Goal: Transaction & Acquisition: Purchase product/service

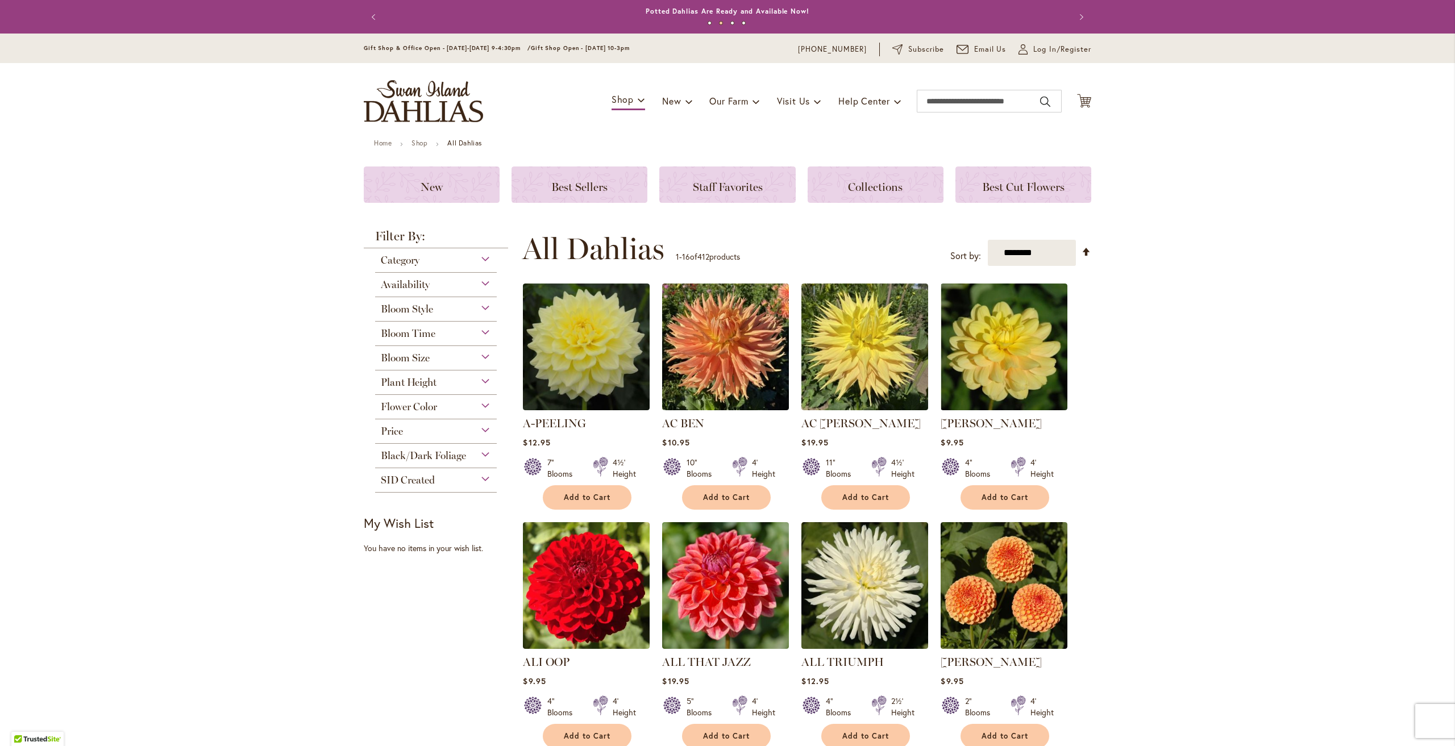
click at [423, 405] on span "Flower Color" at bounding box center [409, 407] width 56 height 13
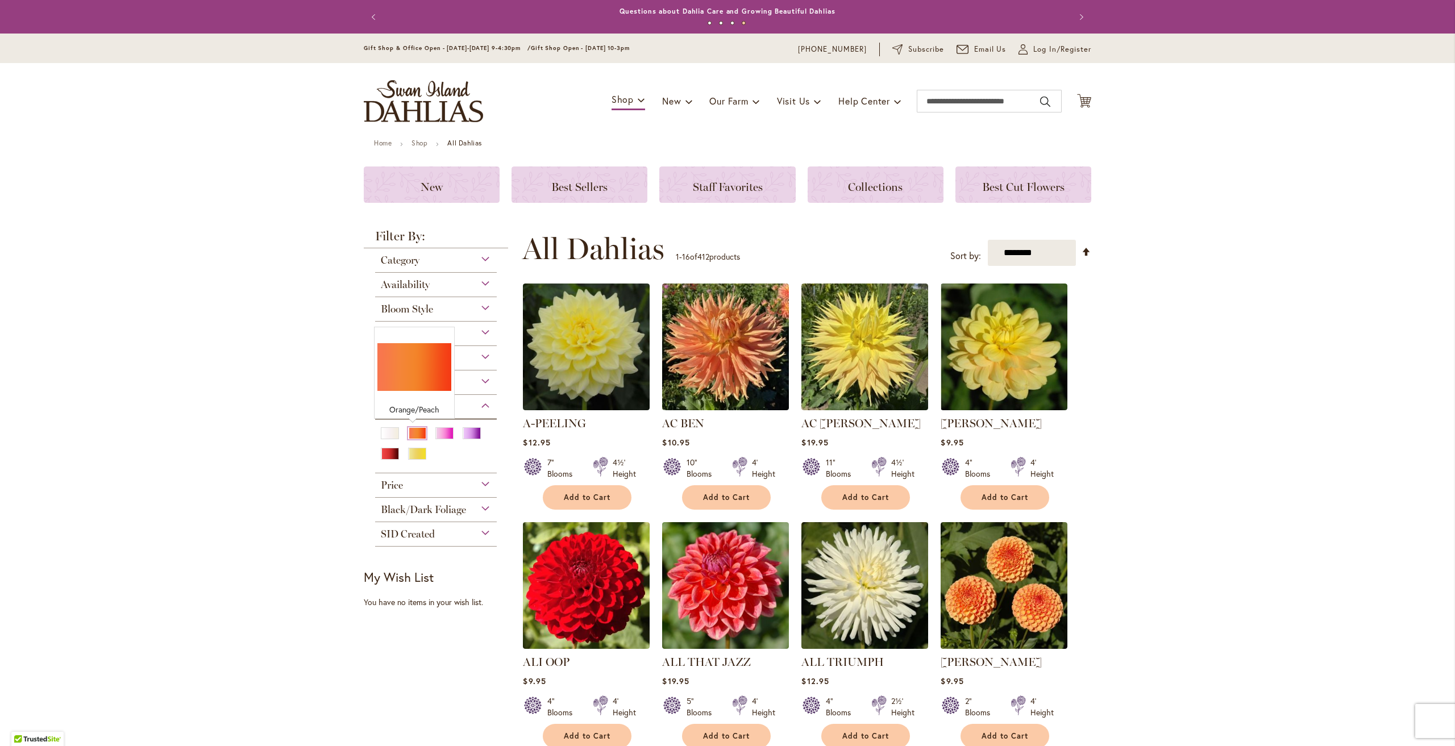
click at [414, 431] on div "Orange/Peach" at bounding box center [417, 433] width 18 height 12
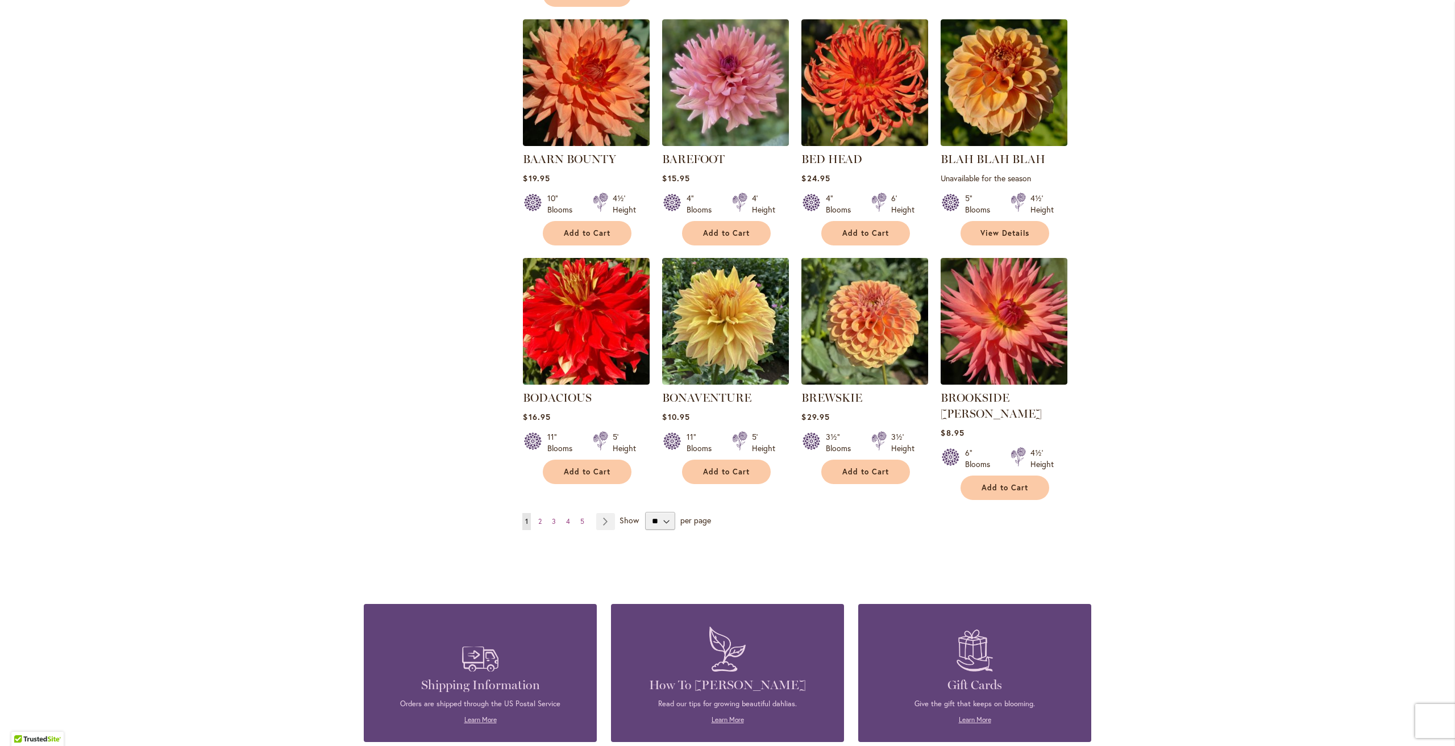
scroll to position [796, 0]
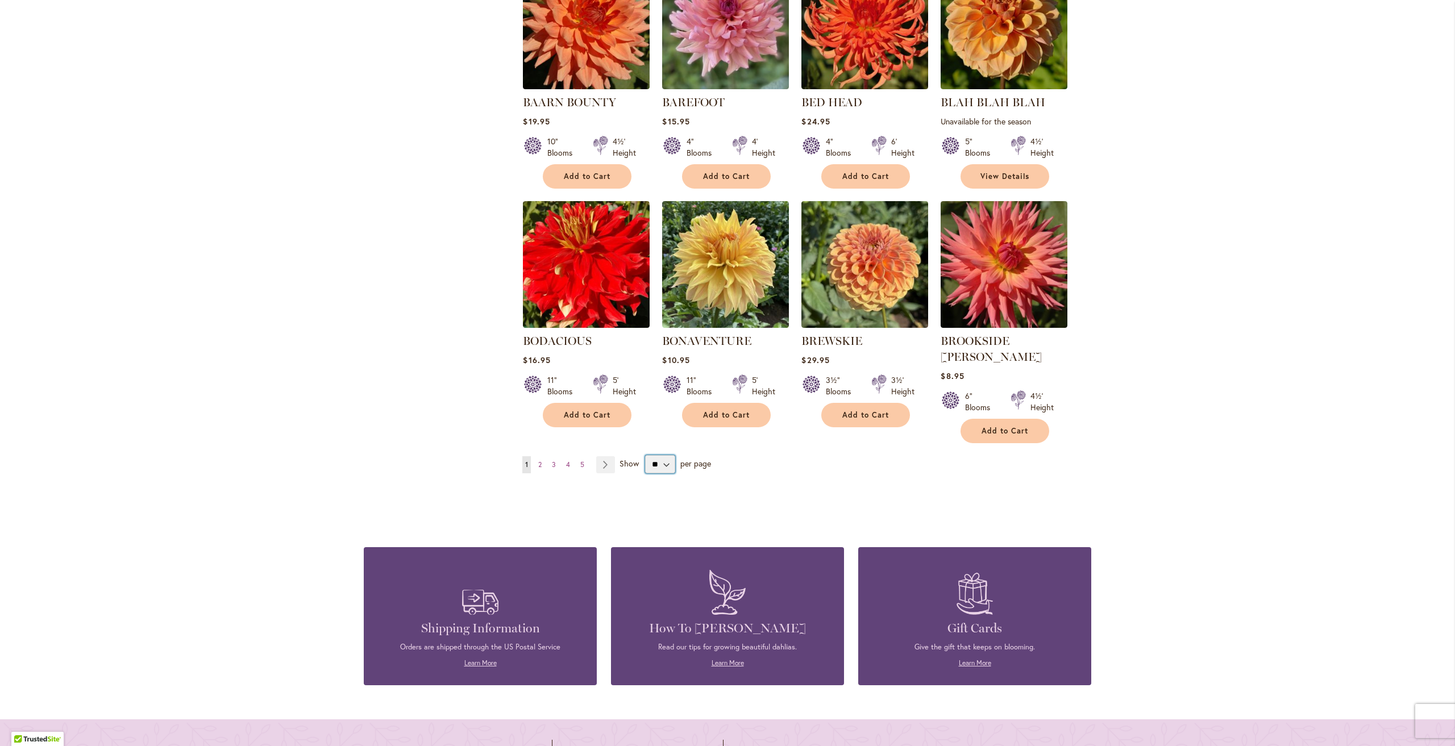
click at [665, 455] on select "** ** ** **" at bounding box center [660, 464] width 30 height 18
select select "**"
click at [645, 455] on select "** ** ** **" at bounding box center [660, 464] width 30 height 18
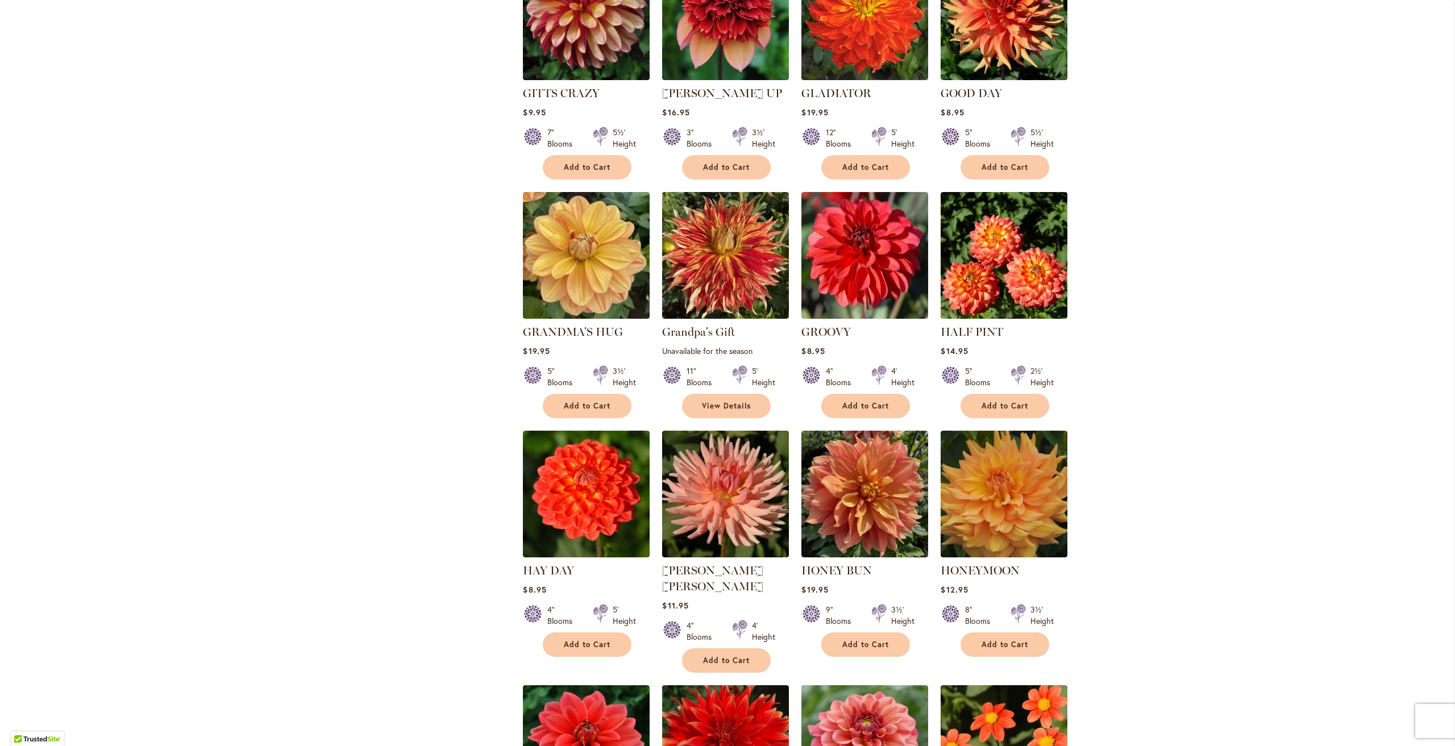
scroll to position [3068, 0]
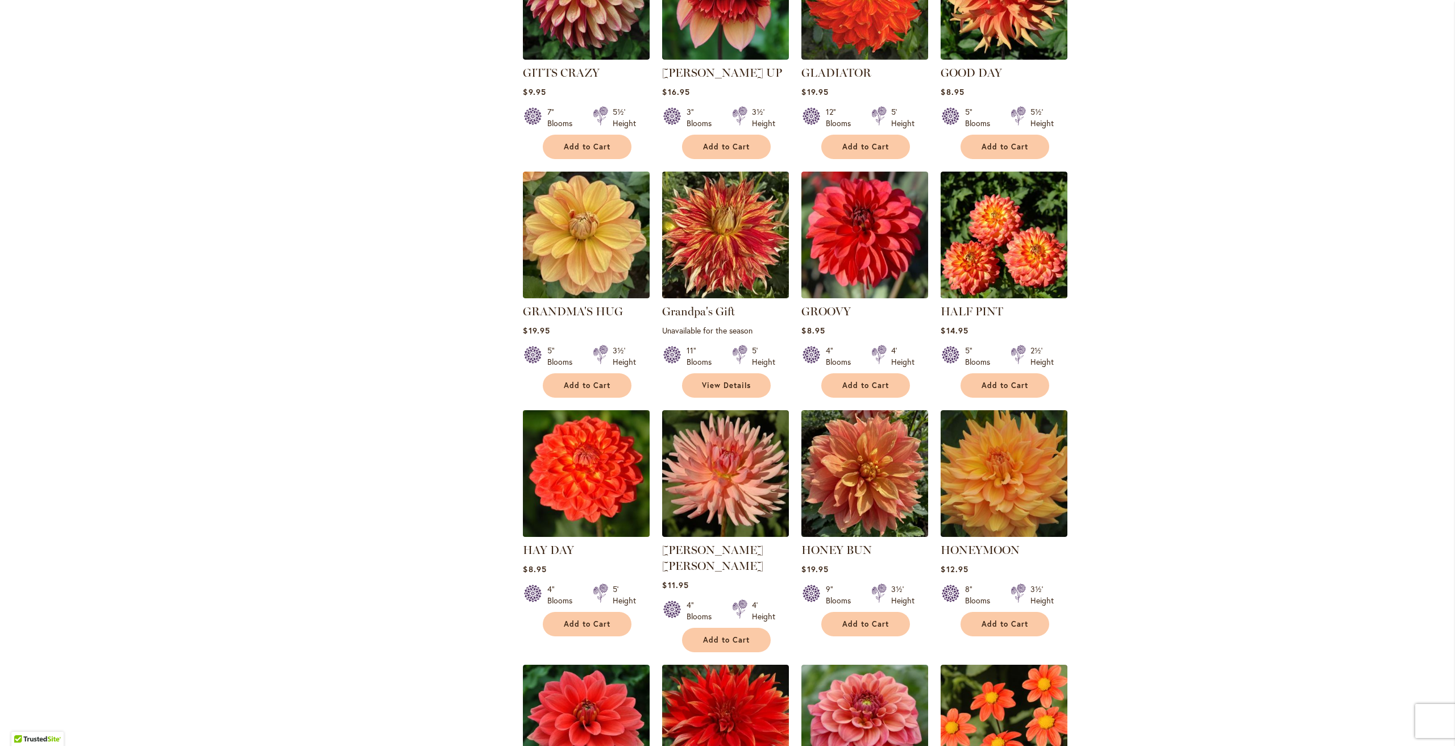
click at [576, 407] on img at bounding box center [586, 473] width 133 height 133
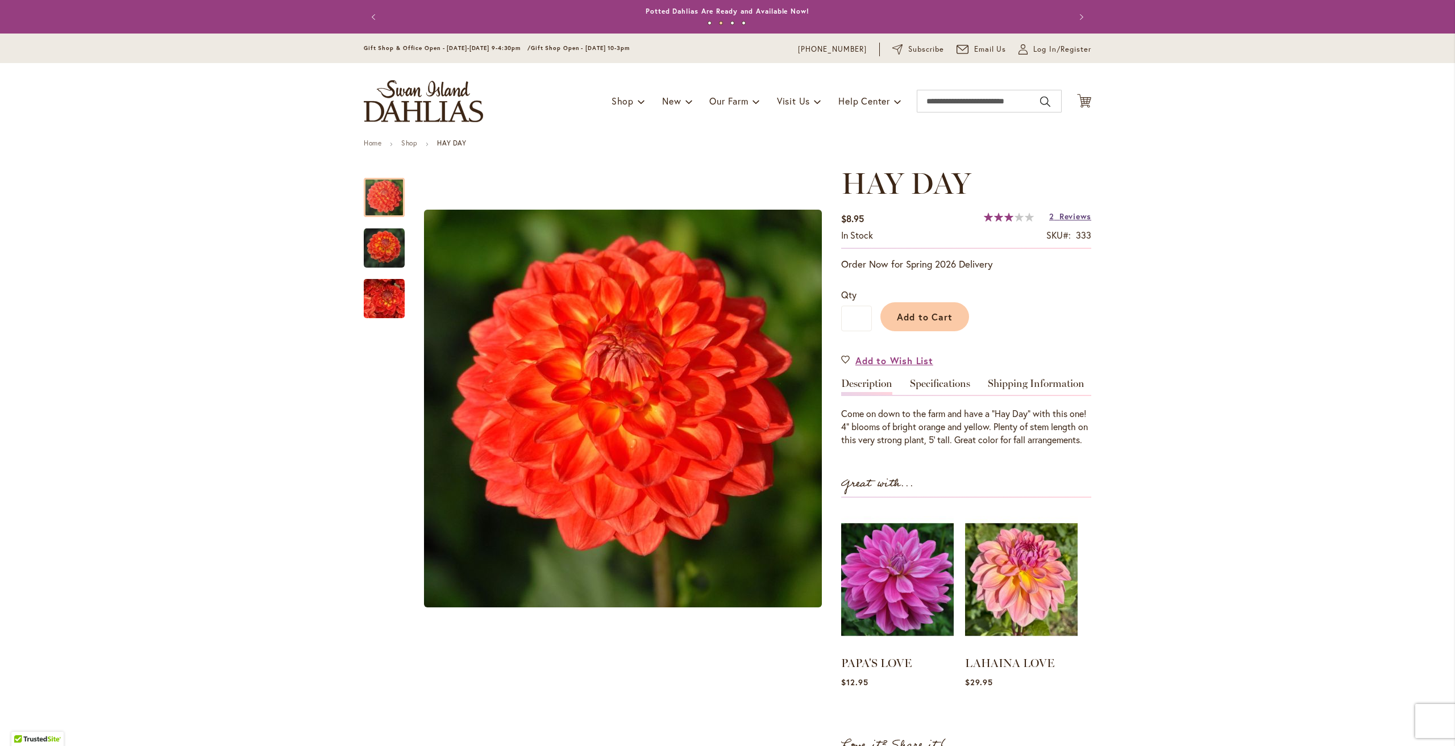
click at [1073, 218] on span "Reviews" at bounding box center [1075, 216] width 32 height 11
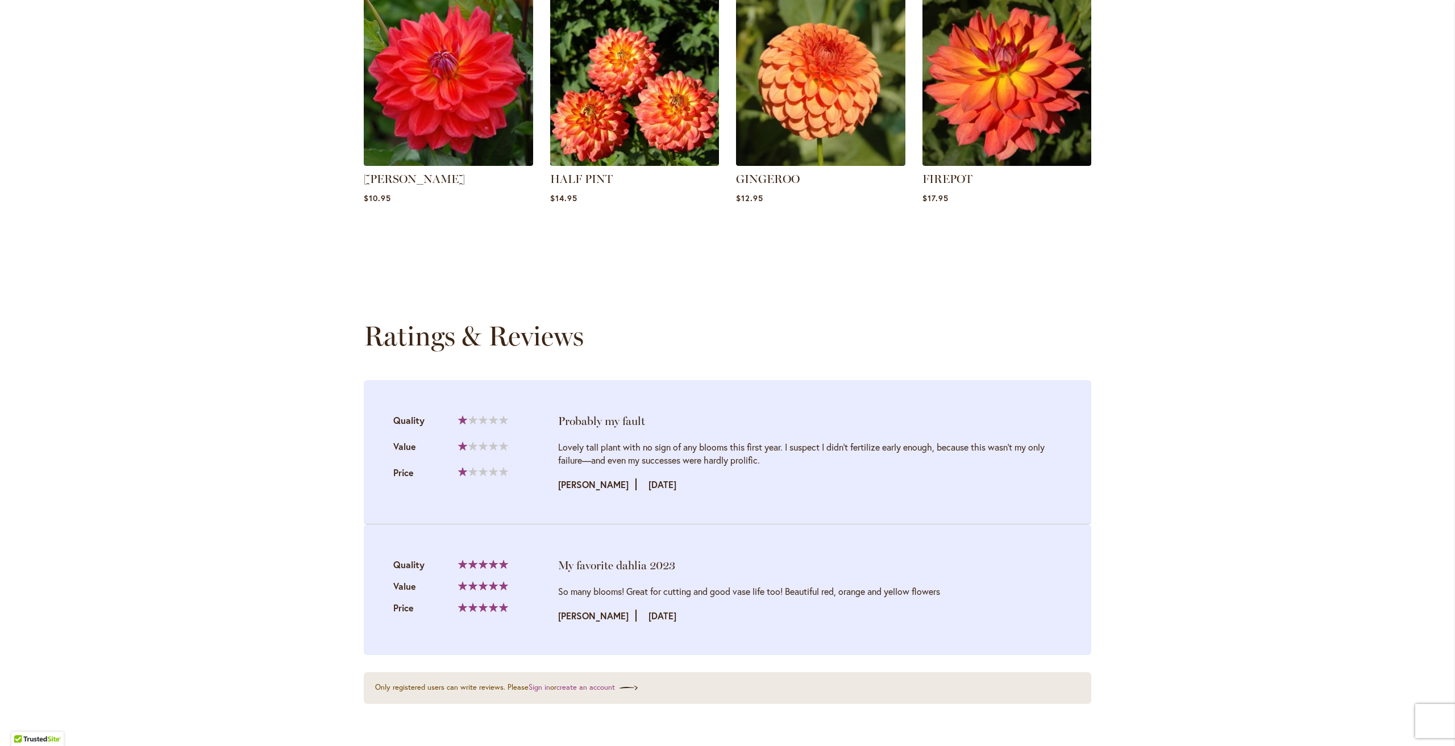
scroll to position [1149, 0]
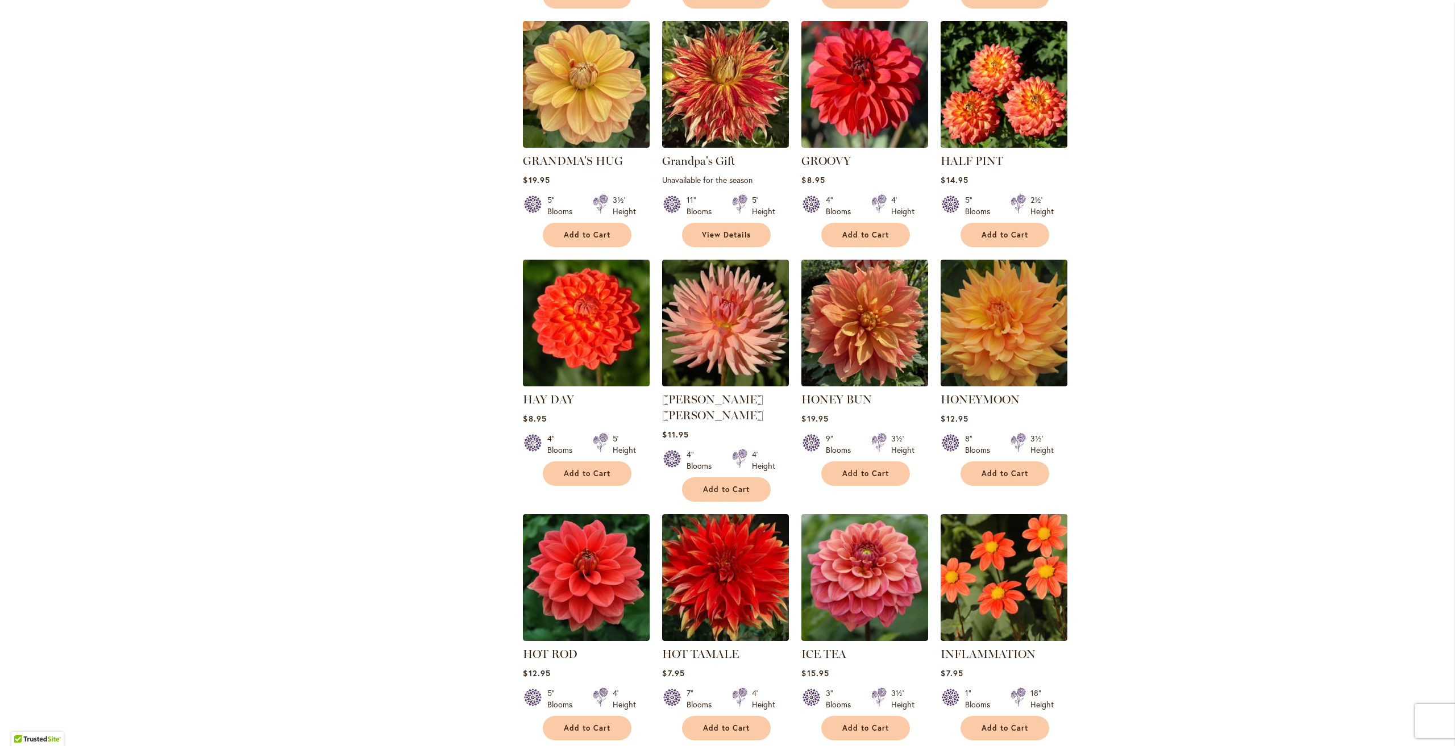
scroll to position [3239, 0]
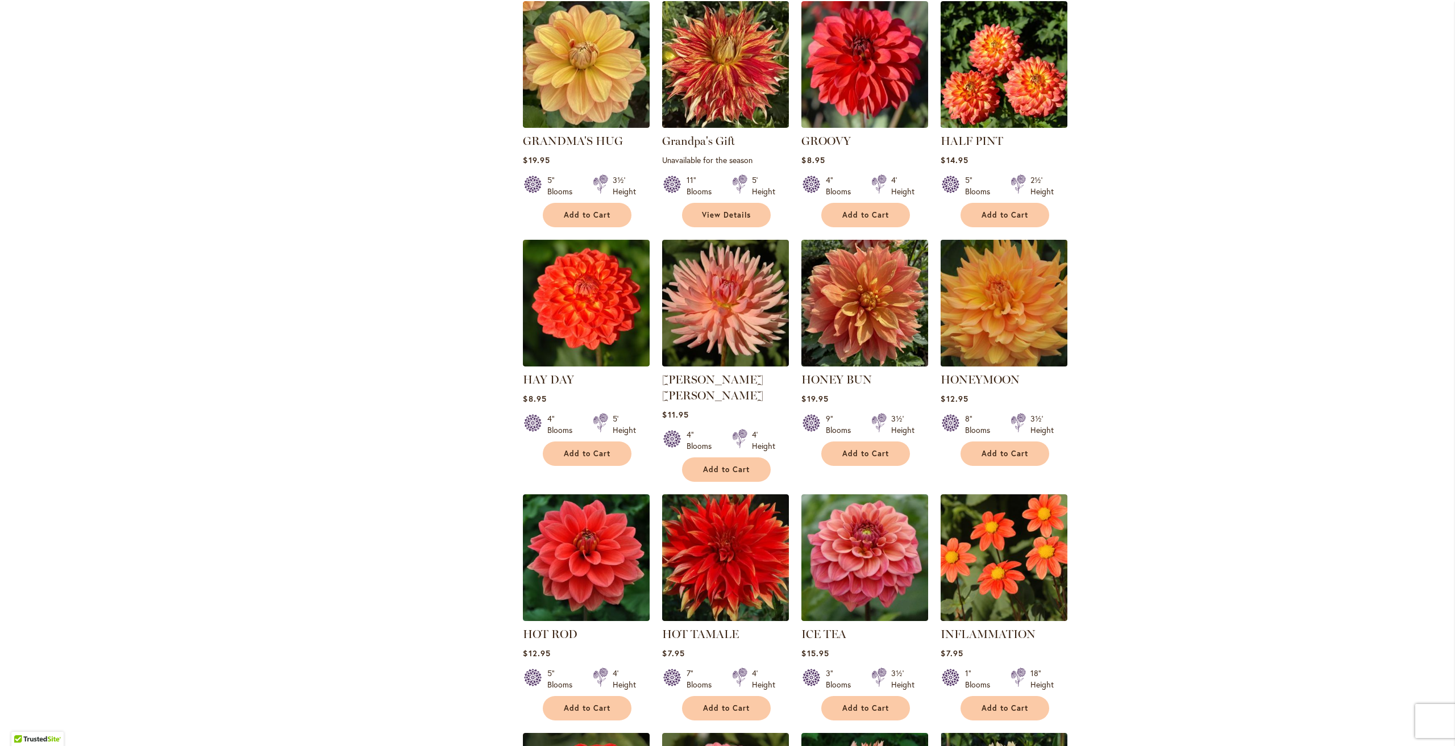
click at [1016, 236] on img at bounding box center [1004, 302] width 133 height 133
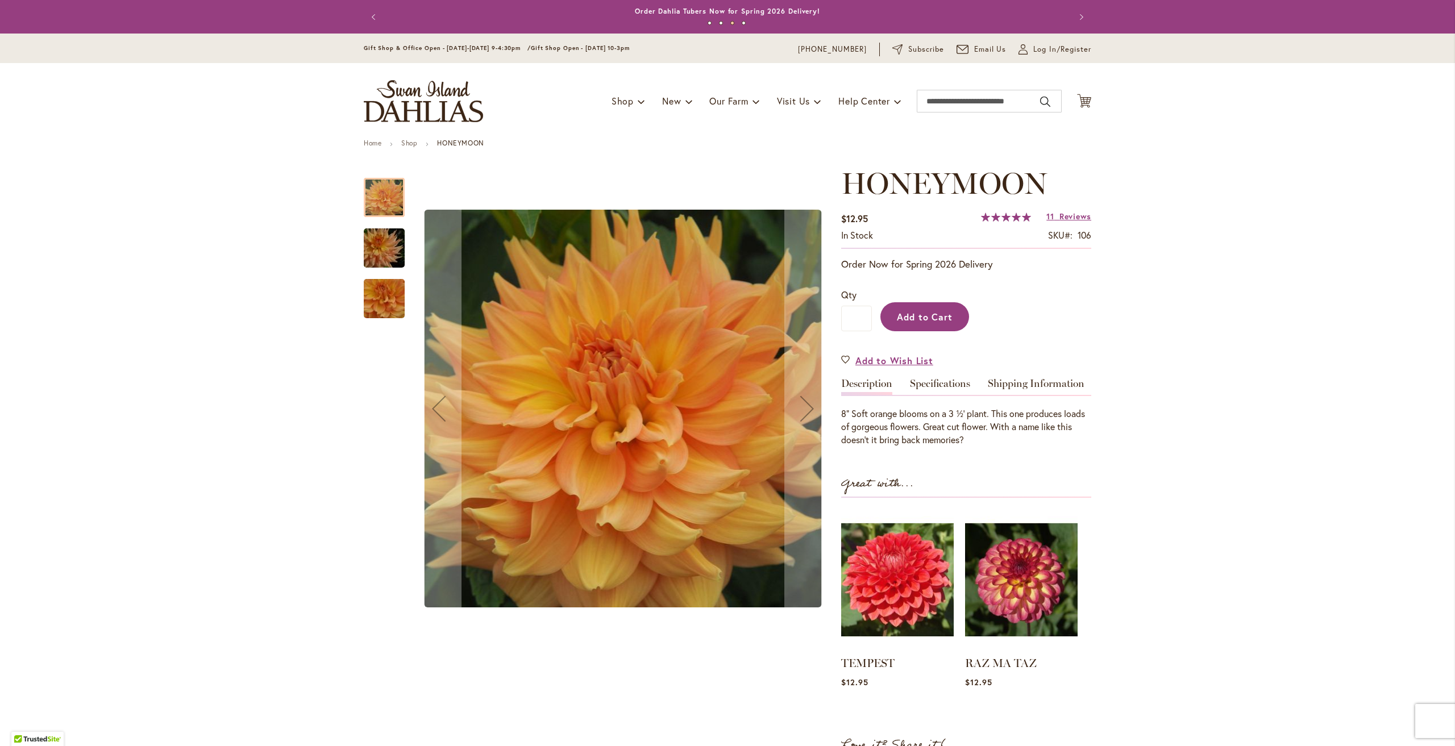
click at [927, 315] on span "Add to Cart" at bounding box center [925, 317] width 56 height 12
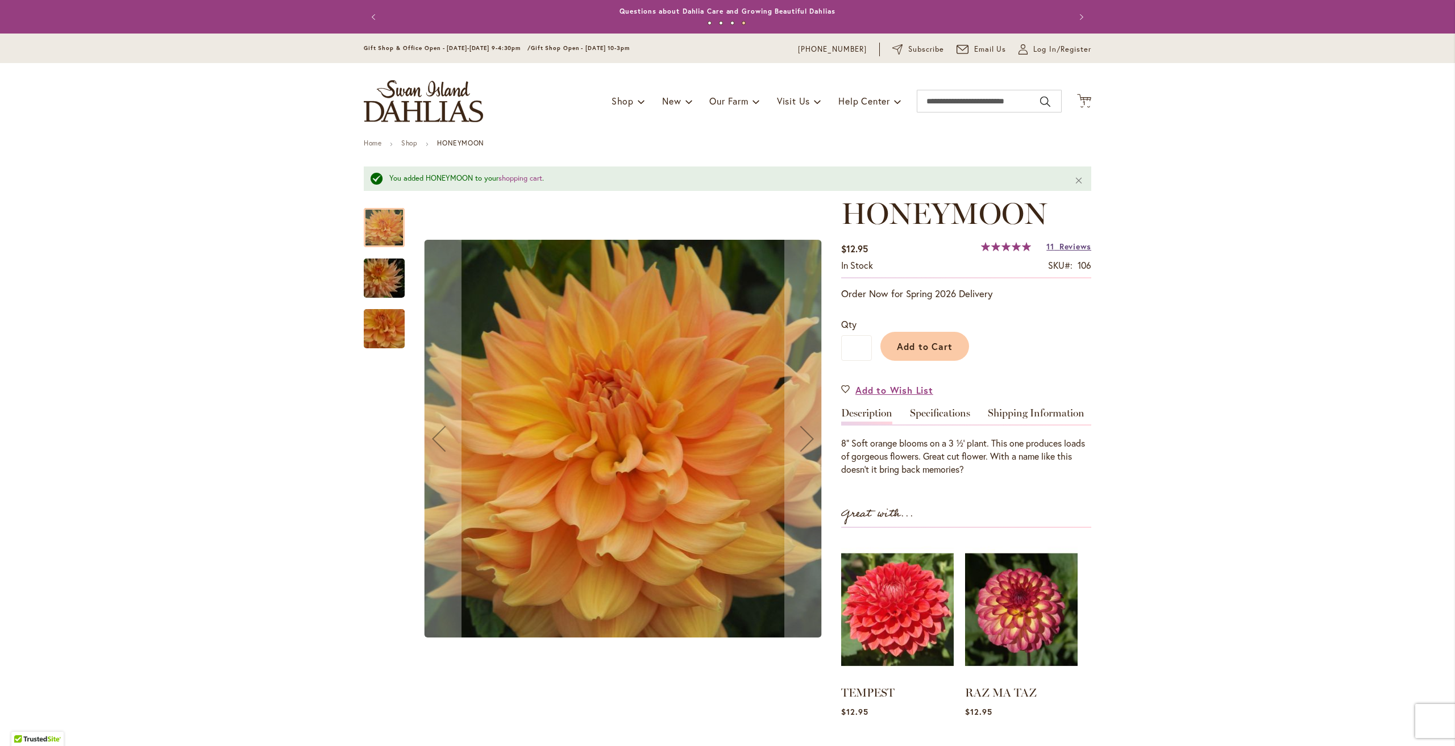
click at [1074, 248] on span "Reviews" at bounding box center [1075, 246] width 32 height 11
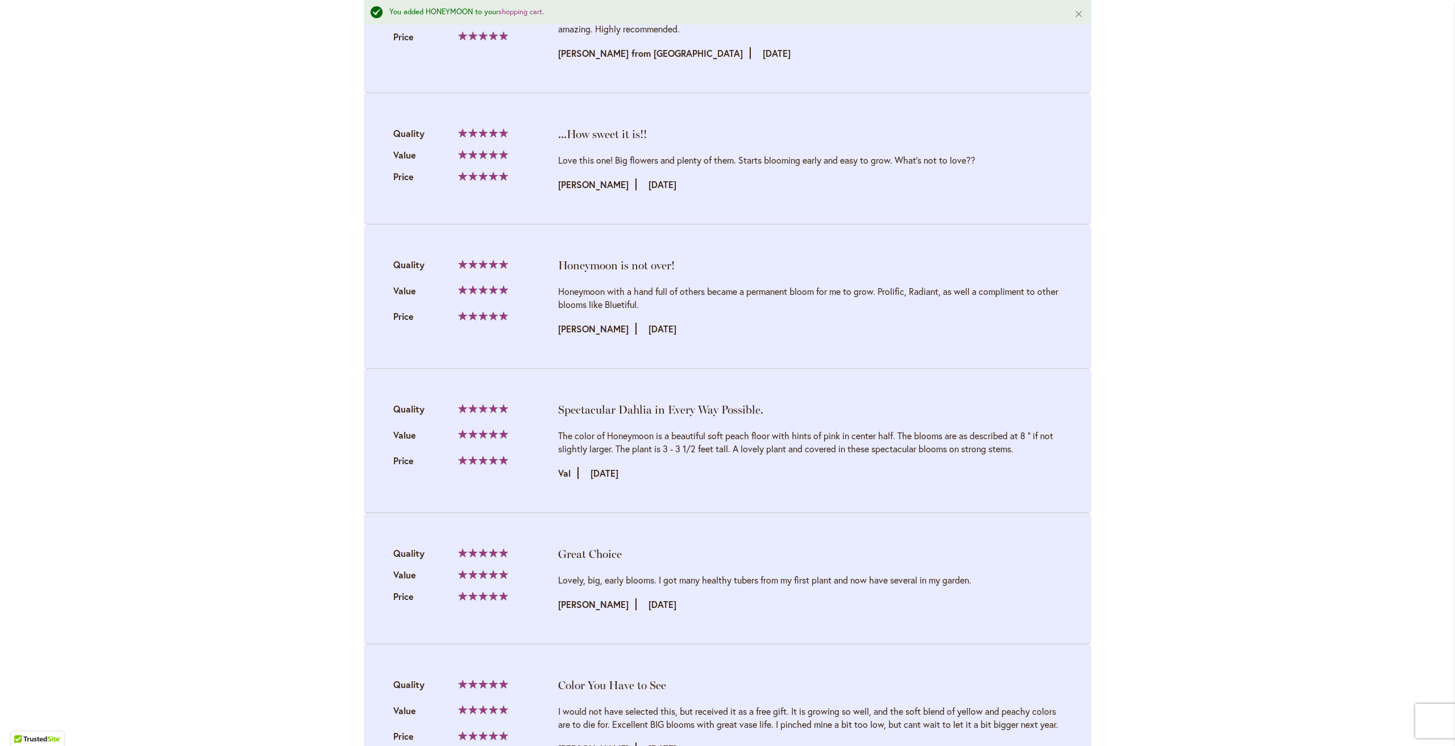
scroll to position [1393, 0]
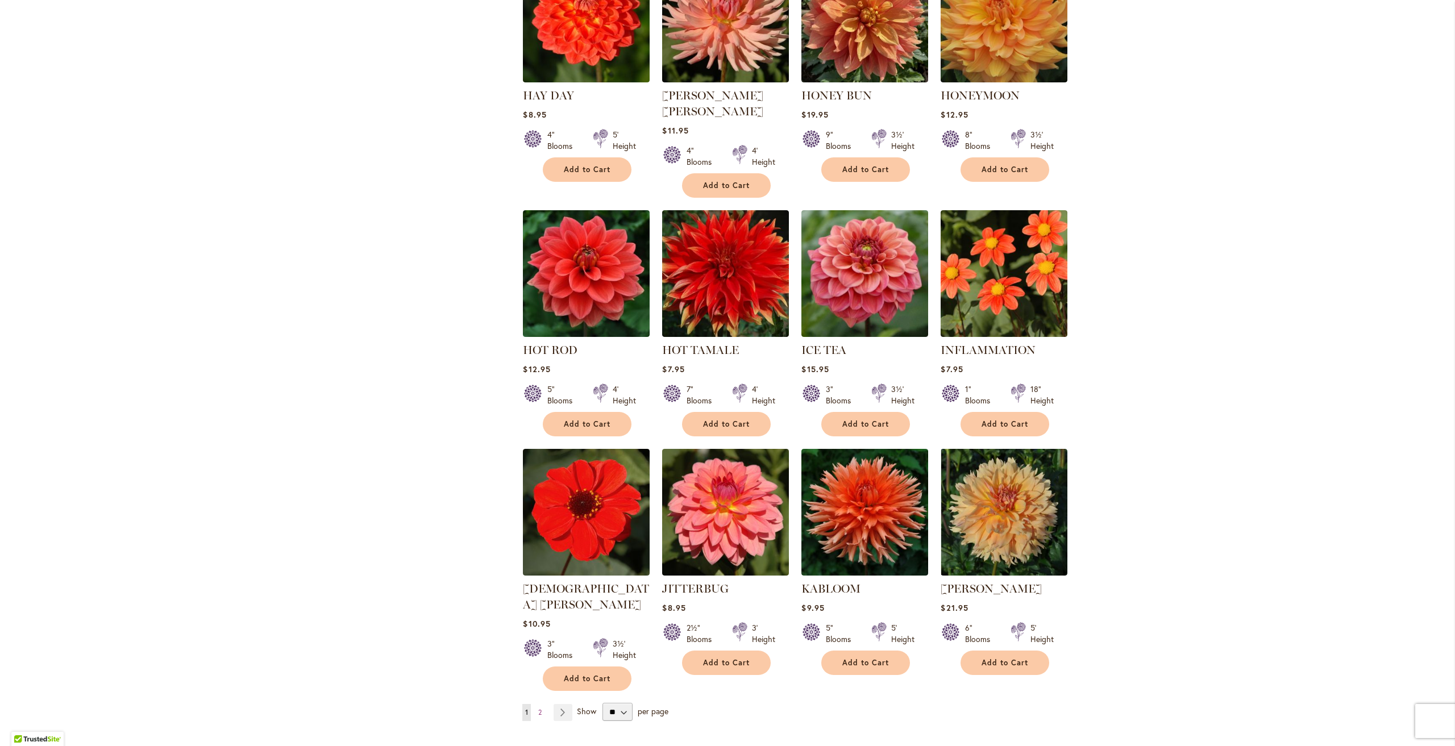
scroll to position [3580, 0]
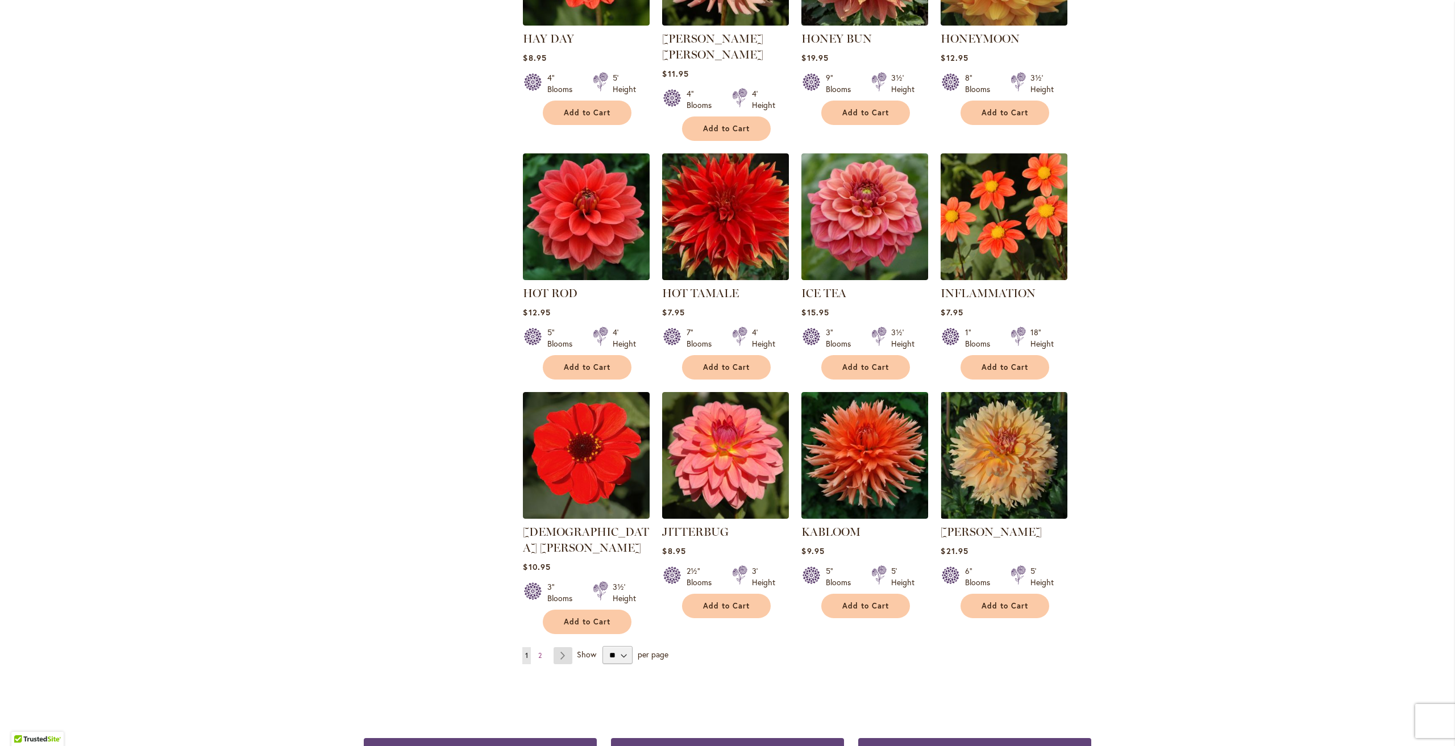
click at [560, 647] on link "Page Next" at bounding box center [562, 655] width 19 height 17
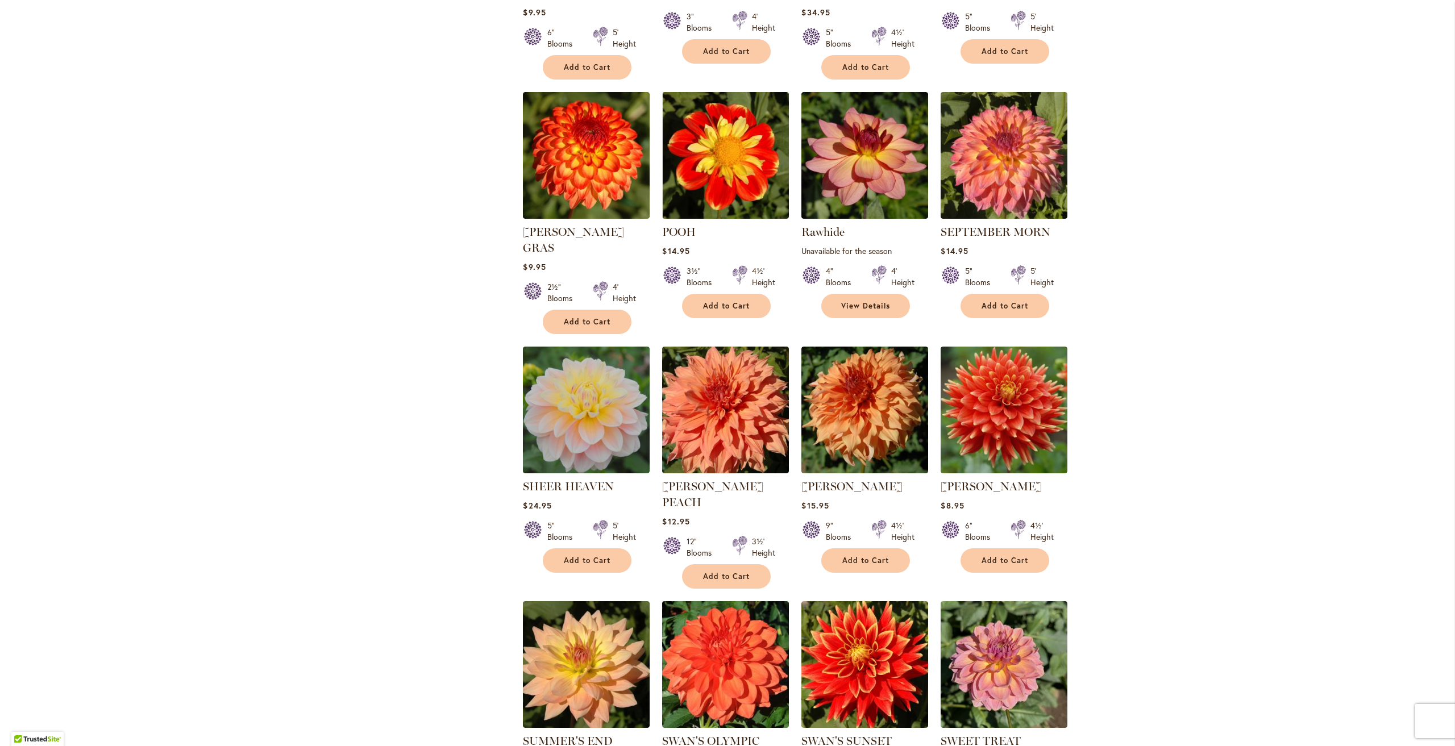
scroll to position [1932, 0]
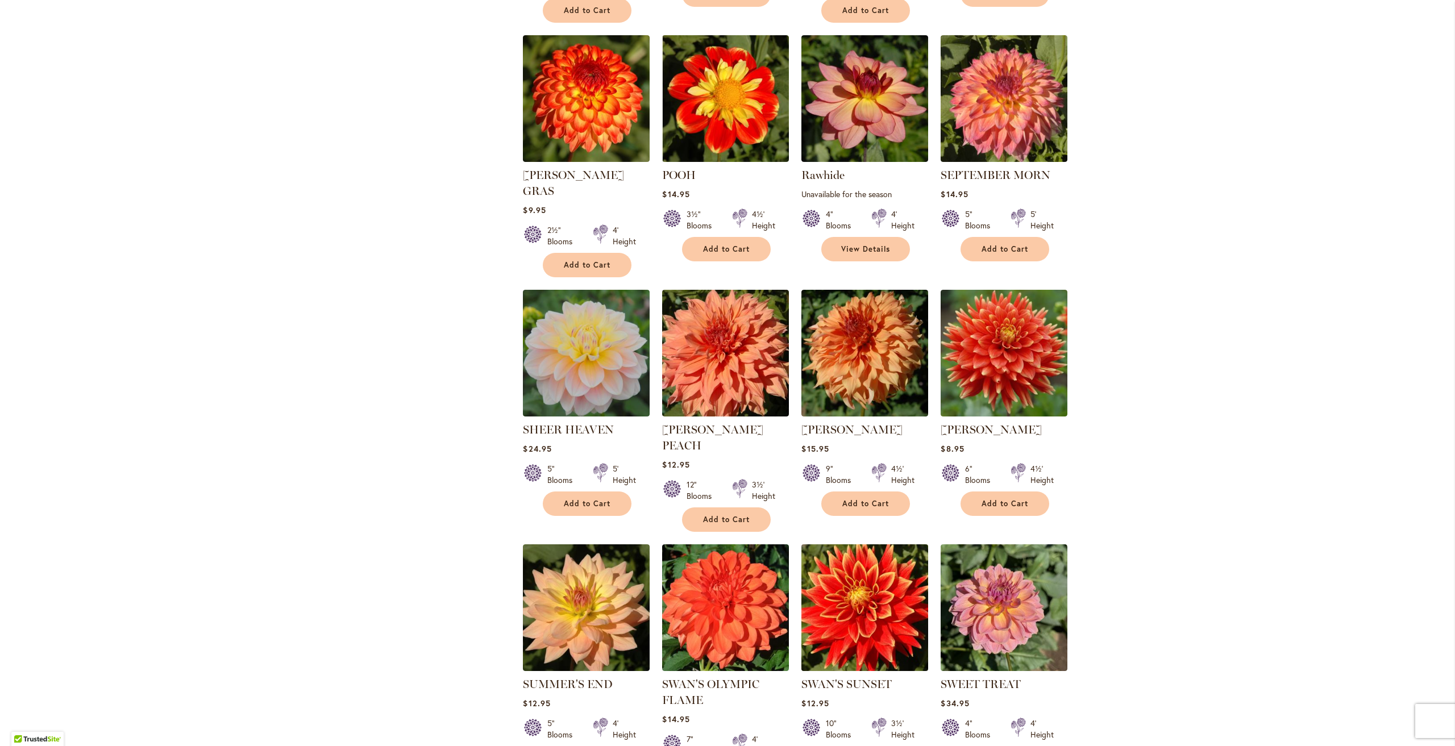
click at [861, 542] on img at bounding box center [864, 607] width 133 height 133
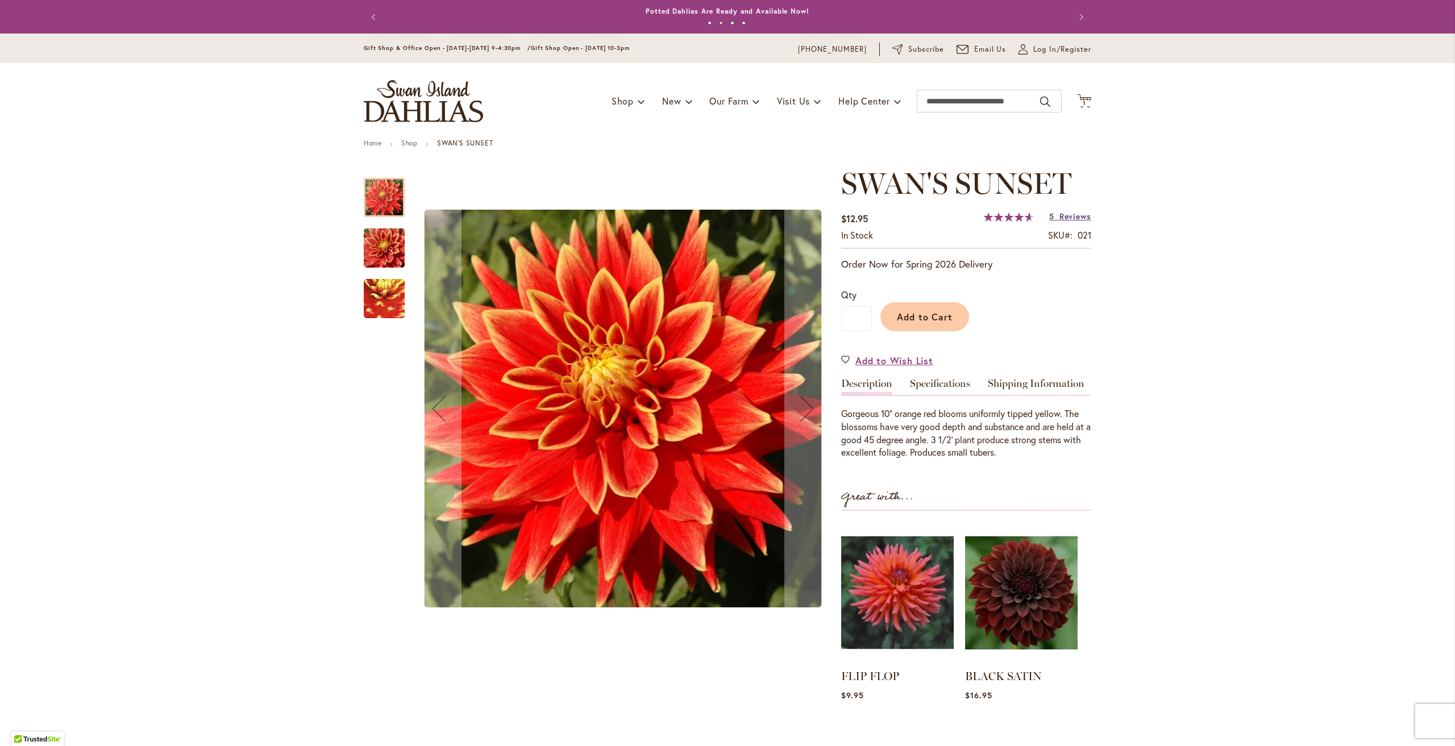
click at [1073, 215] on span "Reviews" at bounding box center [1075, 216] width 32 height 11
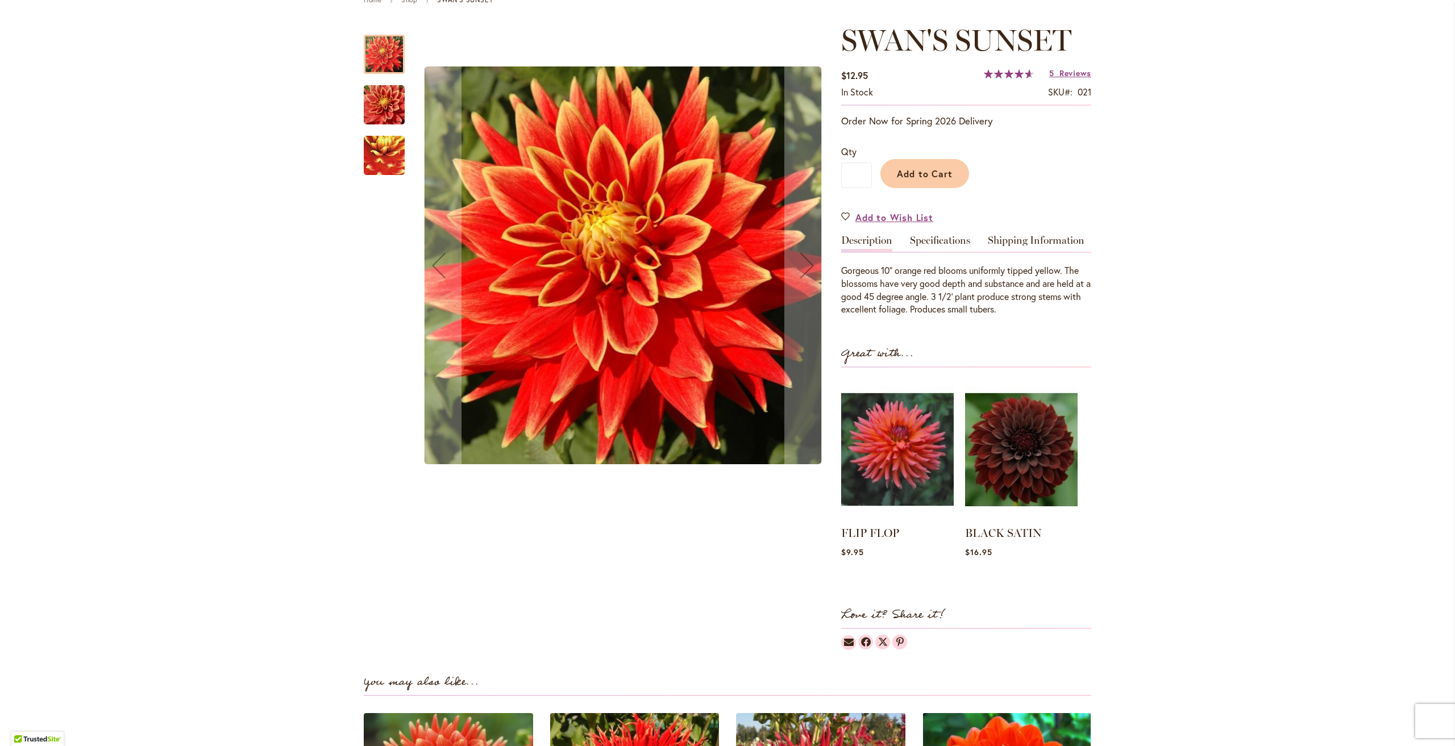
scroll to position [126, 0]
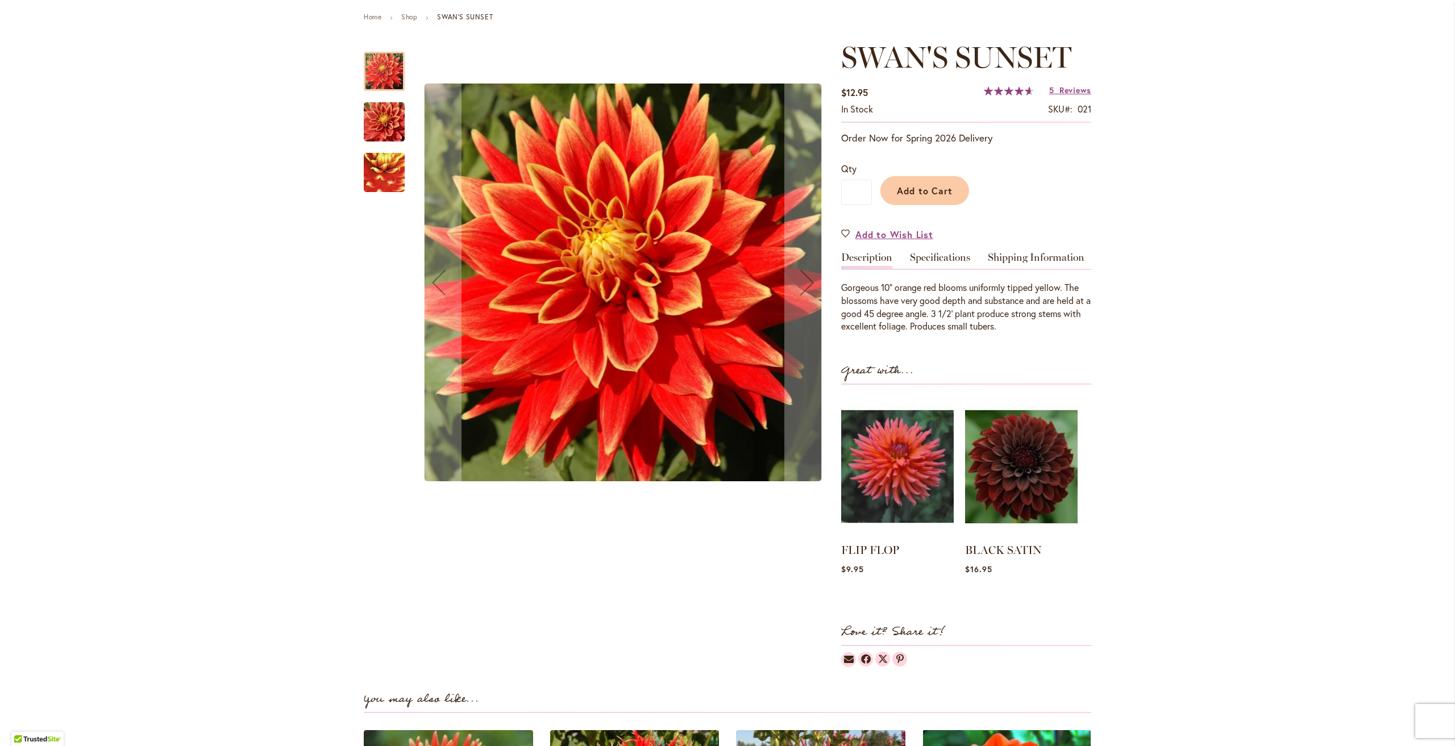
click at [373, 173] on img "Swan's Sunset" at bounding box center [384, 173] width 81 height 78
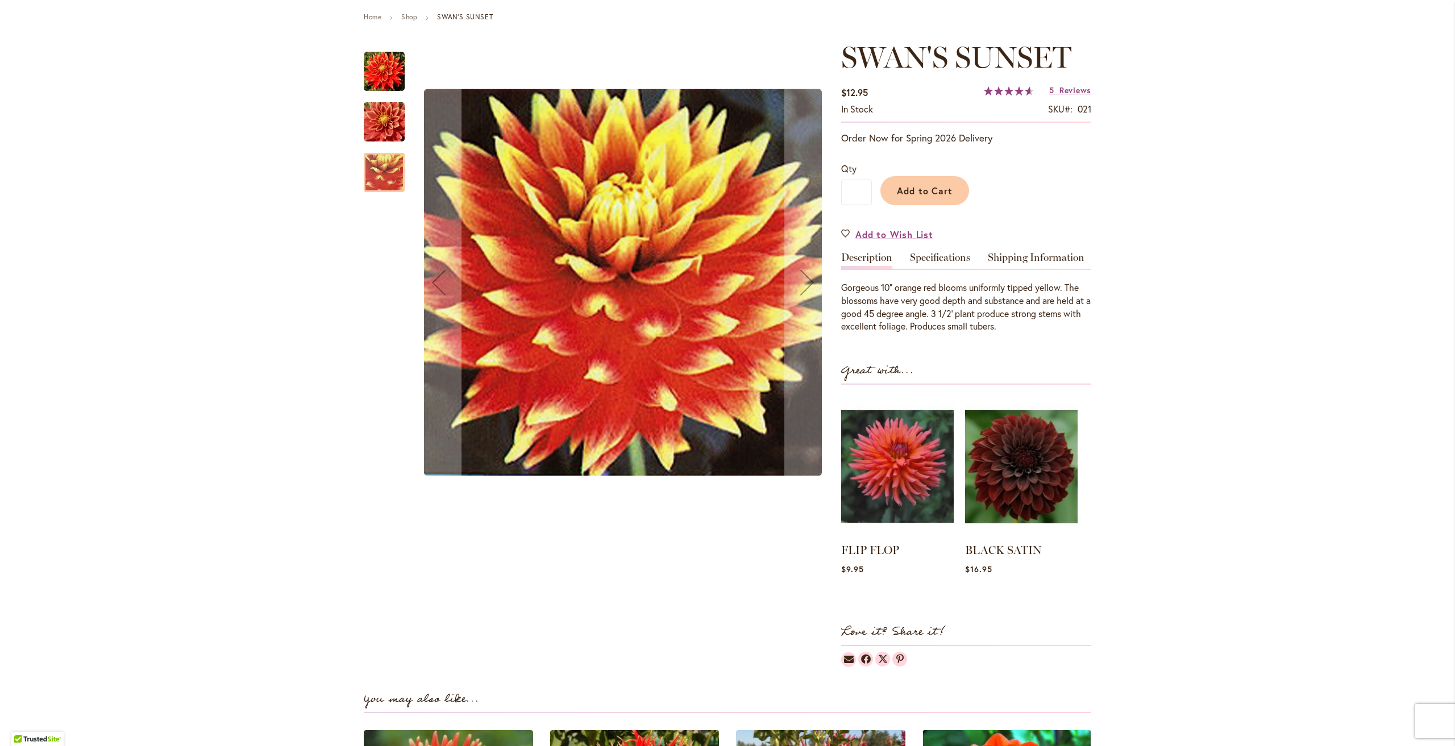
click at [385, 106] on img "Swan's Sunset" at bounding box center [384, 122] width 82 height 55
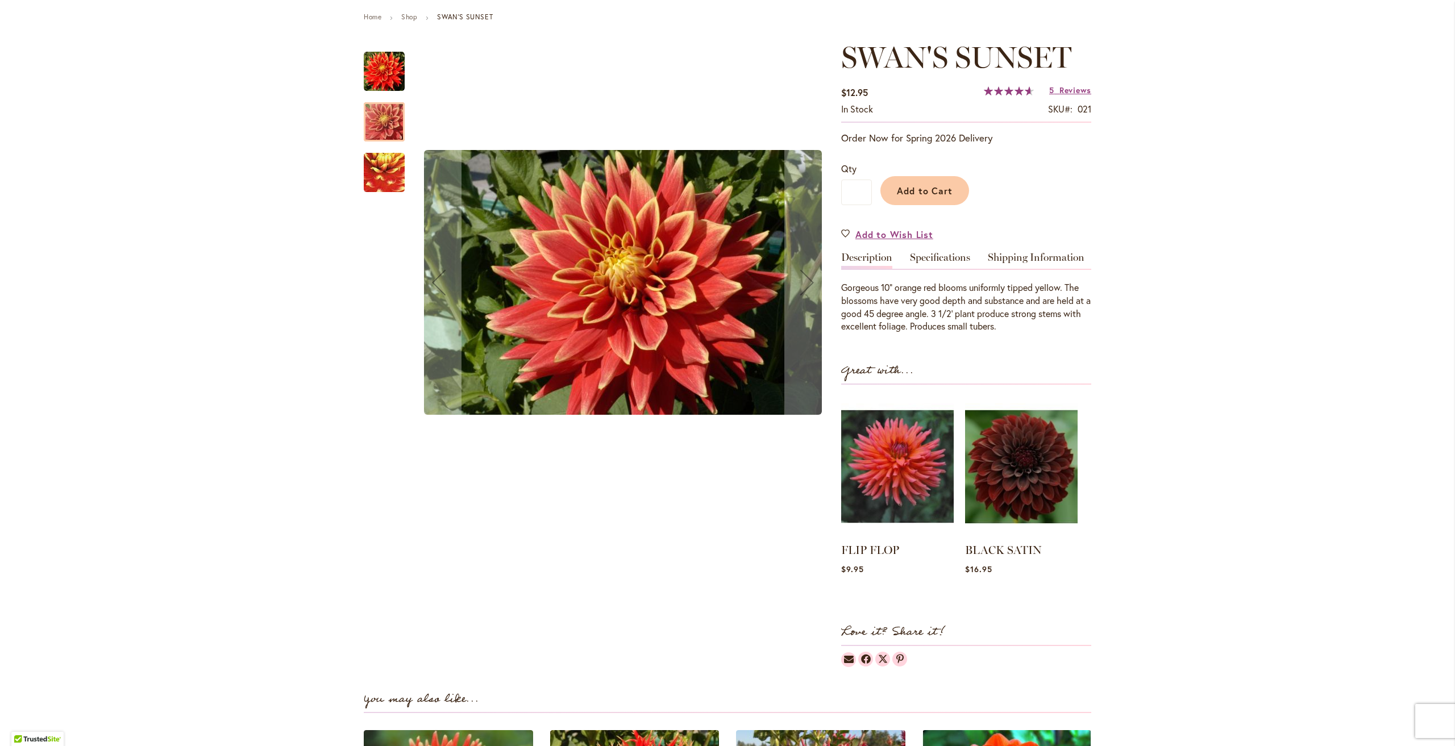
click at [386, 74] on img "Swan's Sunset" at bounding box center [384, 71] width 41 height 41
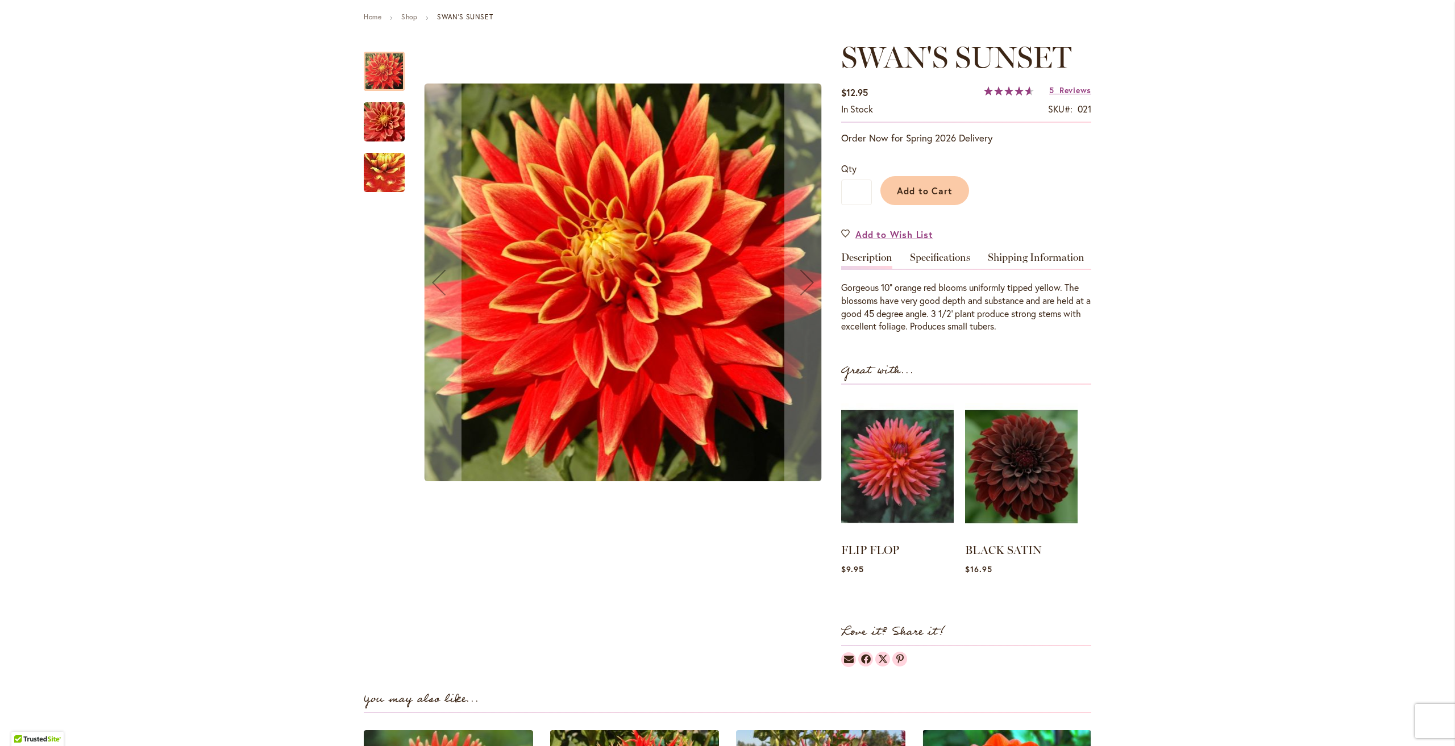
click at [380, 119] on img "Swan's Sunset" at bounding box center [384, 122] width 82 height 55
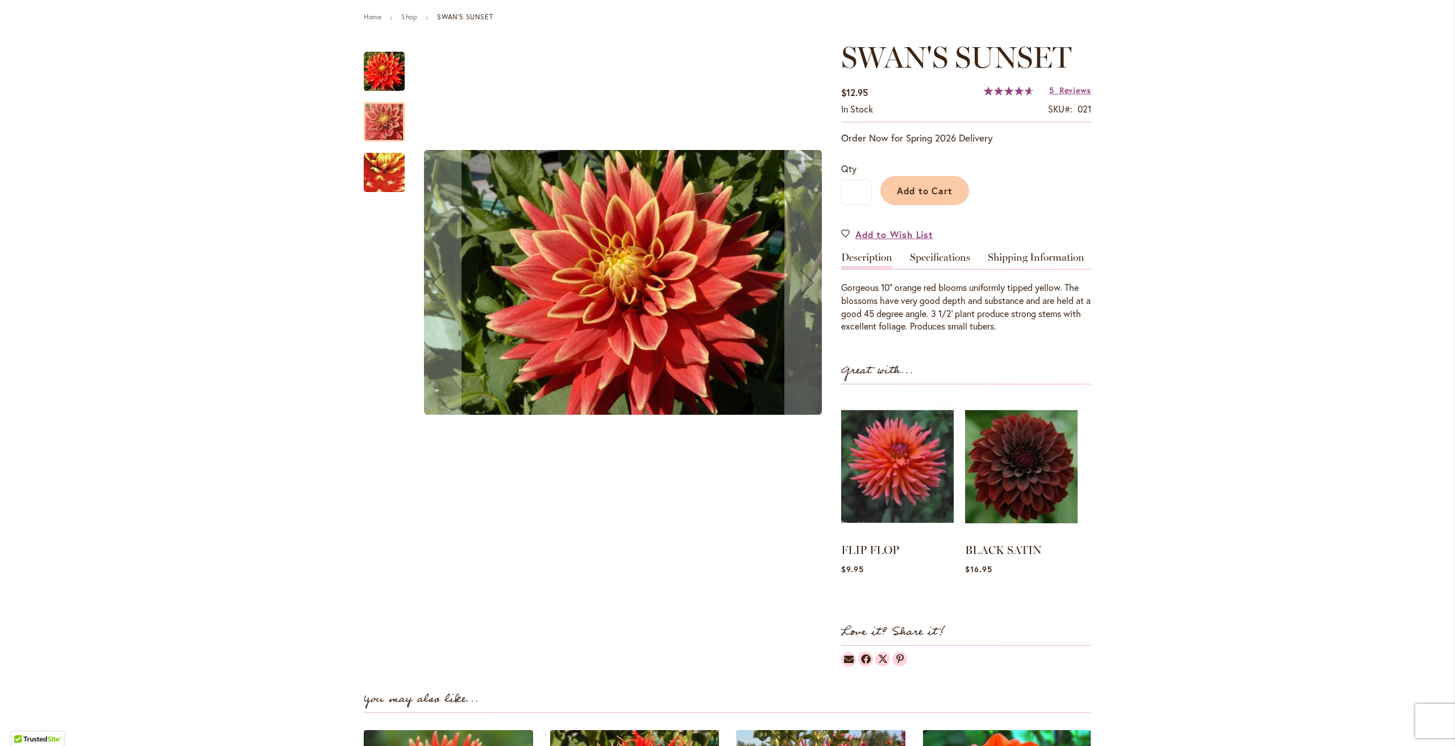
click at [376, 155] on img "Swan's Sunset" at bounding box center [384, 173] width 81 height 78
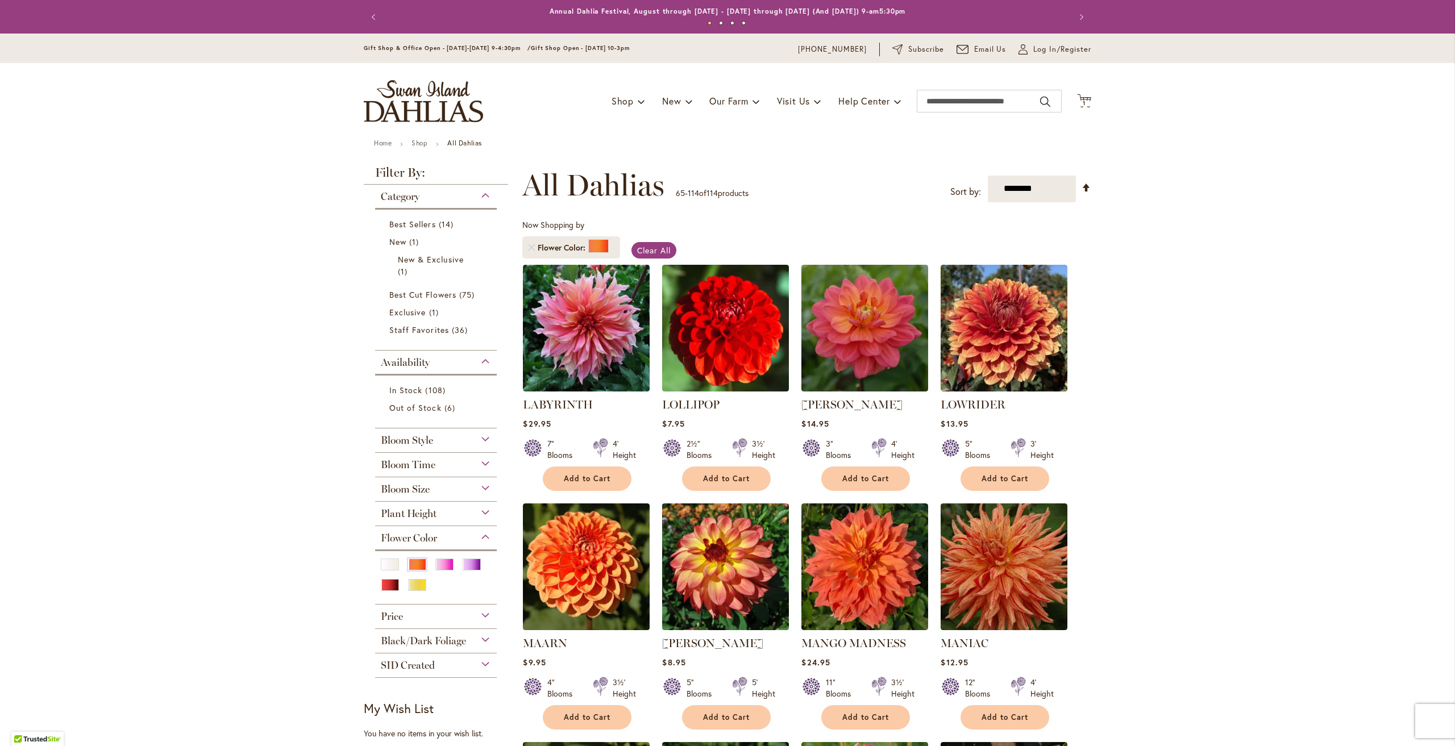
click at [414, 435] on span "Bloom Style" at bounding box center [407, 440] width 52 height 13
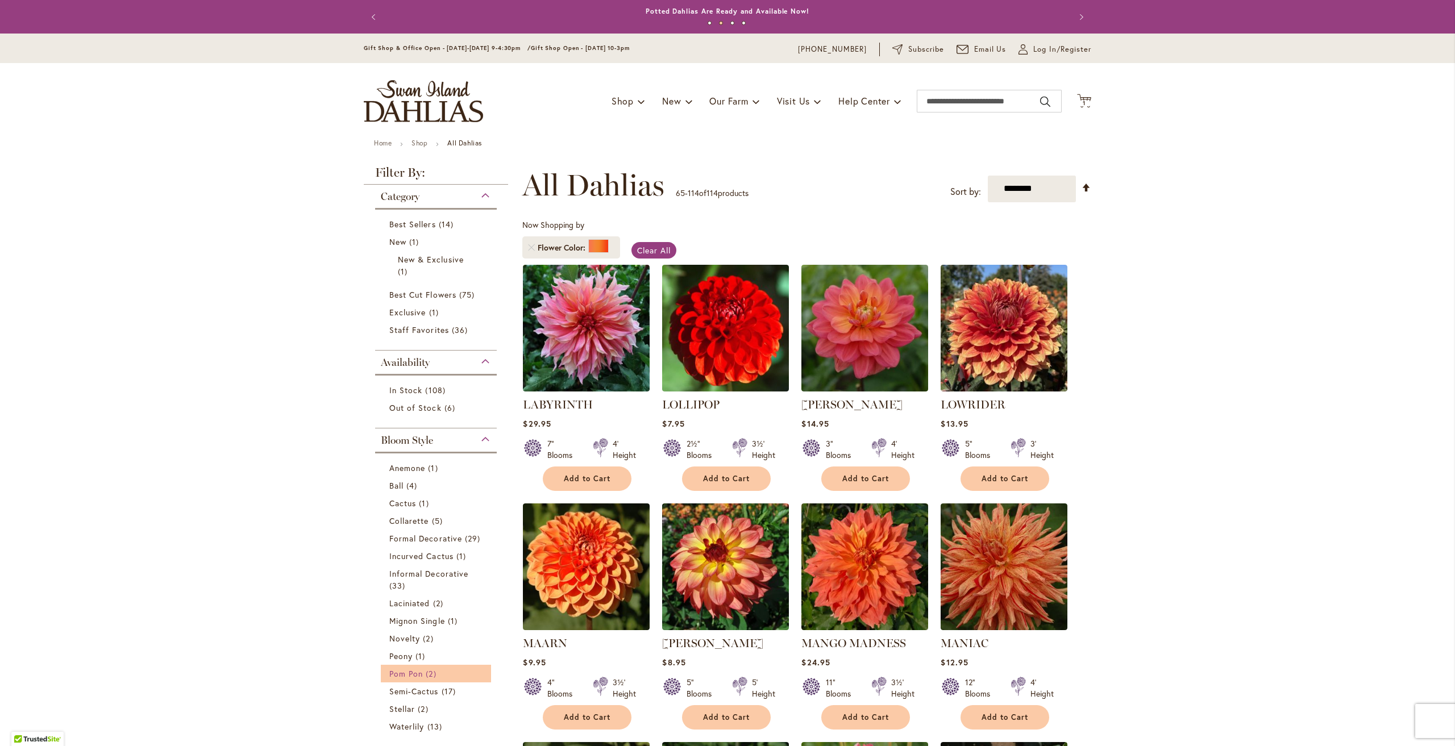
click at [413, 674] on span "Pom Pon" at bounding box center [406, 673] width 34 height 11
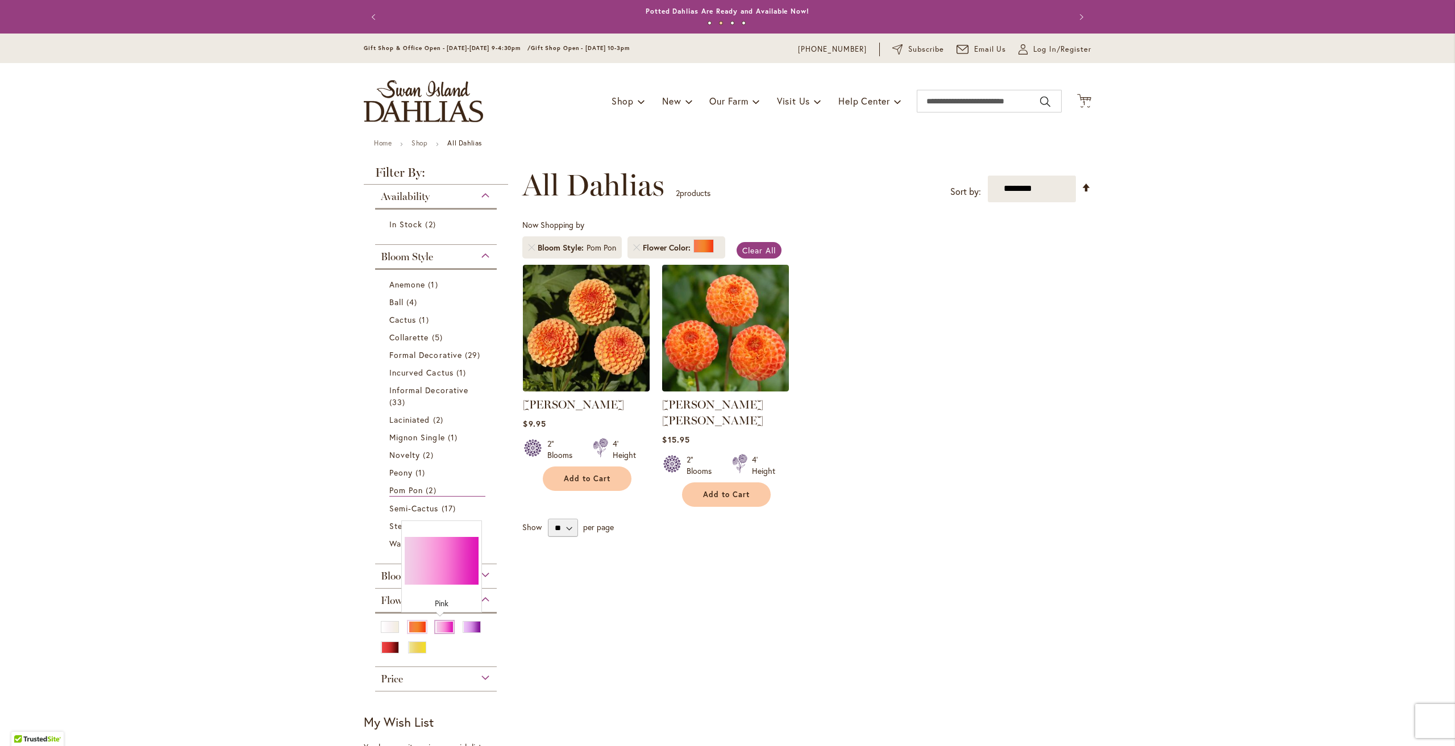
click at [438, 631] on div "Pink" at bounding box center [444, 627] width 18 height 12
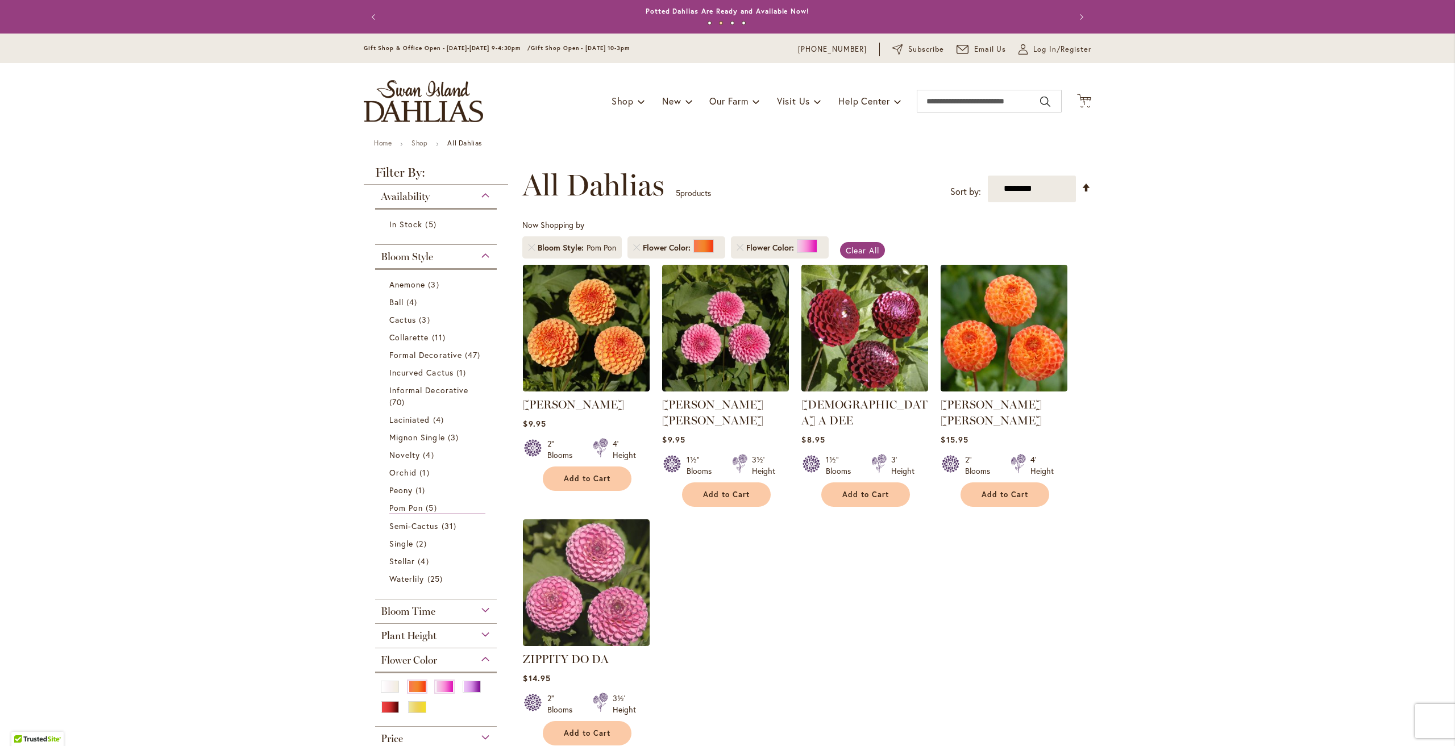
scroll to position [57, 0]
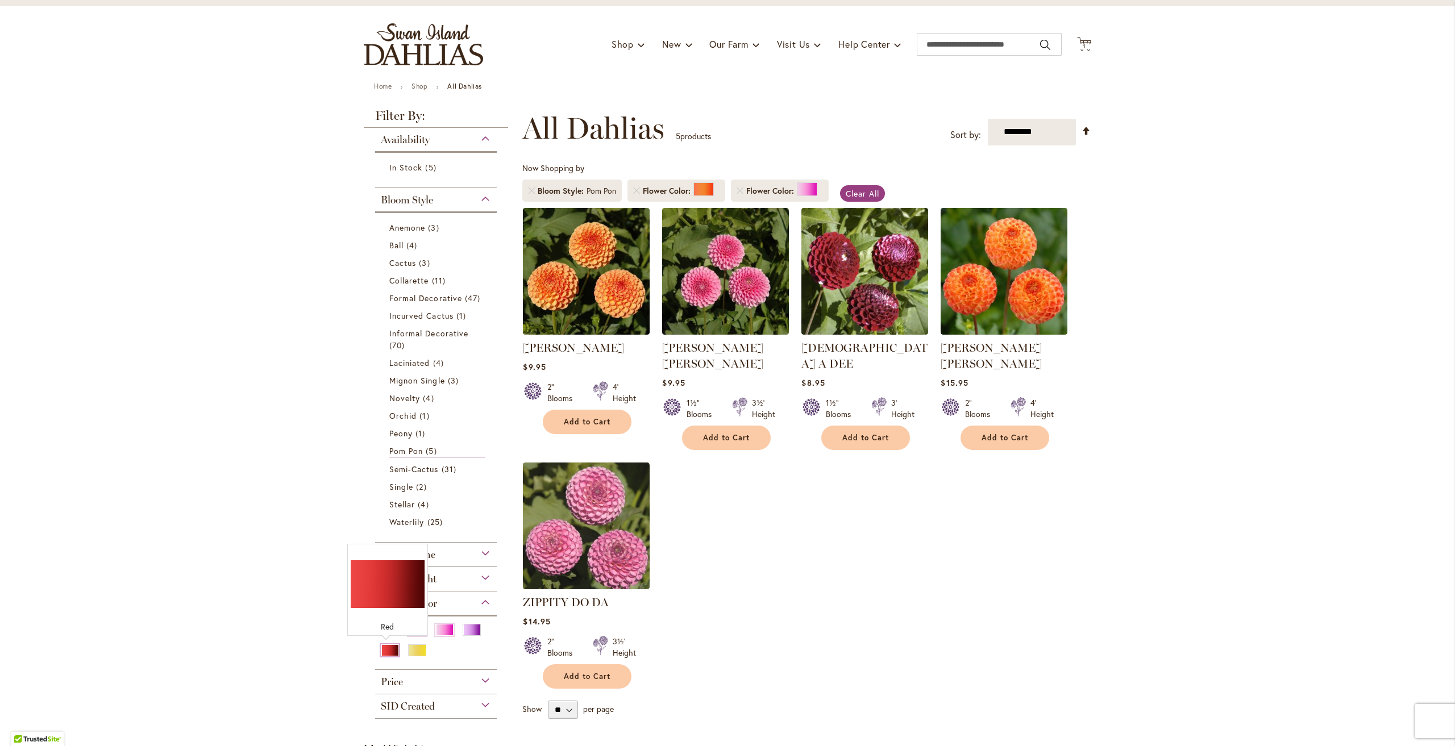
click at [388, 648] on div "Red" at bounding box center [390, 650] width 18 height 12
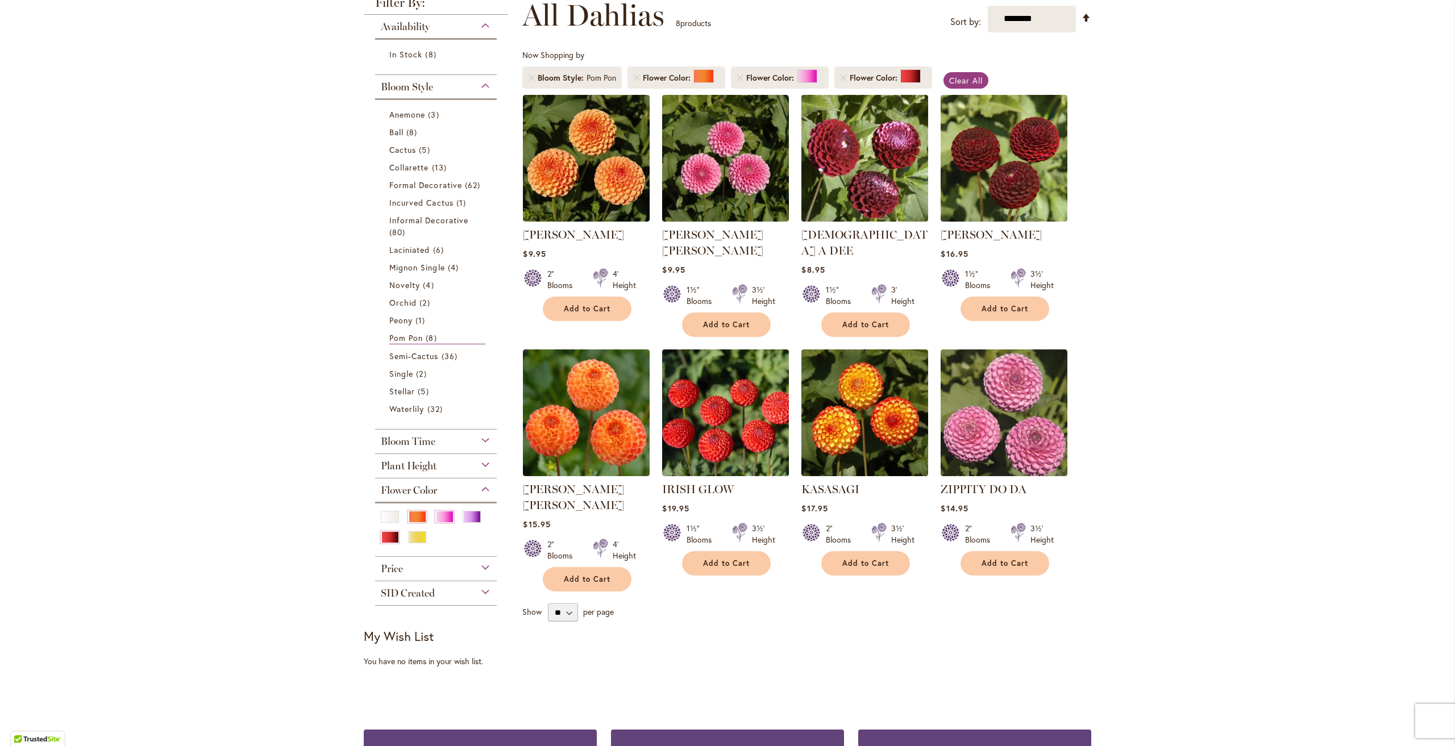
scroll to position [170, 0]
click at [728, 394] on img at bounding box center [725, 411] width 133 height 133
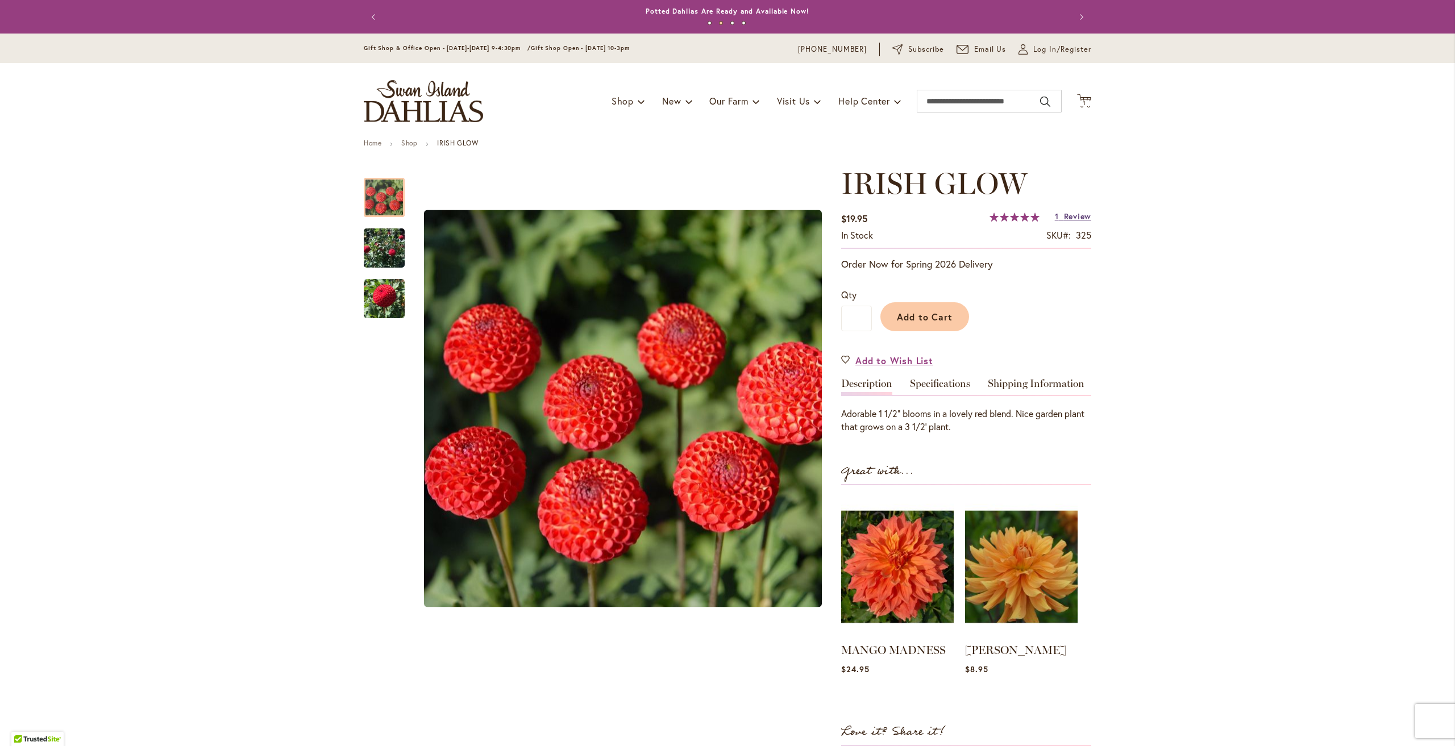
click at [1065, 219] on span "Review" at bounding box center [1077, 216] width 27 height 11
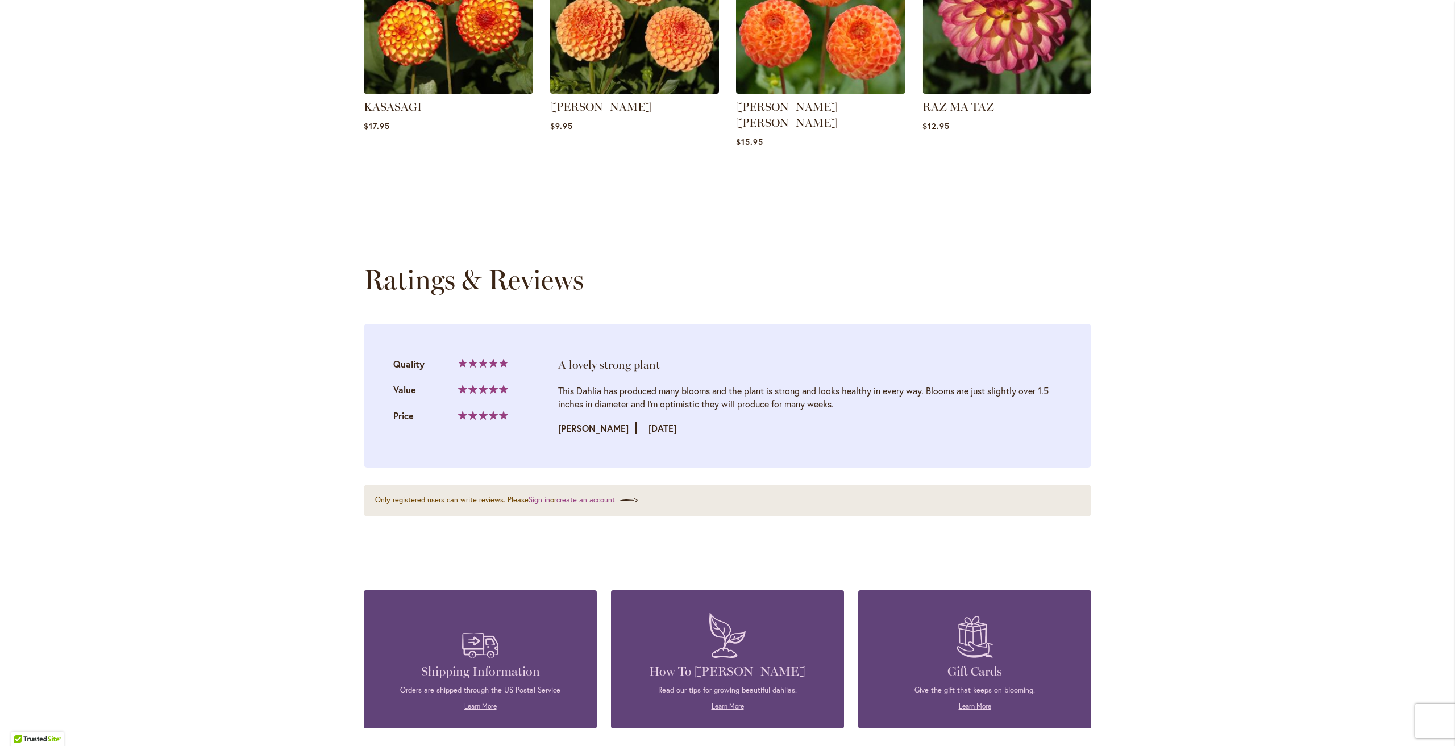
scroll to position [1123, 0]
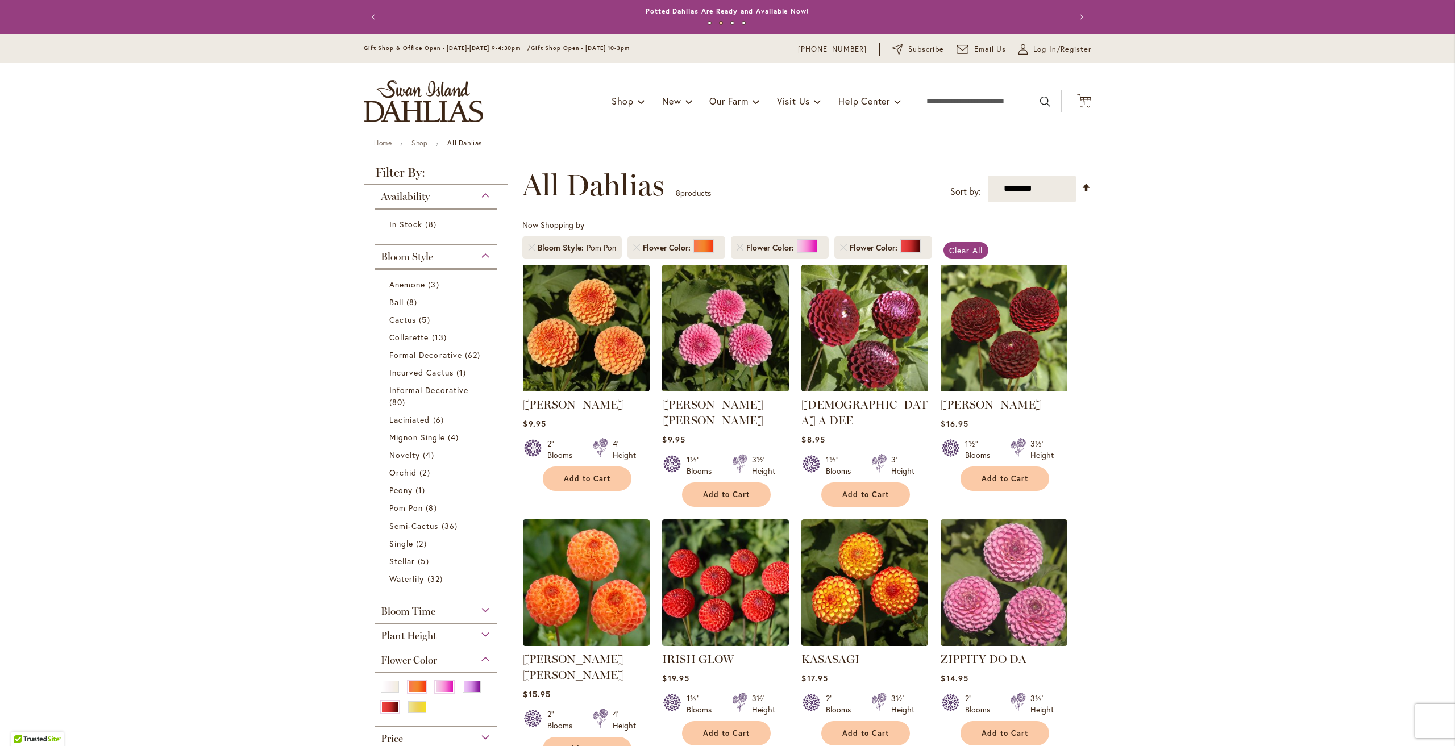
click at [735, 339] on img at bounding box center [725, 327] width 133 height 133
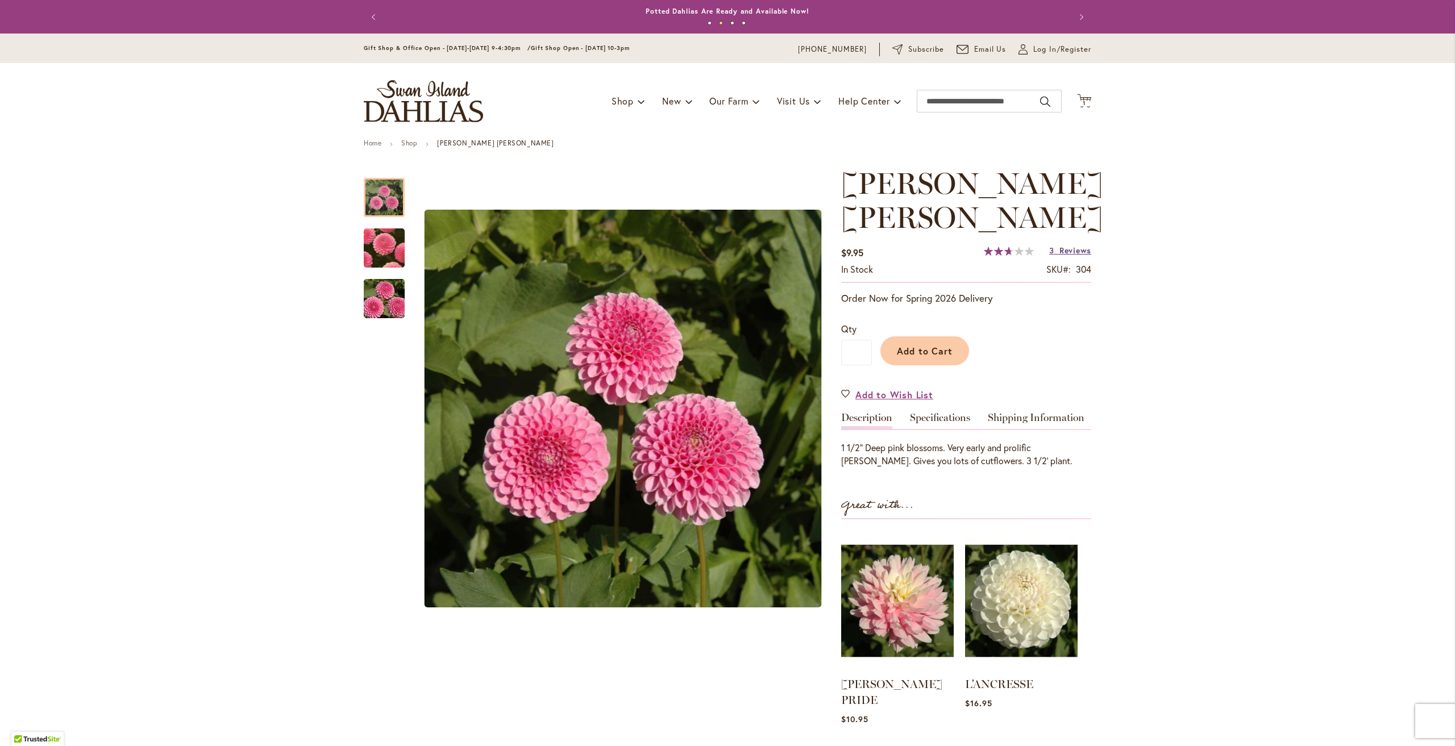
click at [1069, 245] on span "Reviews" at bounding box center [1075, 250] width 32 height 11
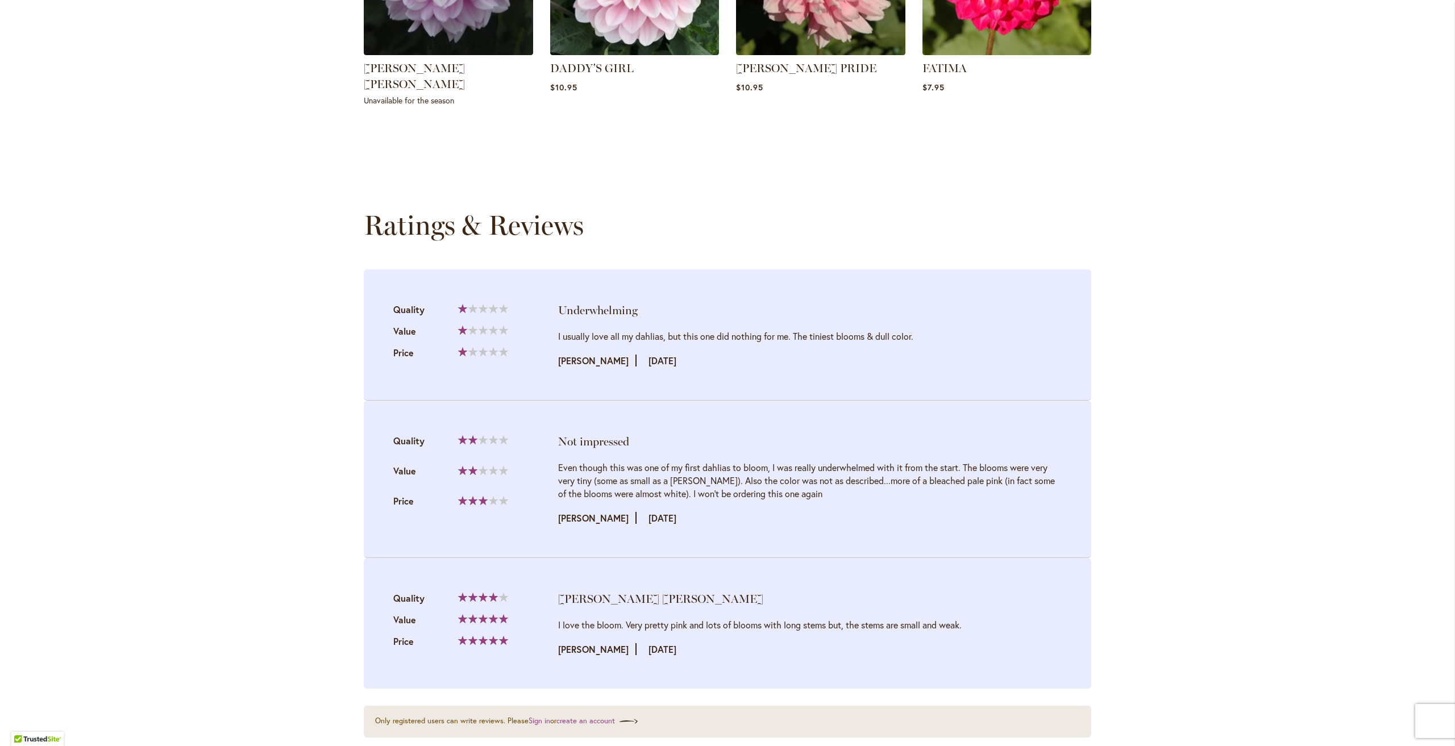
scroll to position [1123, 0]
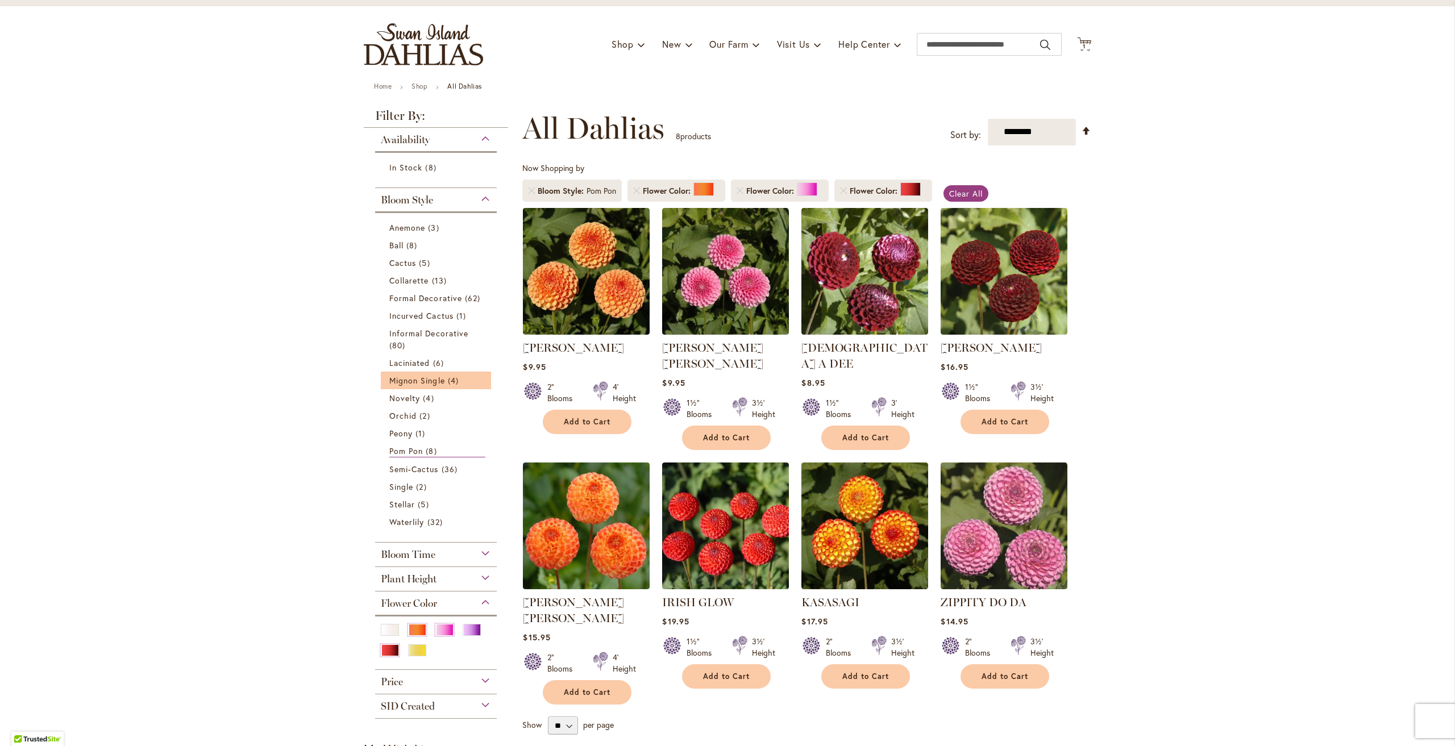
scroll to position [114, 0]
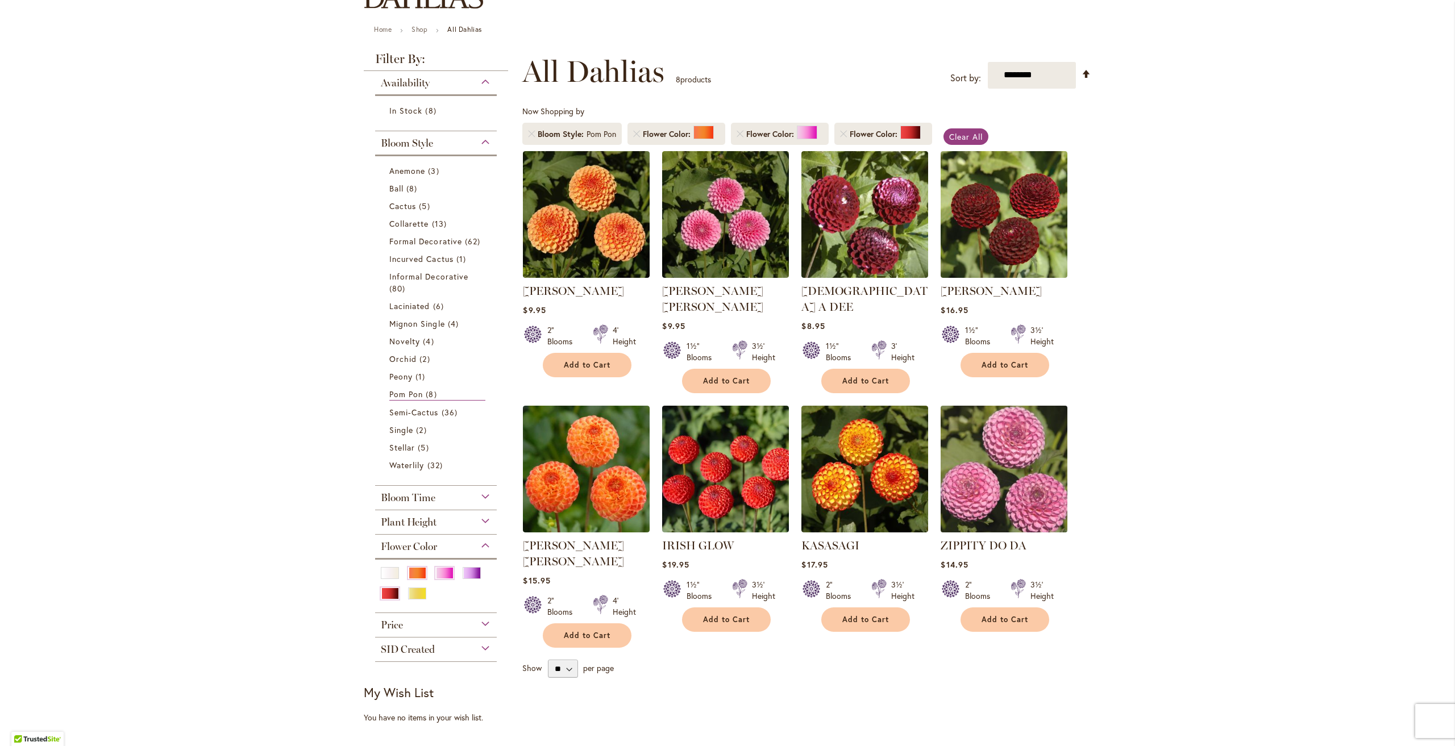
click at [988, 445] on img at bounding box center [1004, 468] width 133 height 133
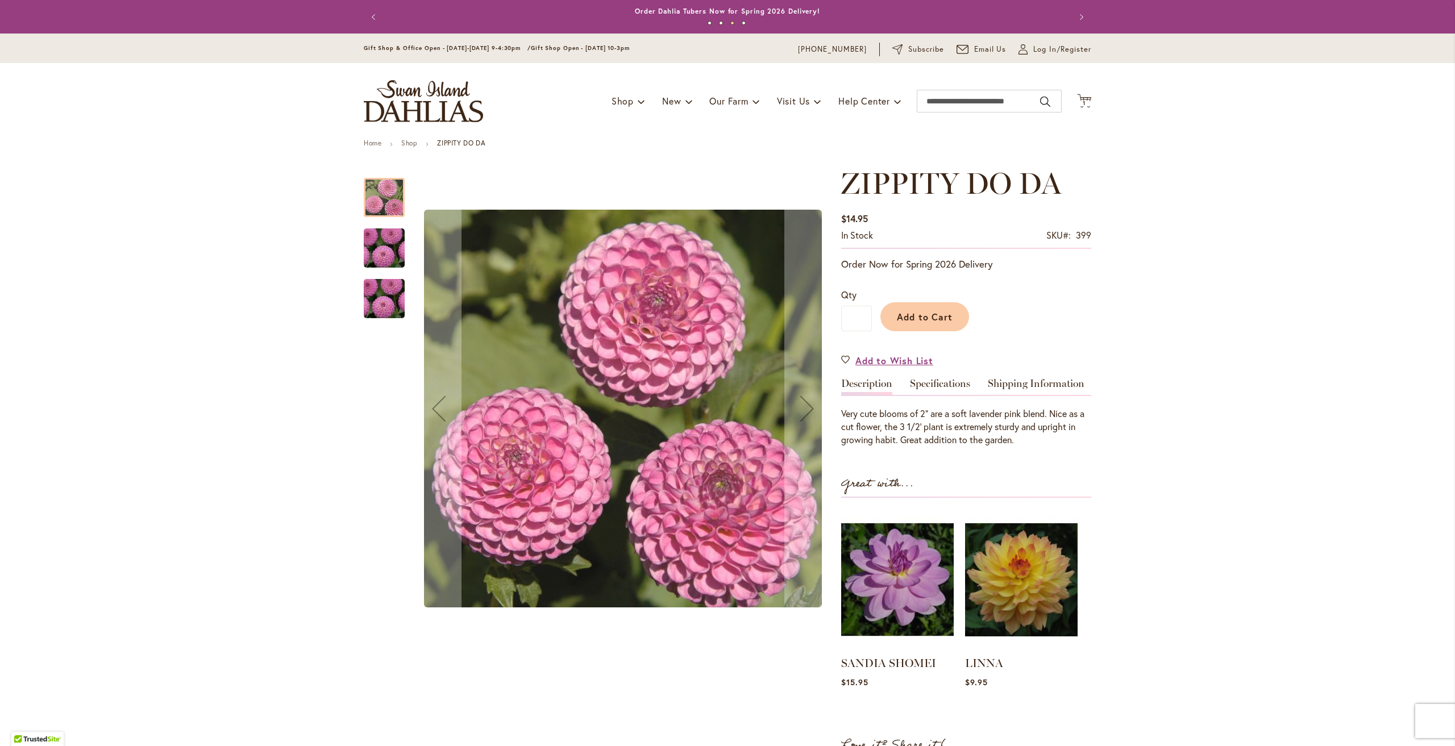
click at [378, 294] on img "ZIPPITY DO DA" at bounding box center [384, 298] width 82 height 61
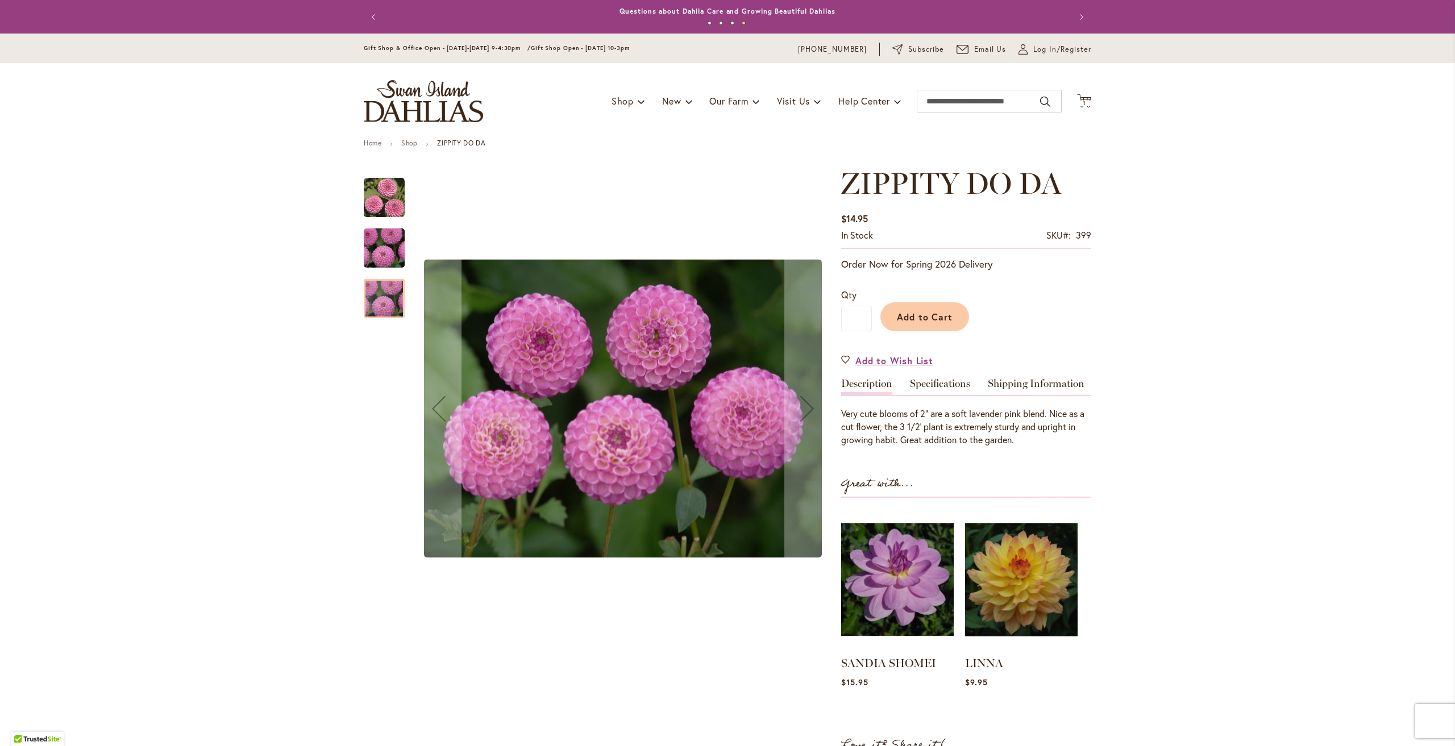
click at [381, 241] on img "ZIPPITY DO DA" at bounding box center [384, 248] width 82 height 61
click at [390, 197] on img "ZIPPITY DO DA" at bounding box center [384, 197] width 41 height 41
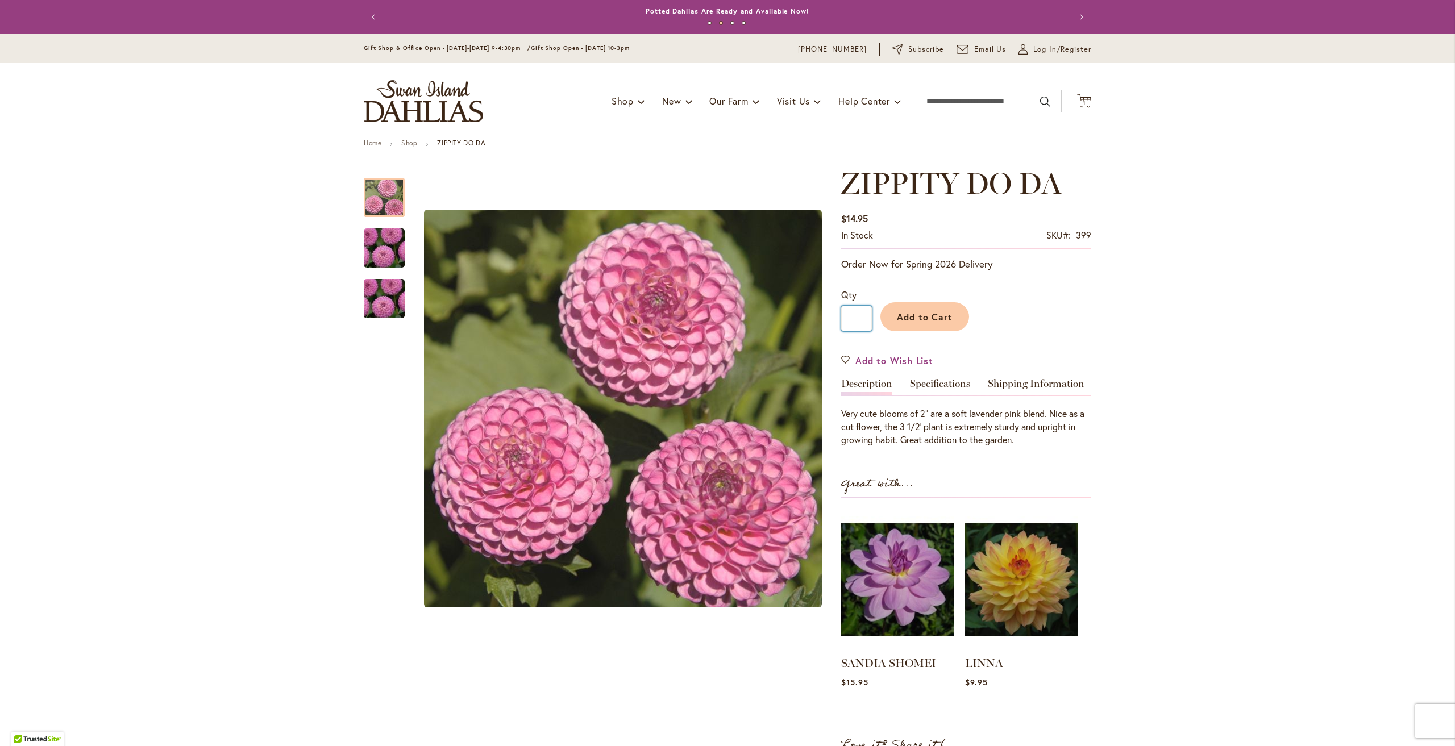
click at [857, 320] on input "*" at bounding box center [856, 319] width 31 height 26
type input "*"
click at [918, 323] on button "Add to Cart" at bounding box center [924, 316] width 89 height 29
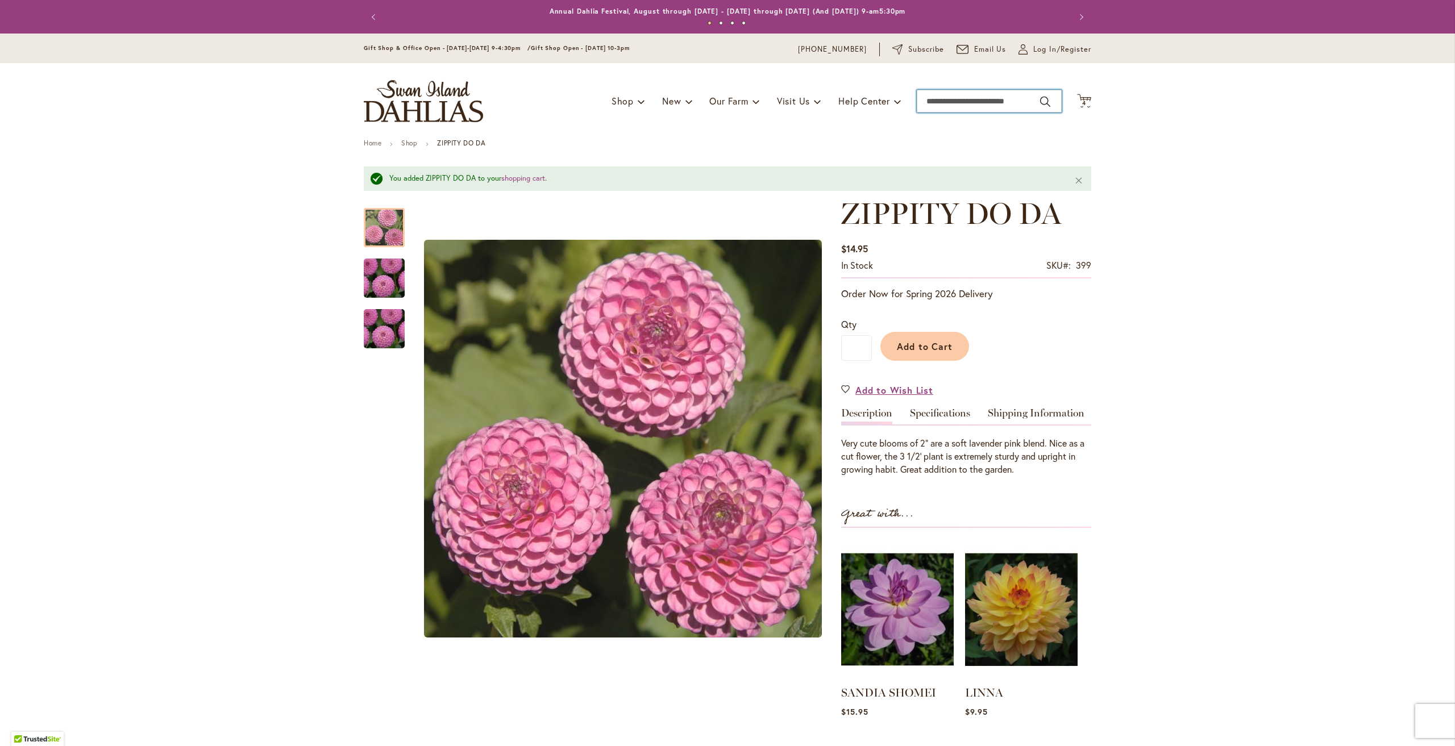
click at [1023, 101] on input "Search" at bounding box center [989, 101] width 145 height 23
type input "*****"
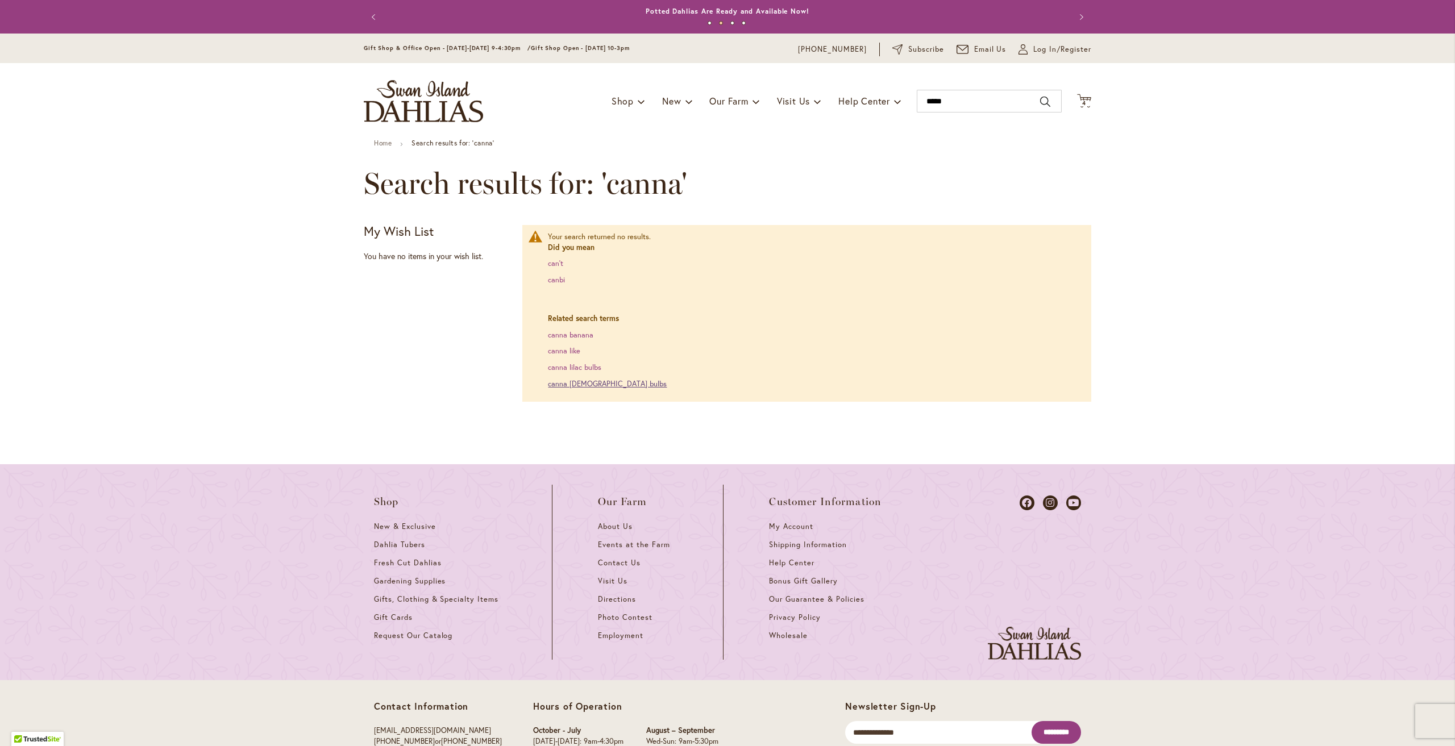
click at [567, 388] on link "canna lady bulbs" at bounding box center [607, 384] width 119 height 10
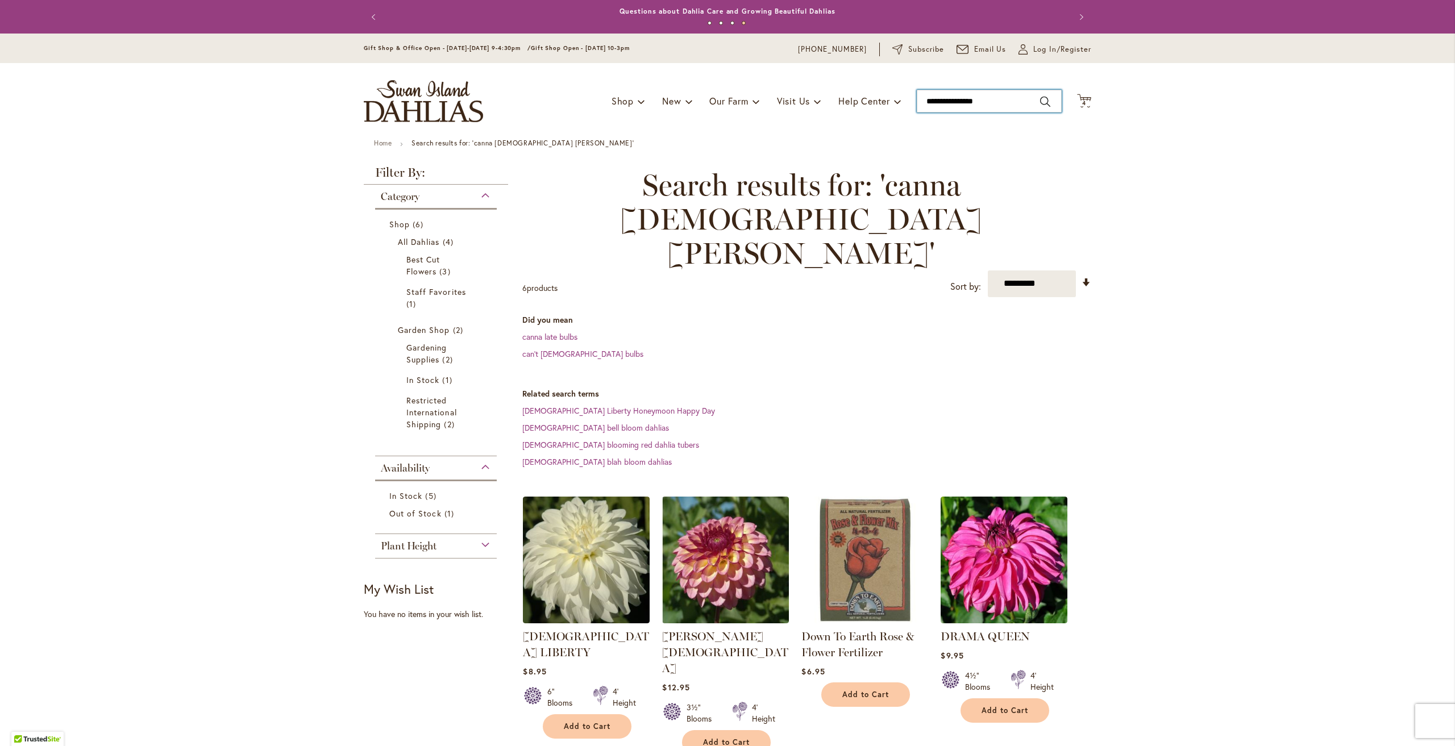
click at [956, 101] on input "**********" at bounding box center [989, 101] width 145 height 23
click at [980, 102] on input "********" at bounding box center [989, 101] width 145 height 23
type input "*"
click at [980, 102] on input "*" at bounding box center [989, 101] width 145 height 23
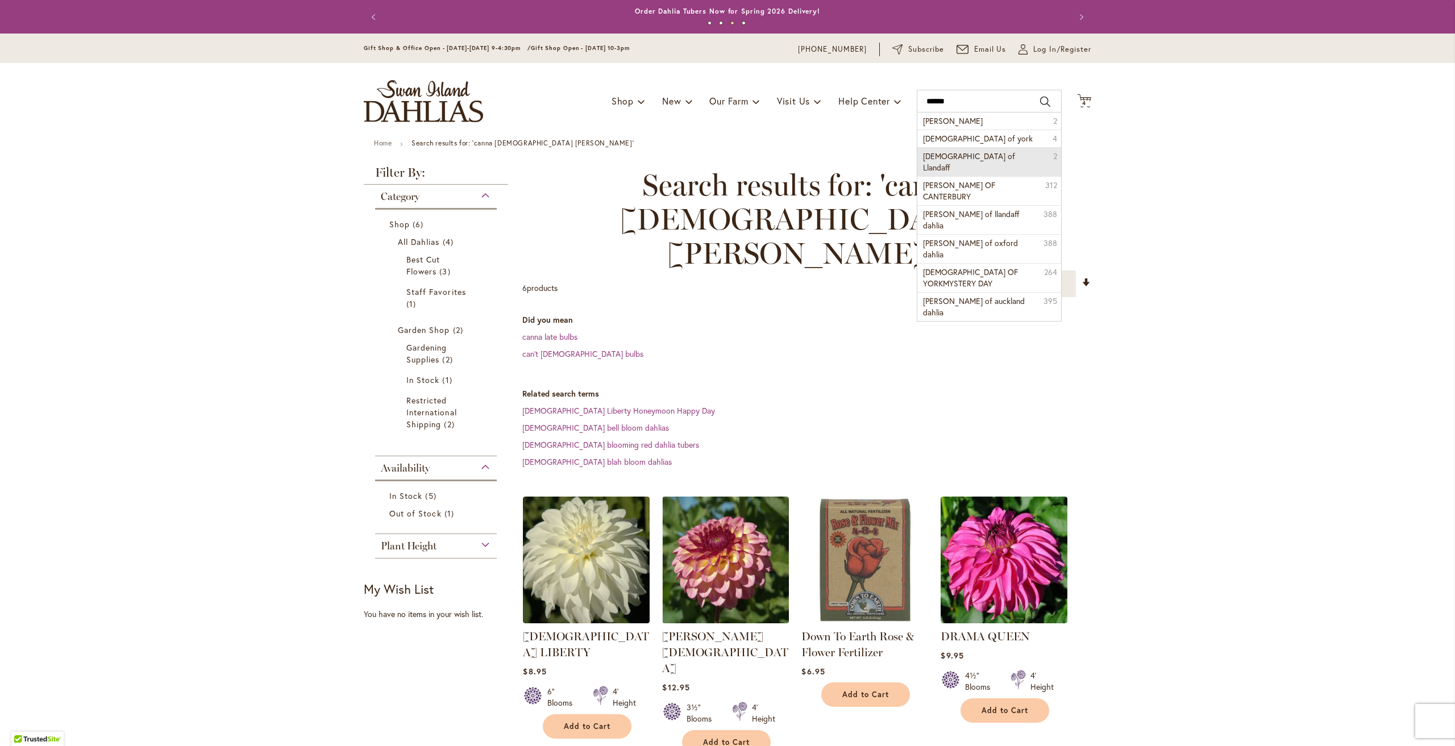
click at [967, 153] on span "Bishop of Llandaff" at bounding box center [969, 162] width 92 height 22
type input "**********"
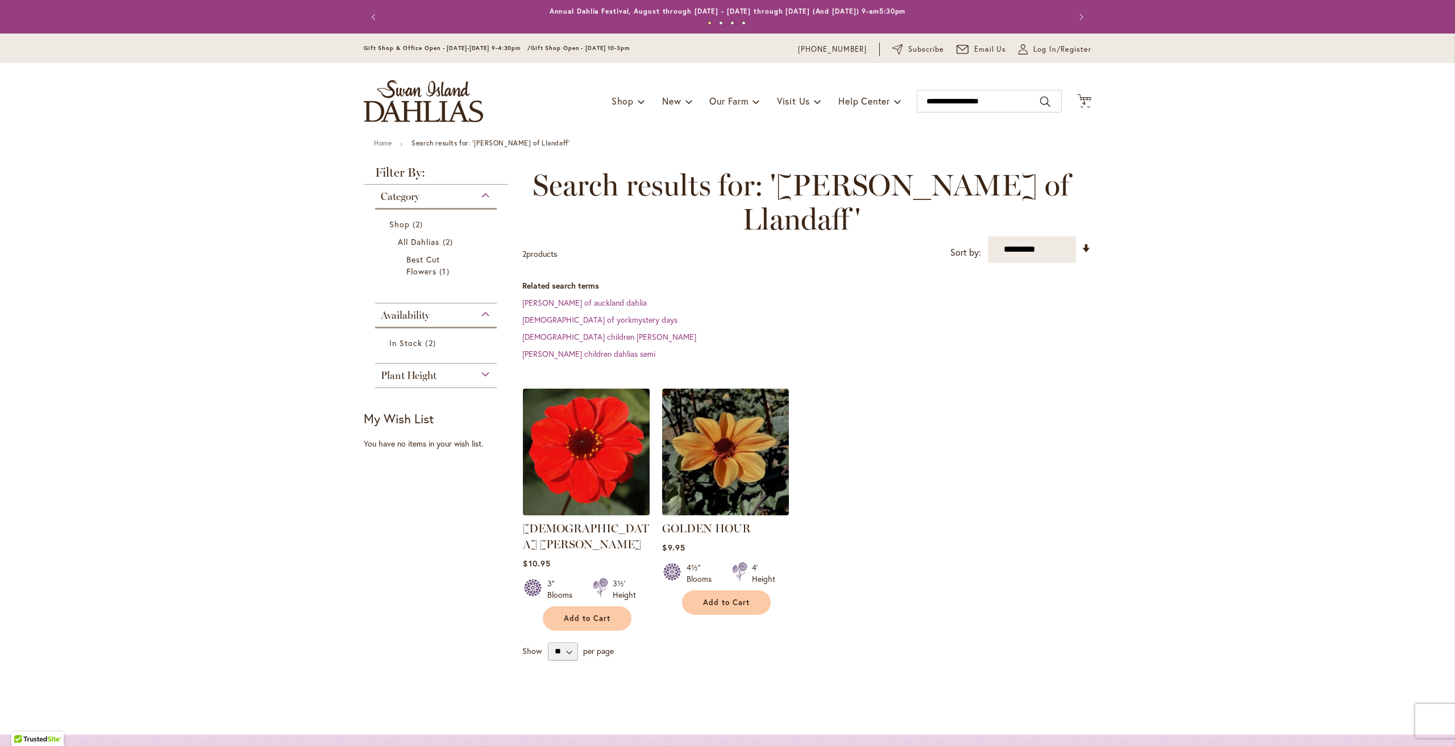
click at [590, 414] on img at bounding box center [586, 451] width 133 height 133
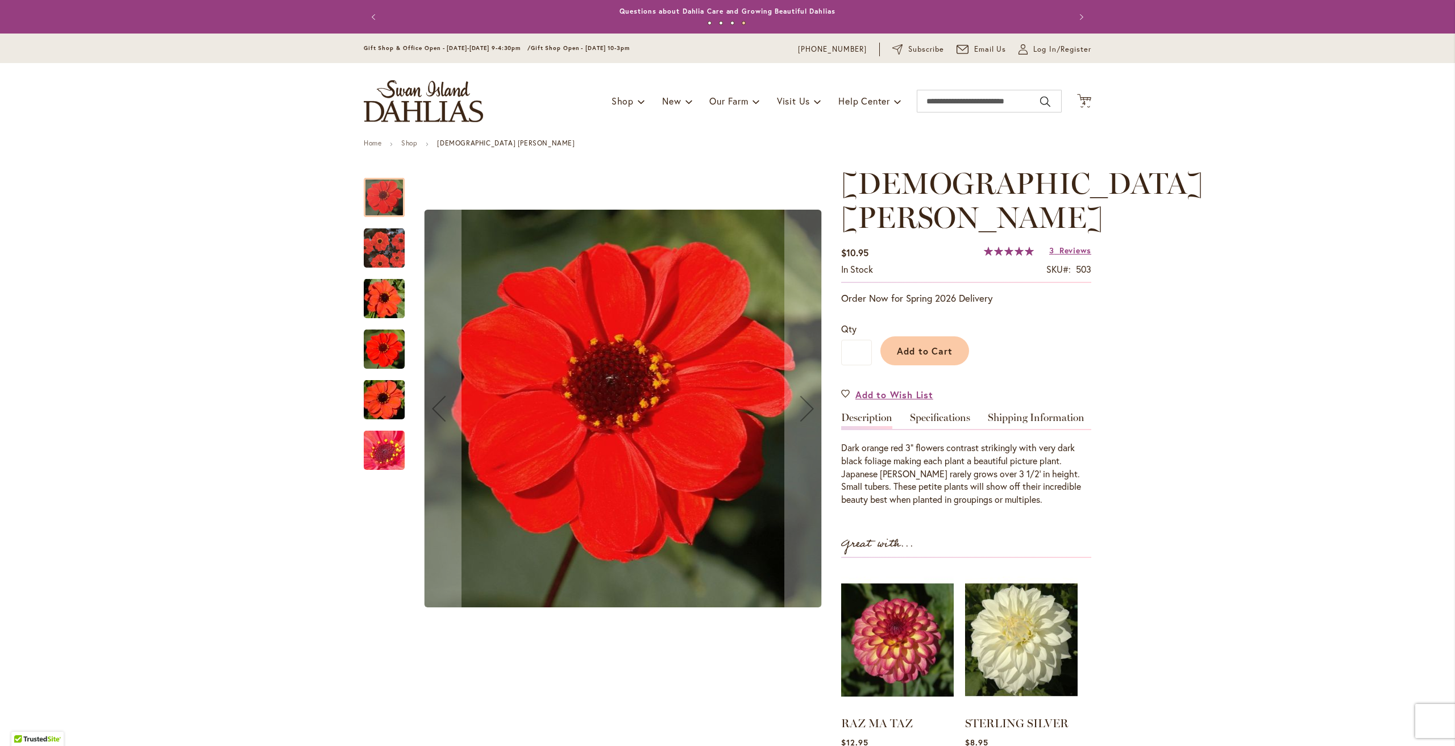
click at [384, 253] on img "JAPANESE BISHOP" at bounding box center [384, 248] width 41 height 41
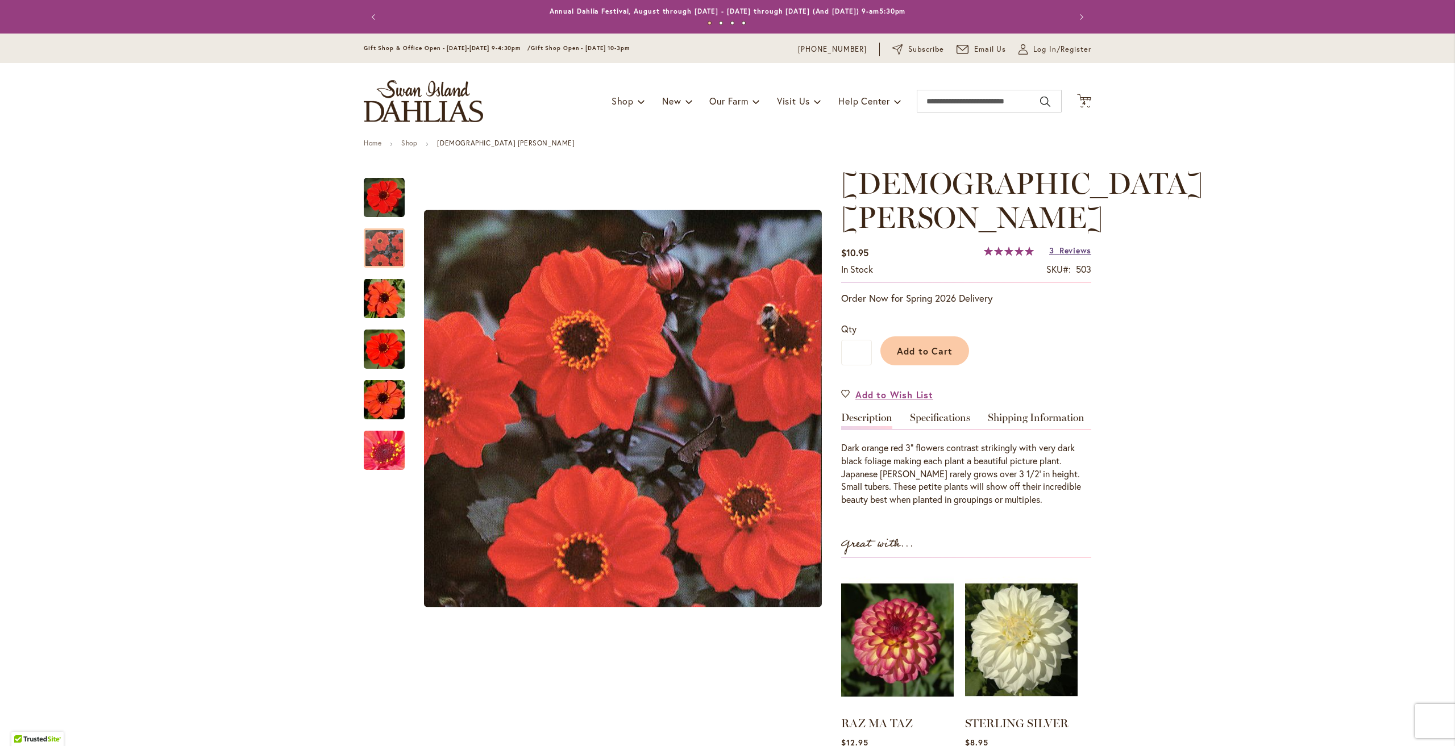
click at [1077, 248] on span "Reviews" at bounding box center [1075, 250] width 32 height 11
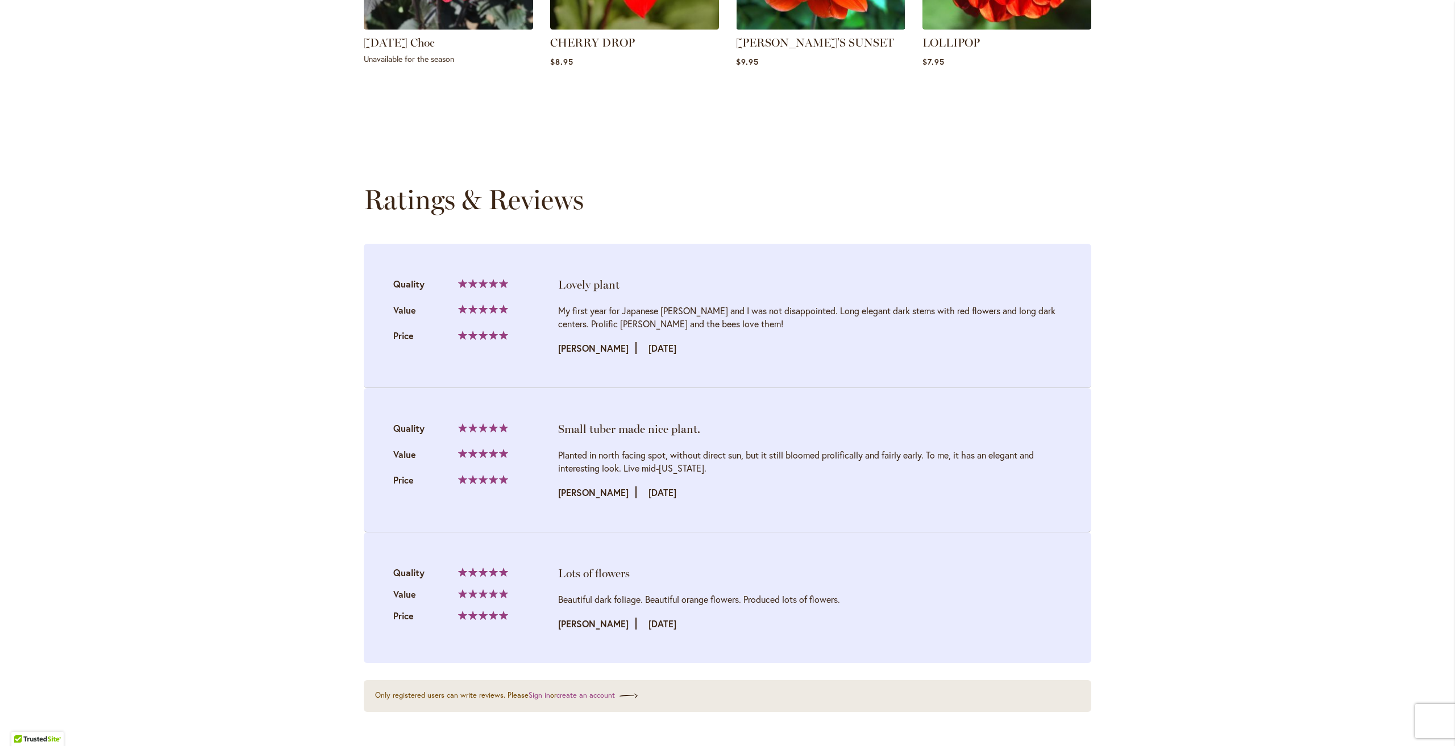
scroll to position [1196, 0]
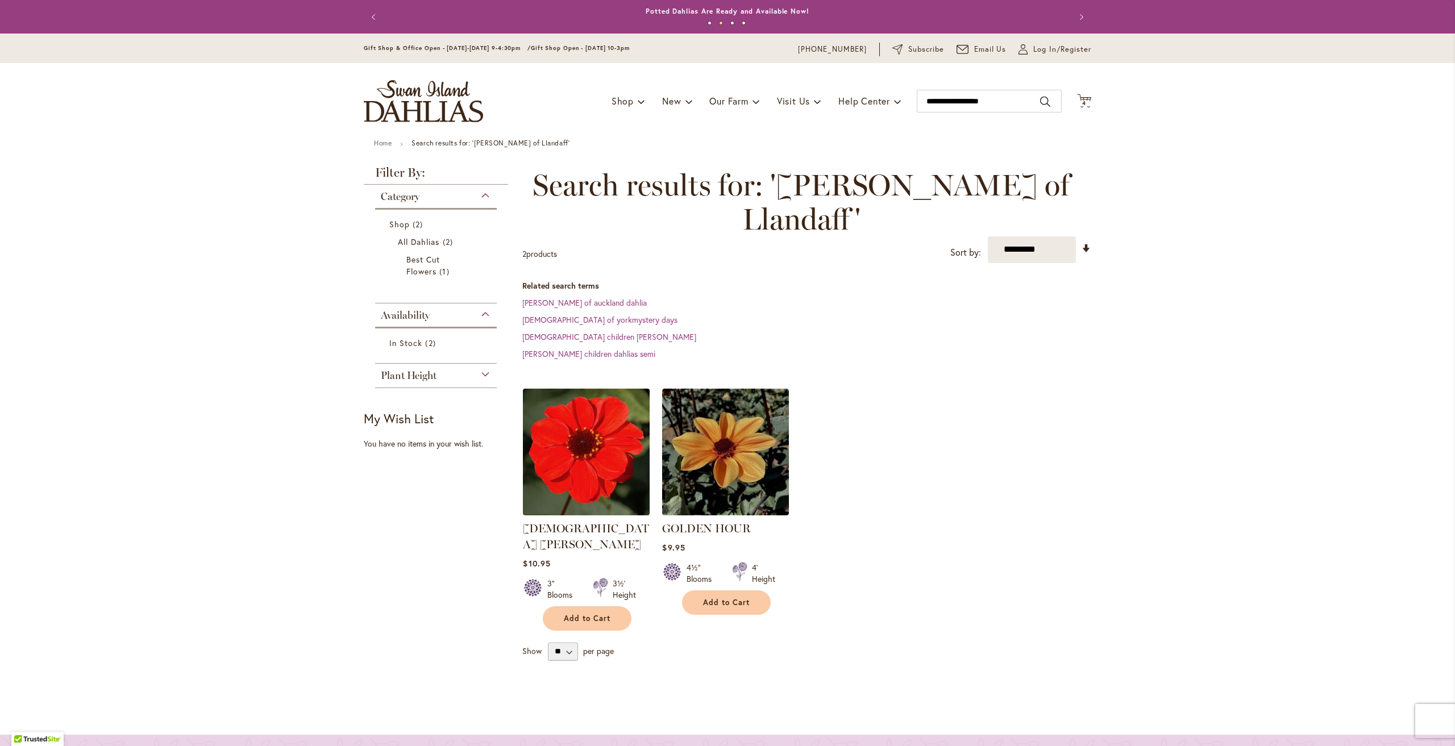
click at [578, 448] on img at bounding box center [586, 451] width 133 height 133
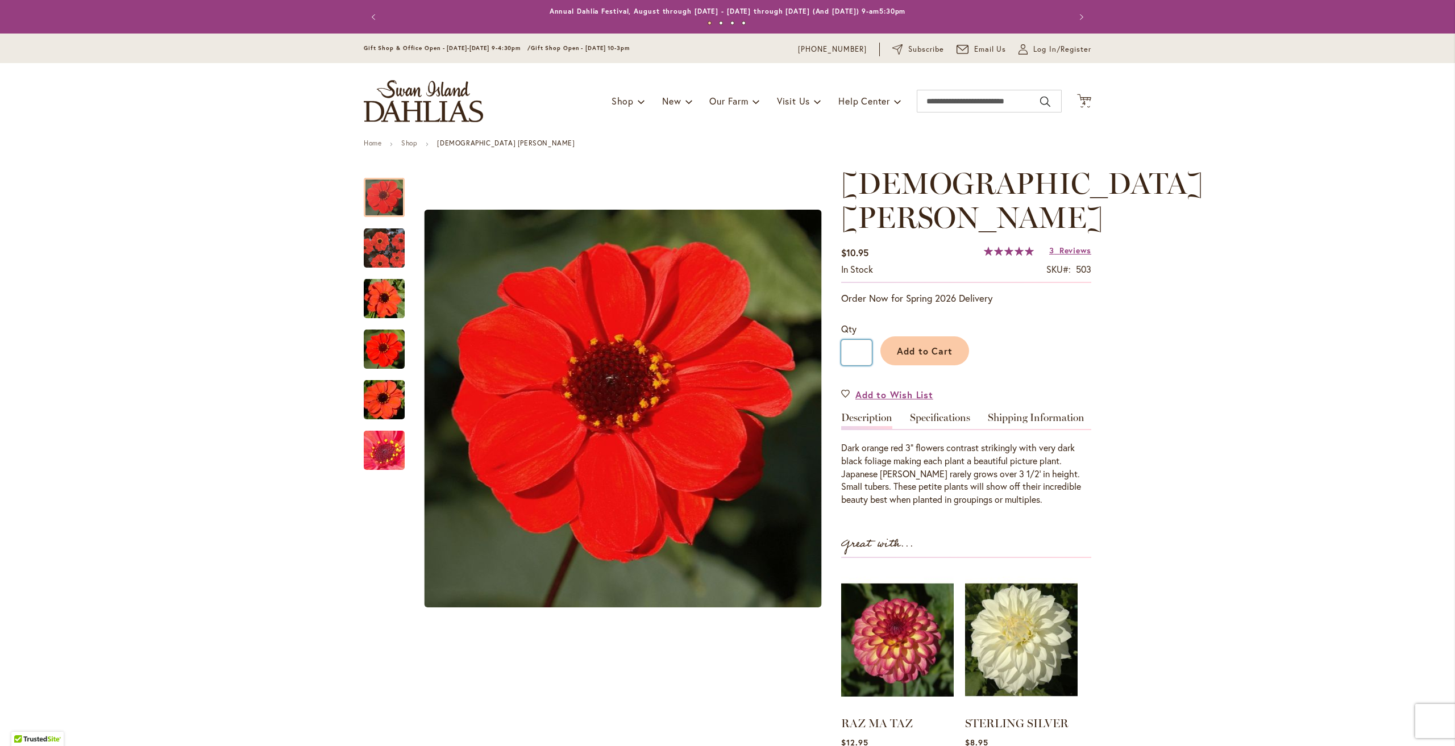
click at [860, 353] on input "*" at bounding box center [856, 353] width 31 height 26
type input "*"
click at [941, 354] on span "Add to Cart" at bounding box center [925, 351] width 56 height 12
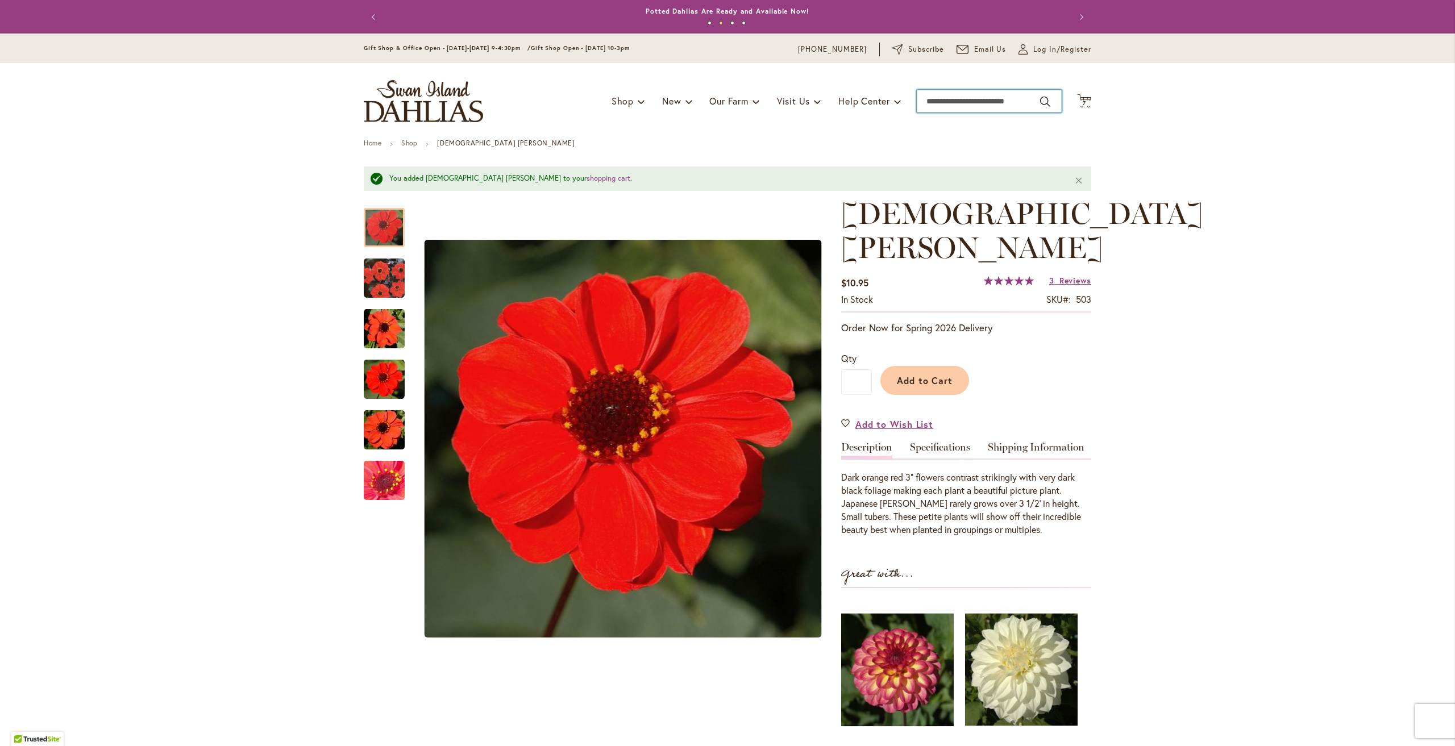
click at [951, 95] on input "Search" at bounding box center [989, 101] width 145 height 23
type input "*"
click at [954, 117] on span "parks princess" at bounding box center [947, 120] width 49 height 11
type input "**********"
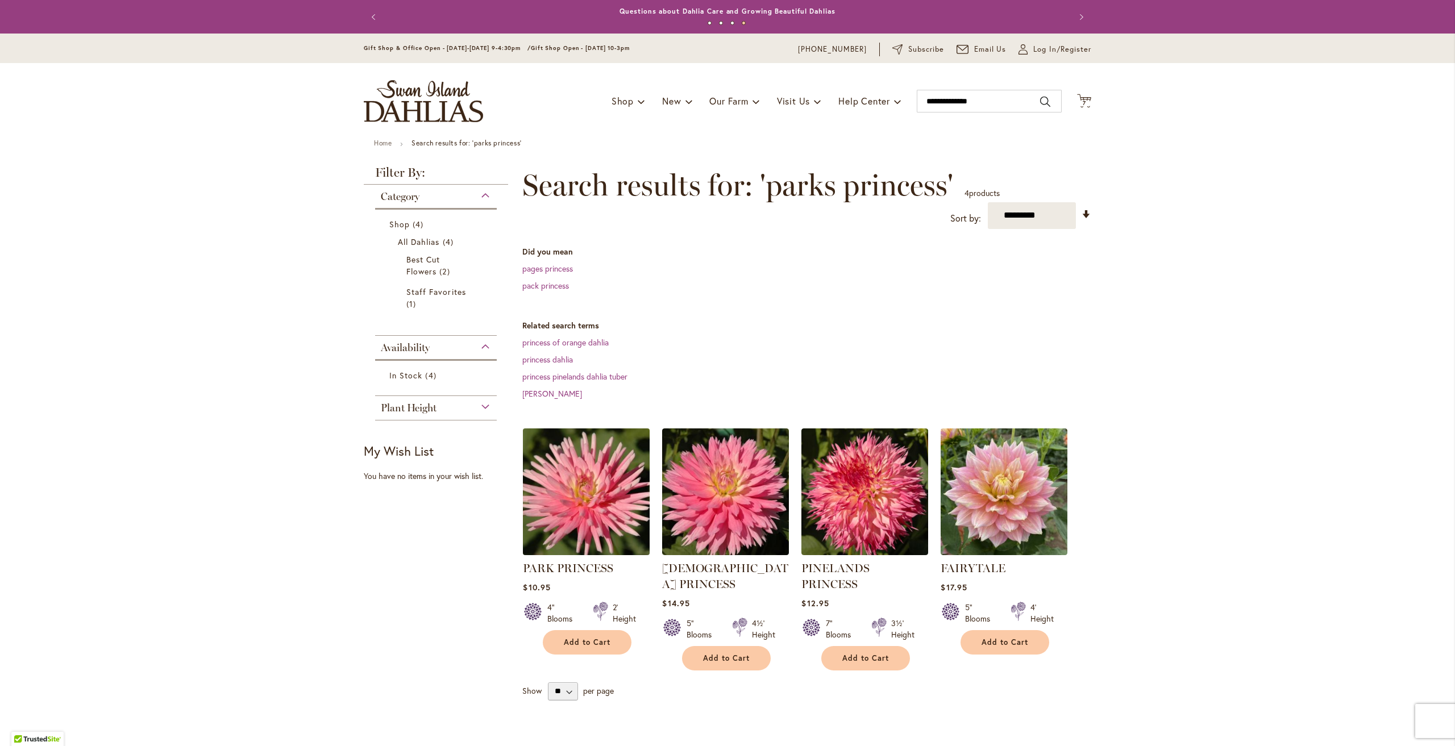
click at [573, 509] on img at bounding box center [586, 491] width 133 height 133
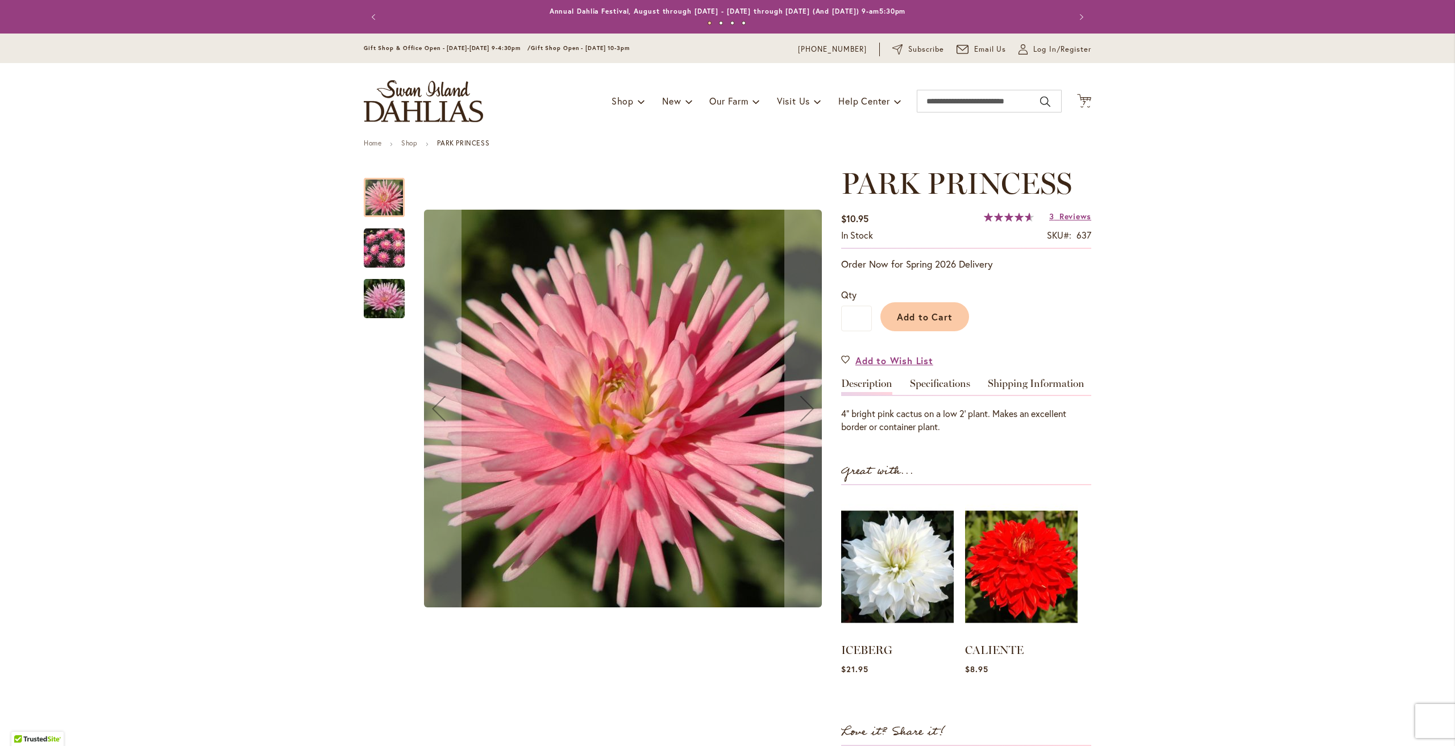
click at [370, 250] on img "PARK PRINCESS" at bounding box center [384, 248] width 41 height 41
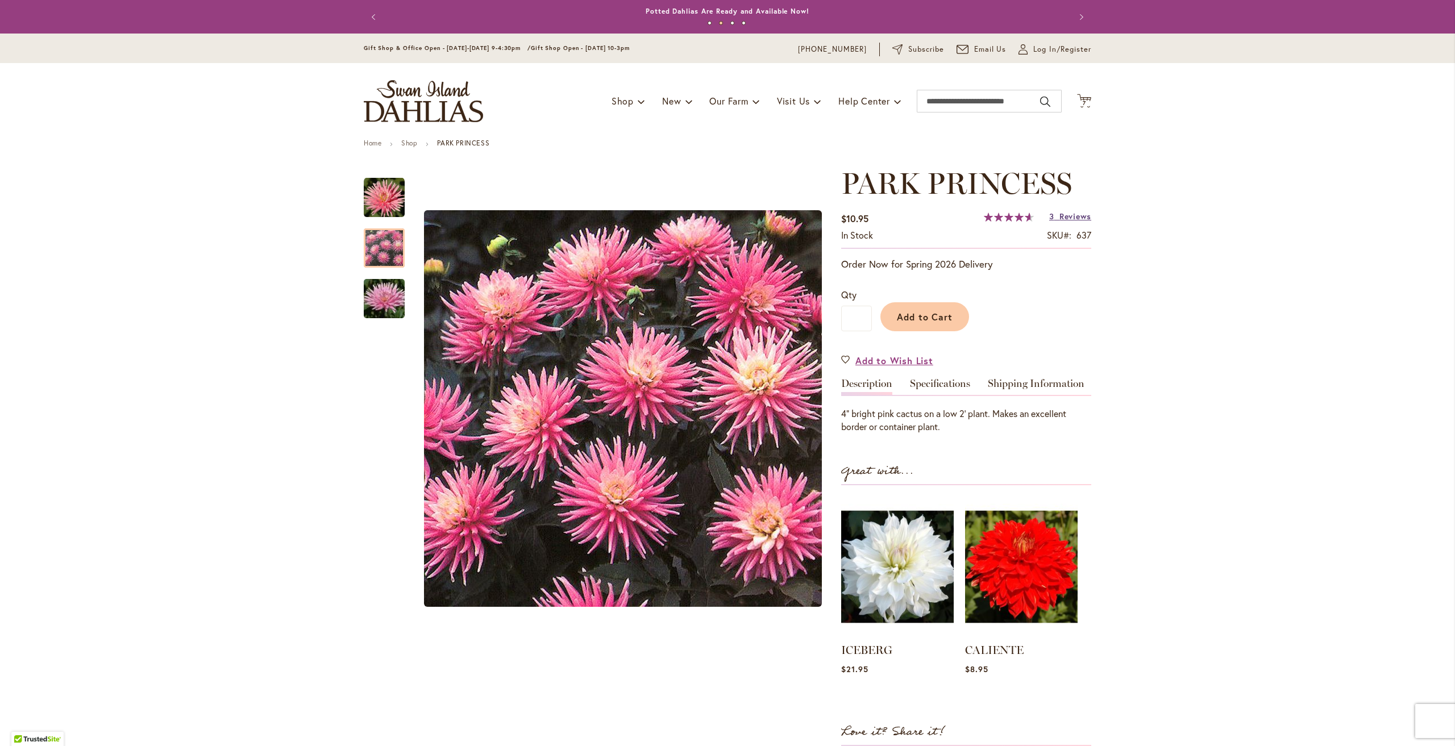
click at [1076, 213] on span "Reviews" at bounding box center [1075, 216] width 32 height 11
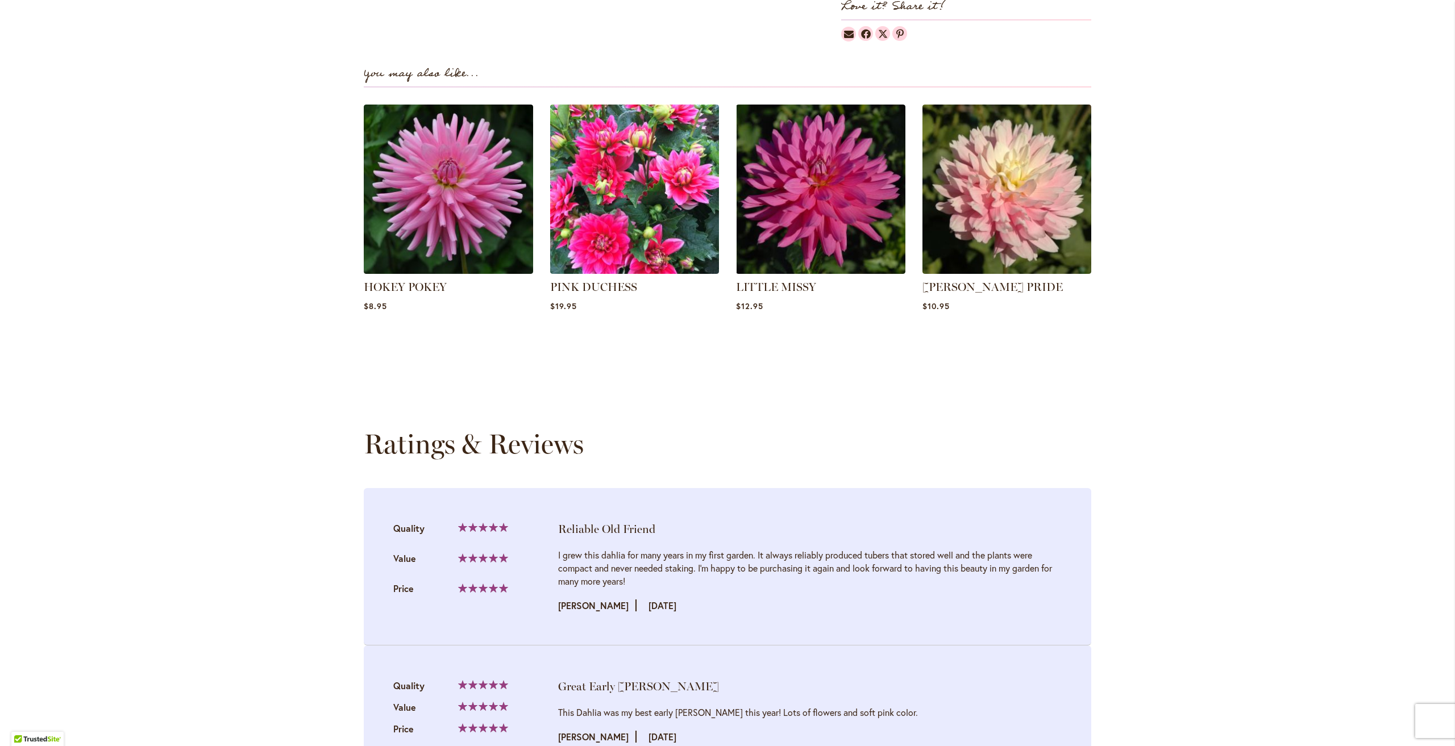
scroll to position [669, 0]
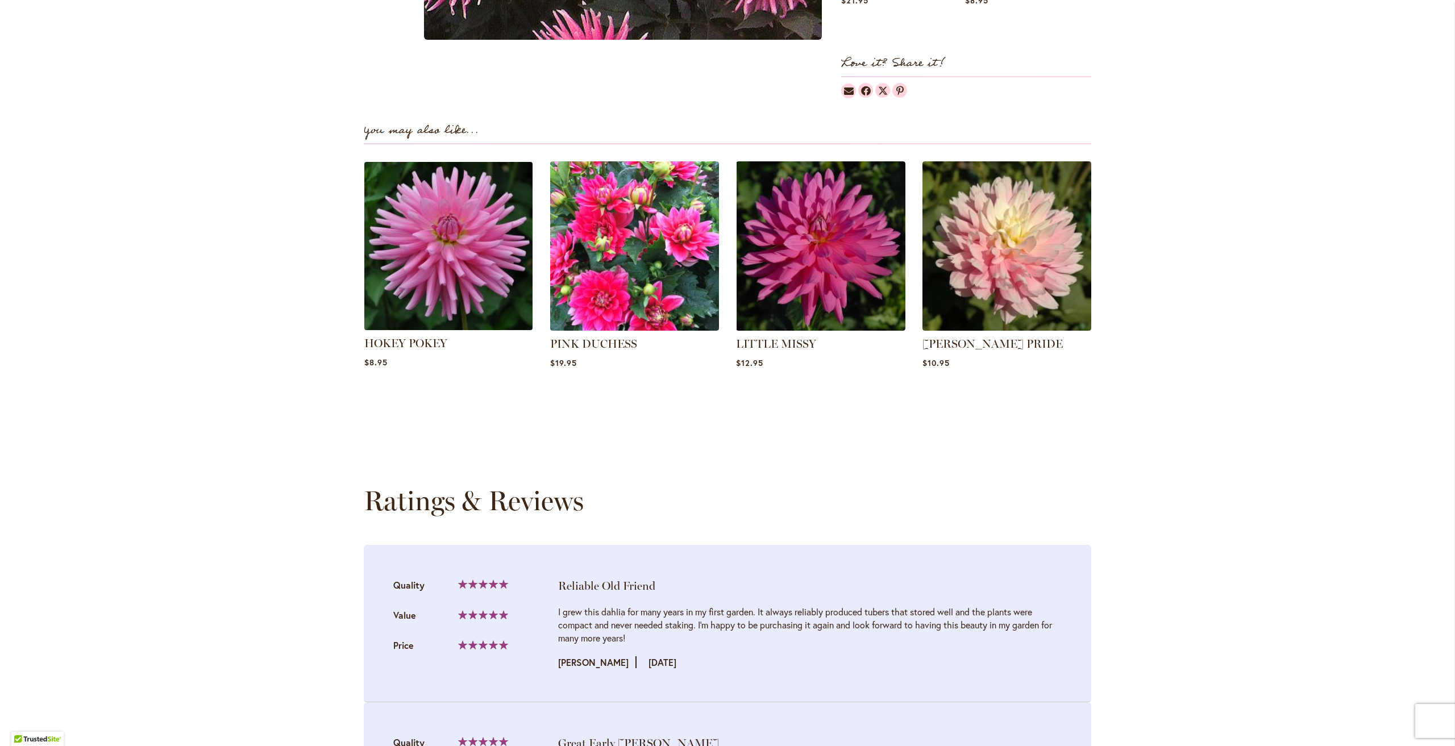
click at [447, 254] on img at bounding box center [448, 246] width 176 height 176
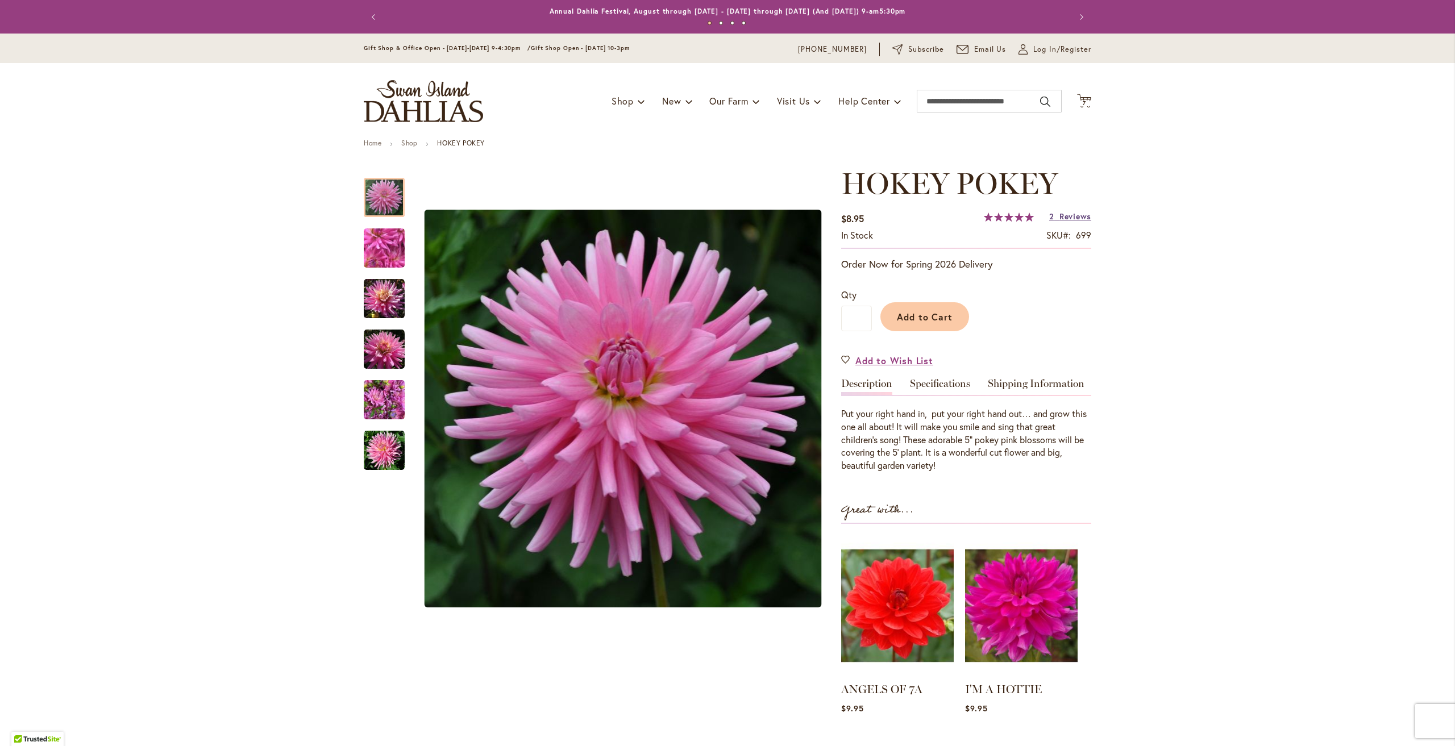
click at [1069, 213] on span "Reviews" at bounding box center [1075, 216] width 32 height 11
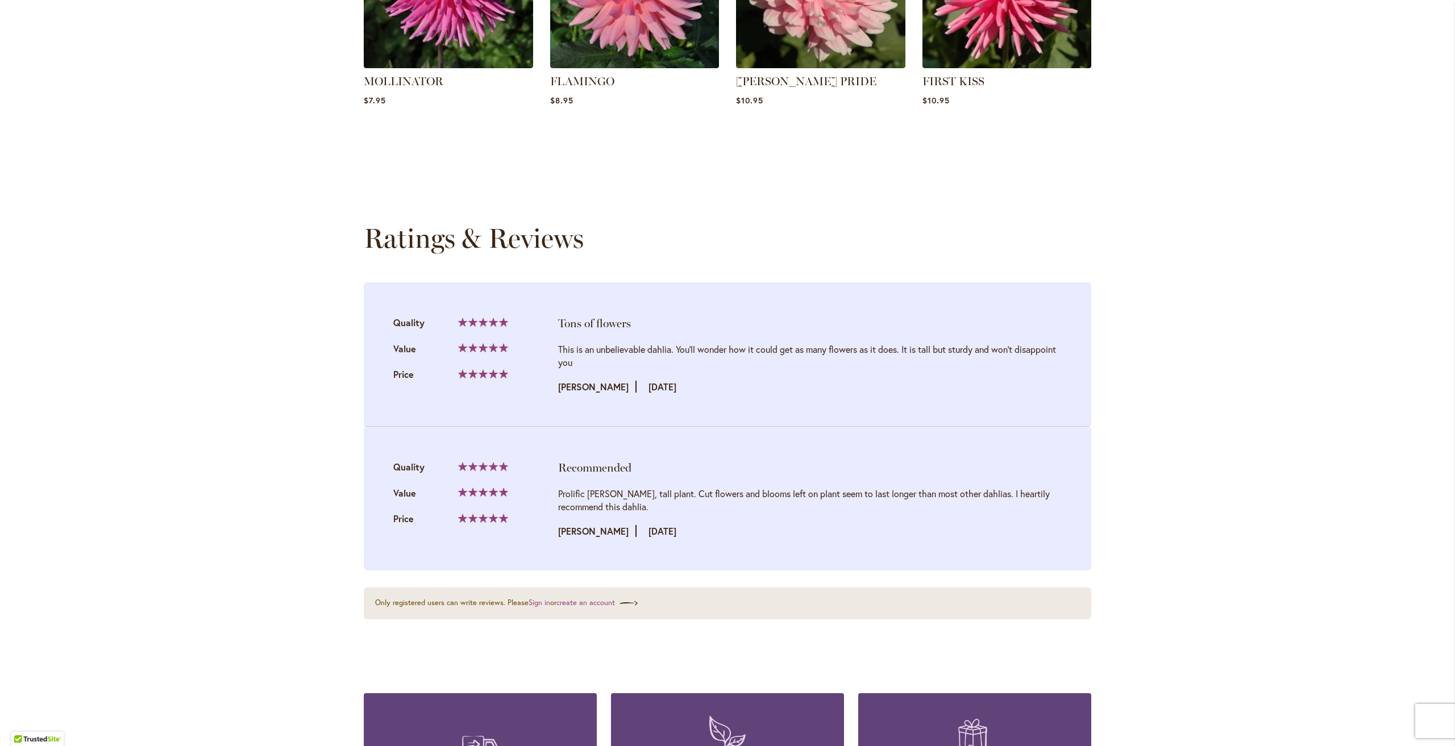
scroll to position [1162, 0]
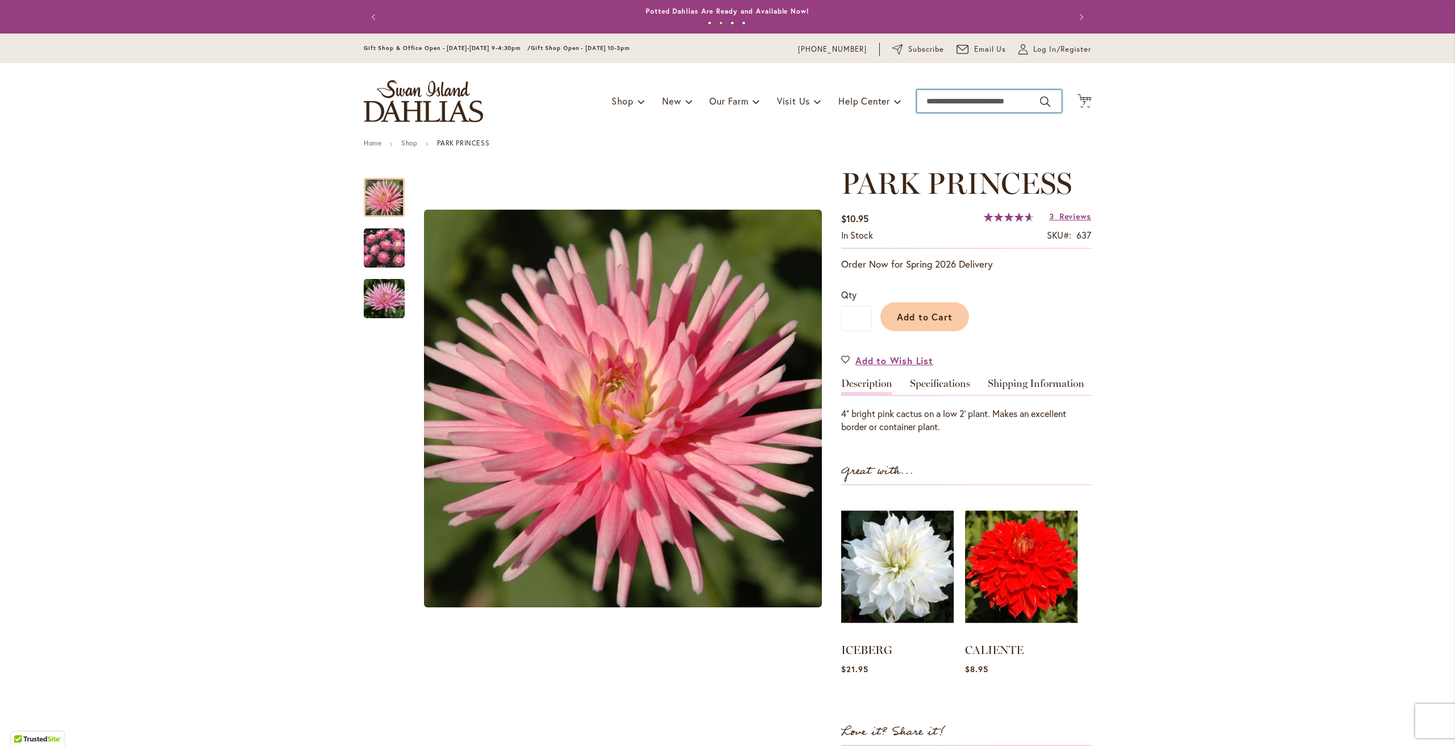
click at [948, 94] on input "Search" at bounding box center [989, 101] width 145 height 23
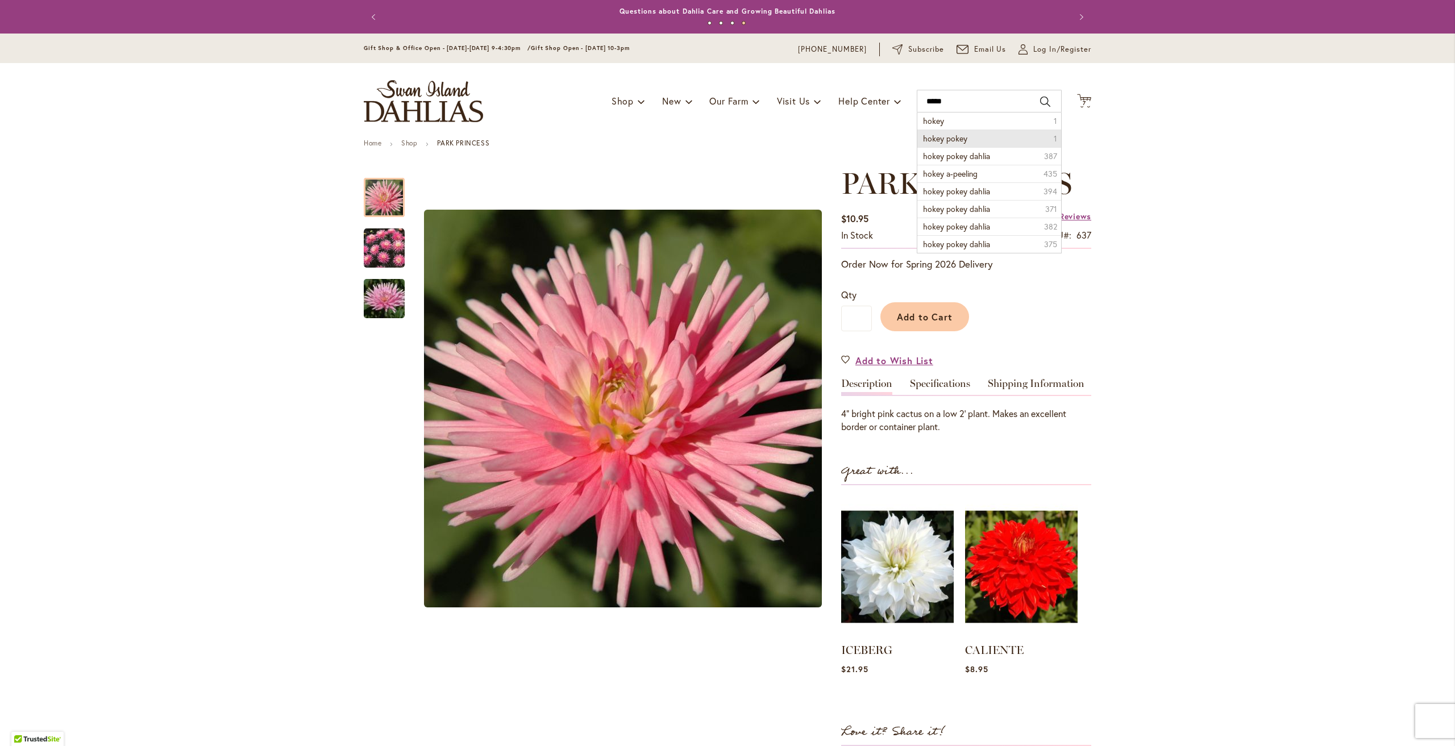
click at [959, 136] on span "hokey pokey" at bounding box center [945, 138] width 44 height 11
type input "**********"
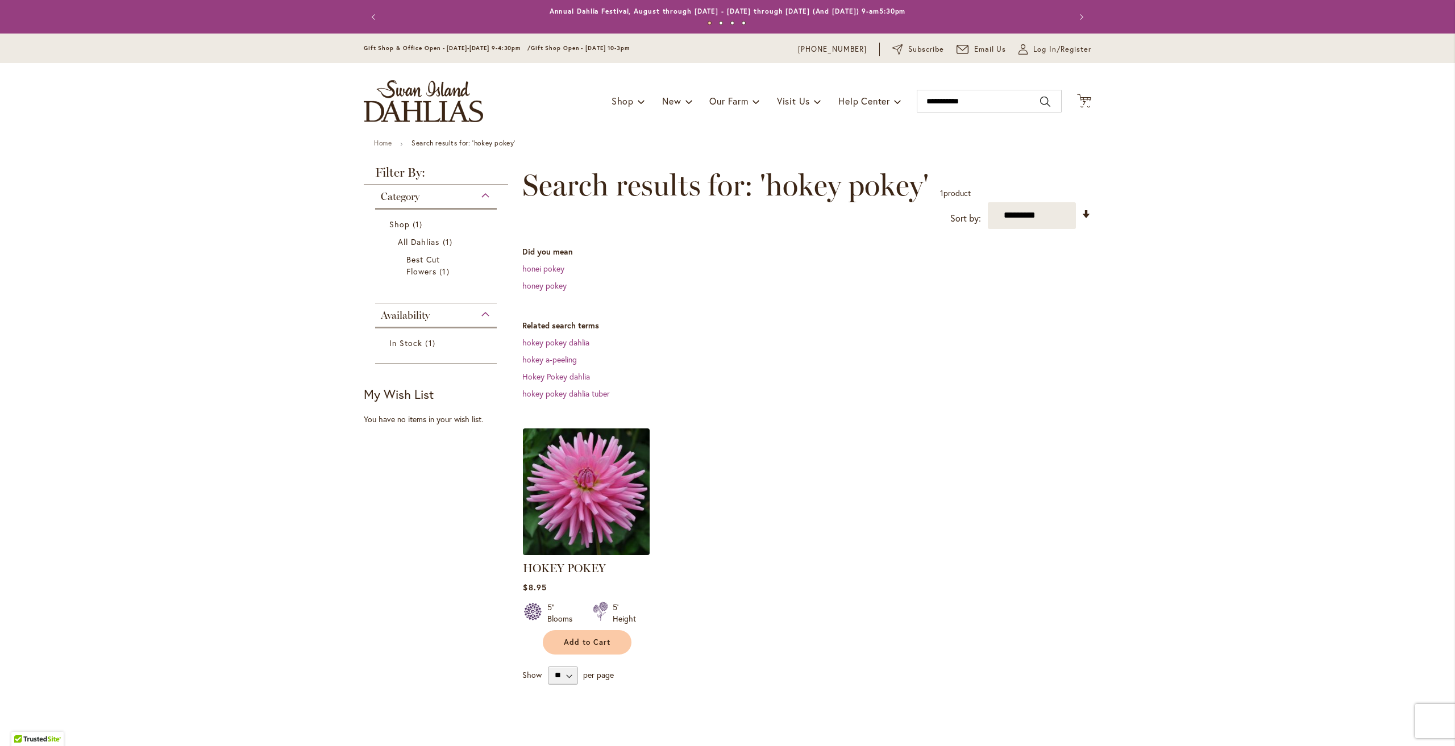
click at [565, 518] on img at bounding box center [586, 491] width 133 height 133
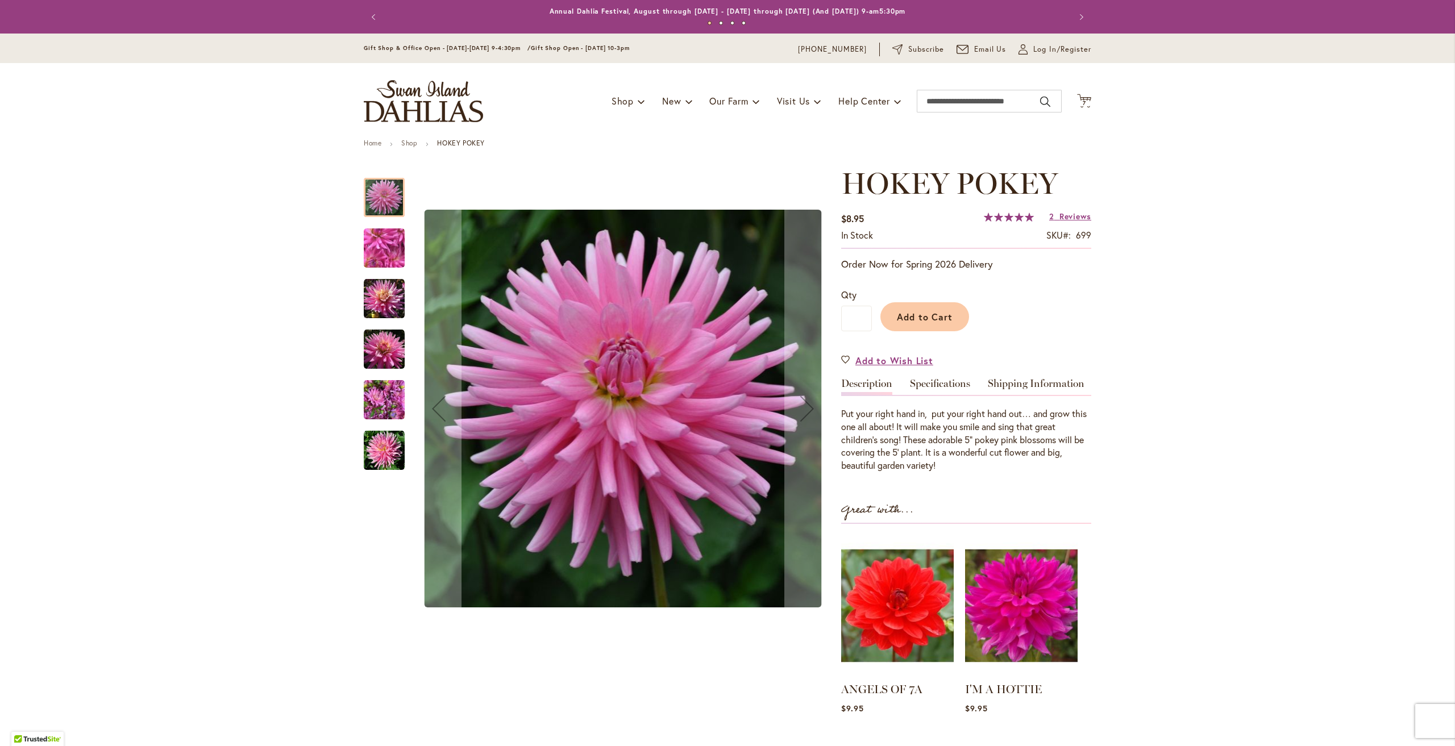
click at [392, 353] on img "HOKEY POKEY" at bounding box center [384, 349] width 41 height 41
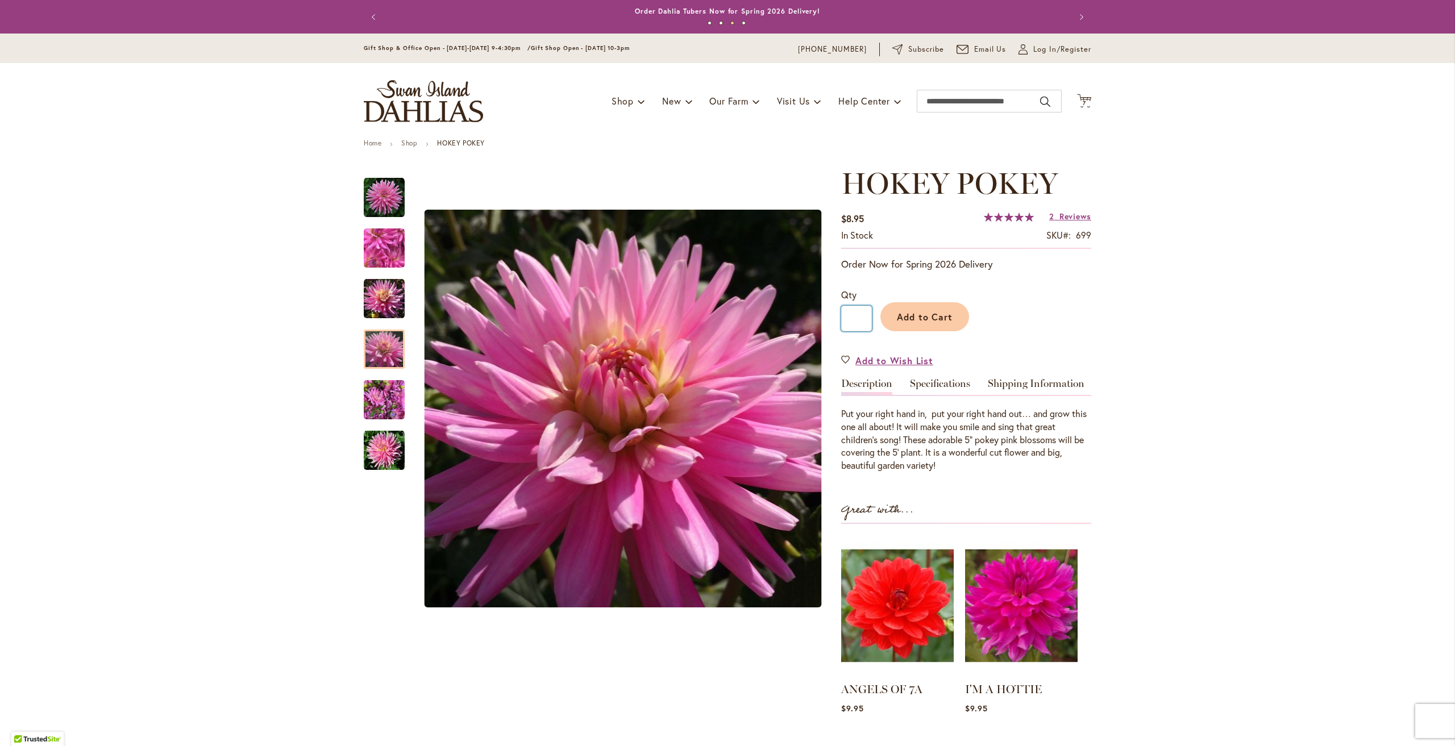
click at [853, 316] on input "*" at bounding box center [856, 319] width 31 height 26
type input "*"
click at [926, 322] on button "Add to Cart" at bounding box center [924, 316] width 89 height 29
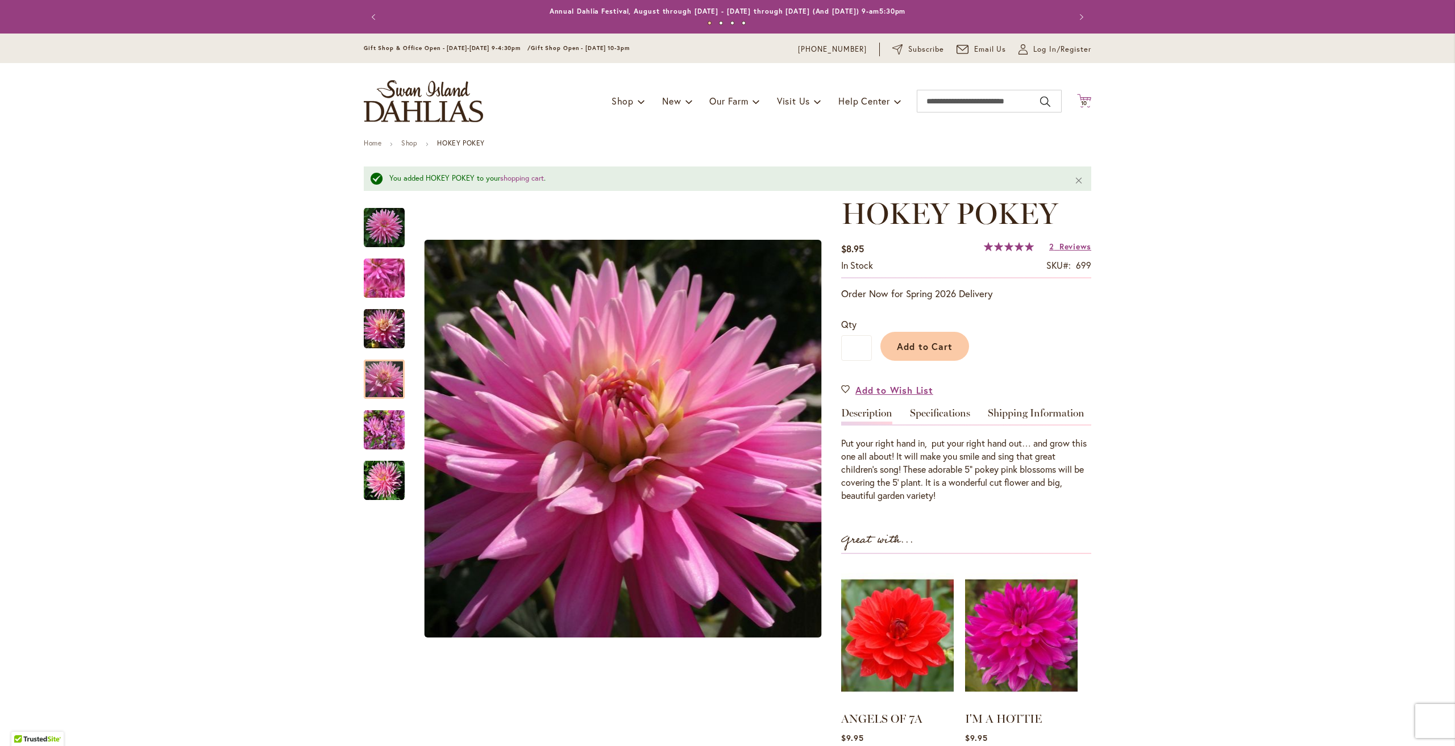
click at [1085, 99] on icon at bounding box center [1084, 101] width 14 height 14
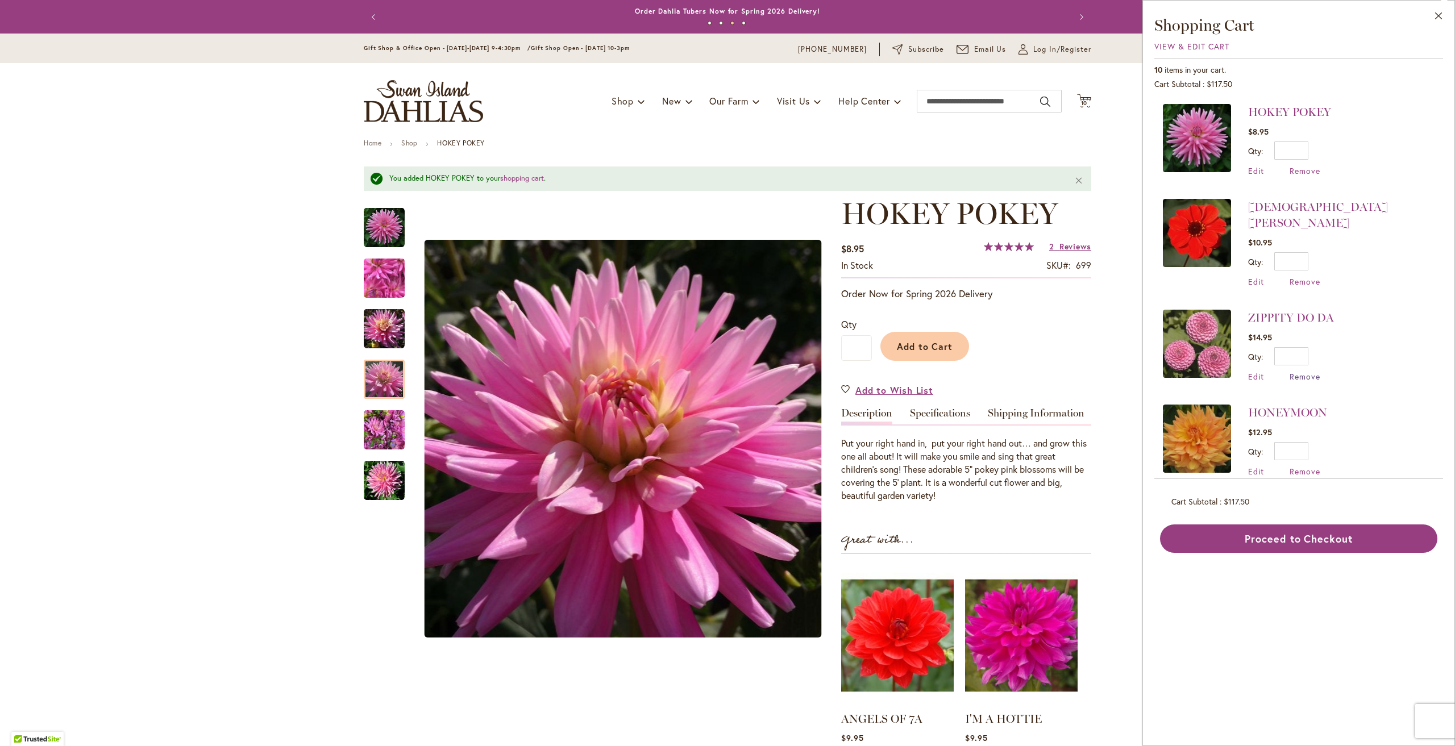
click at [1302, 371] on span "Remove" at bounding box center [1304, 376] width 31 height 11
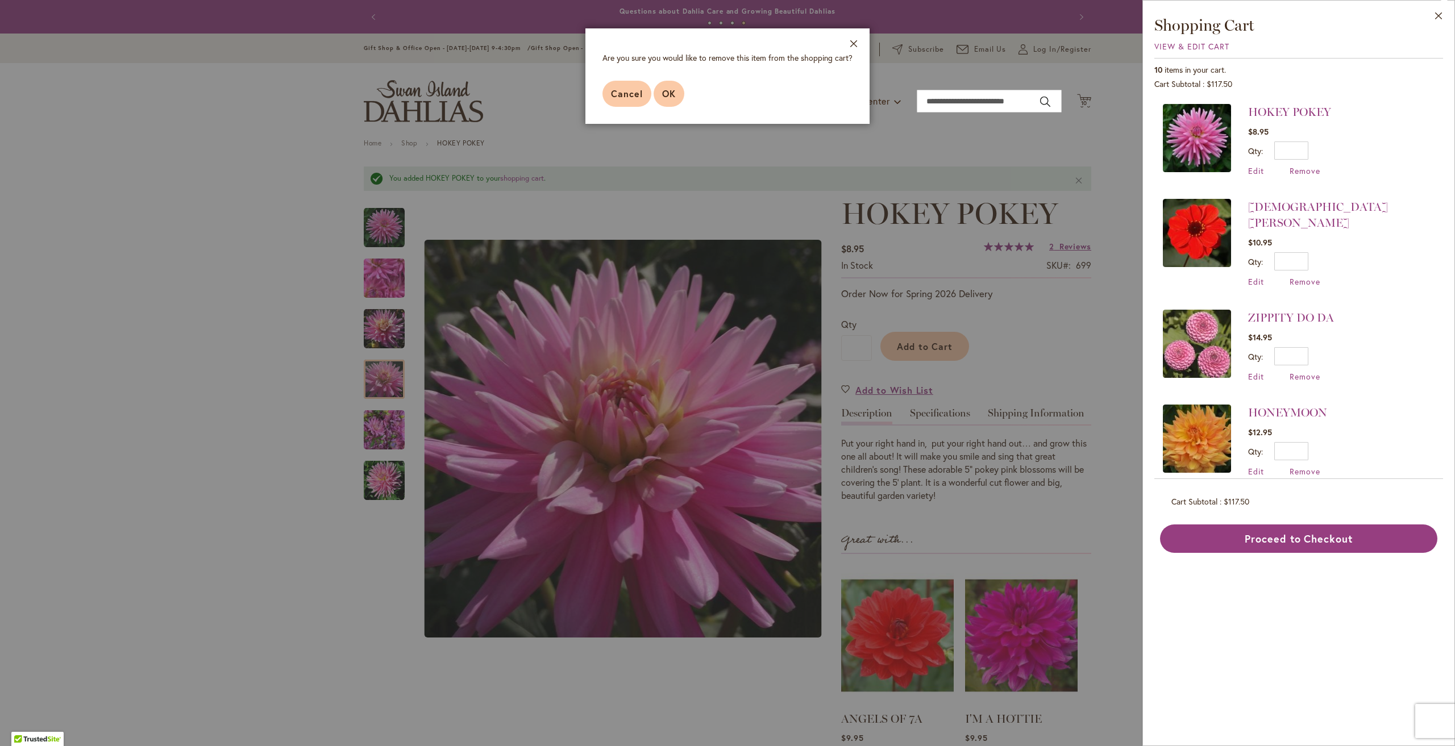
click at [668, 91] on span "OK" at bounding box center [669, 94] width 14 height 12
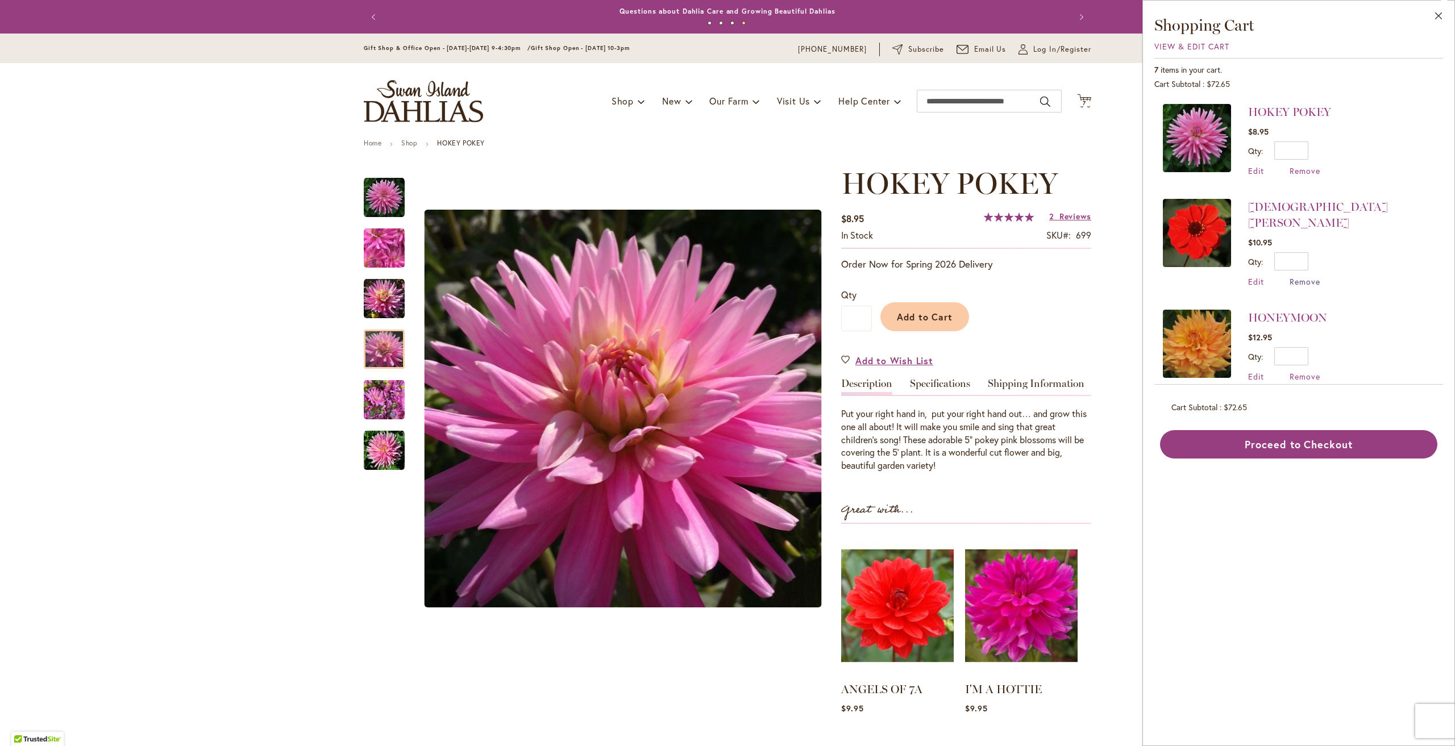
click at [1303, 276] on span "Remove" at bounding box center [1304, 281] width 31 height 11
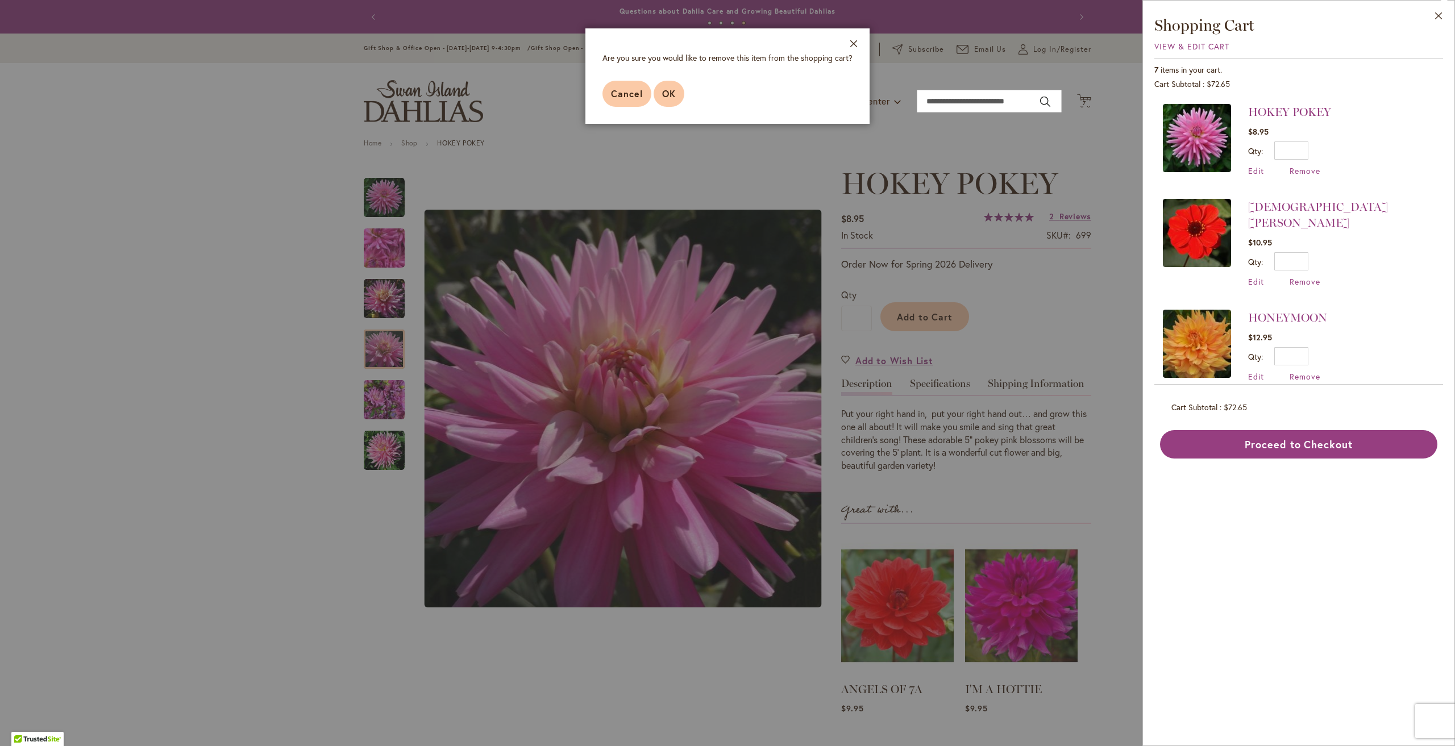
click at [669, 95] on span "OK" at bounding box center [669, 94] width 14 height 12
